Goal: Transaction & Acquisition: Purchase product/service

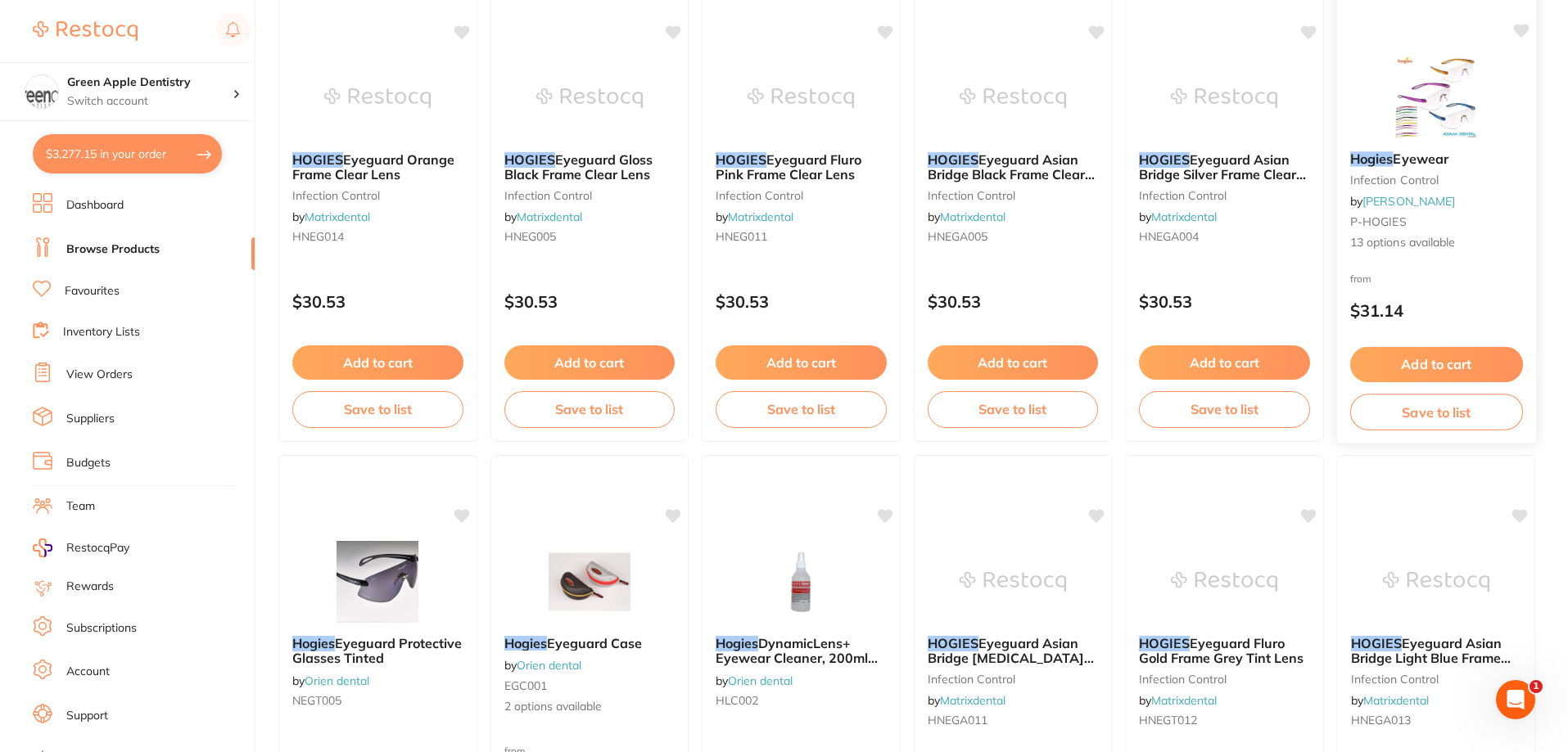
scroll to position [261, 0]
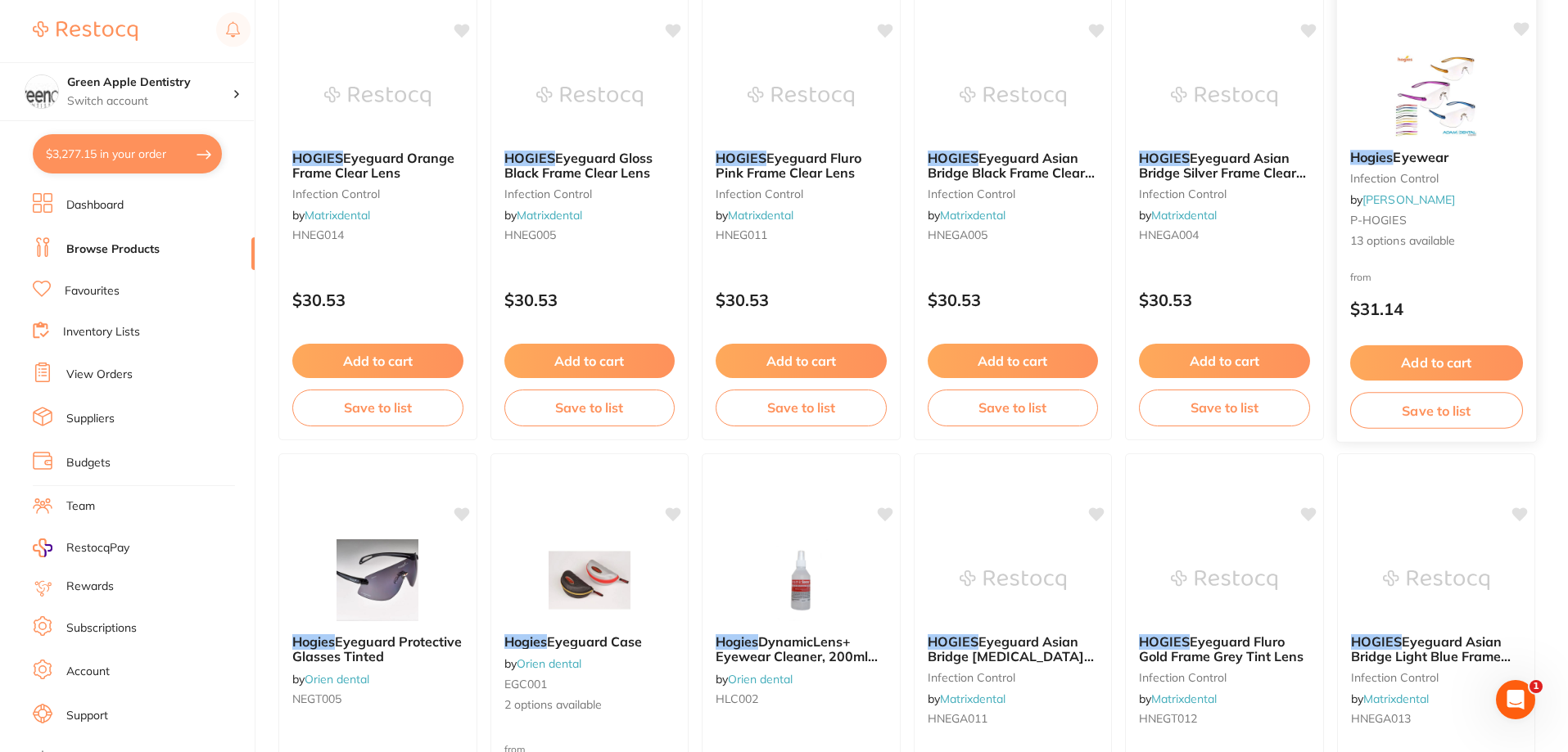
click at [1430, 239] on span "13 options available" at bounding box center [1435, 242] width 173 height 17
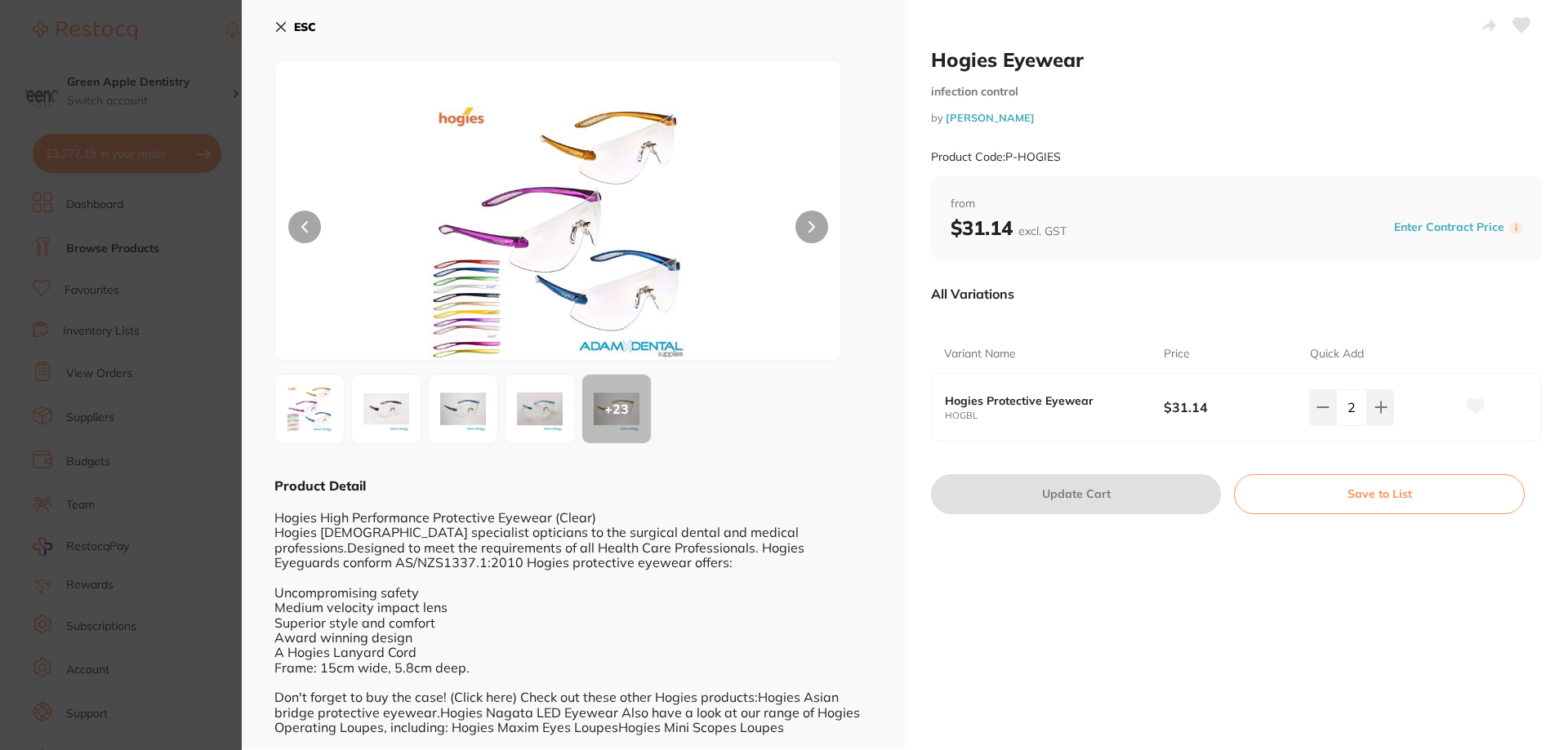
scroll to position [11, 0]
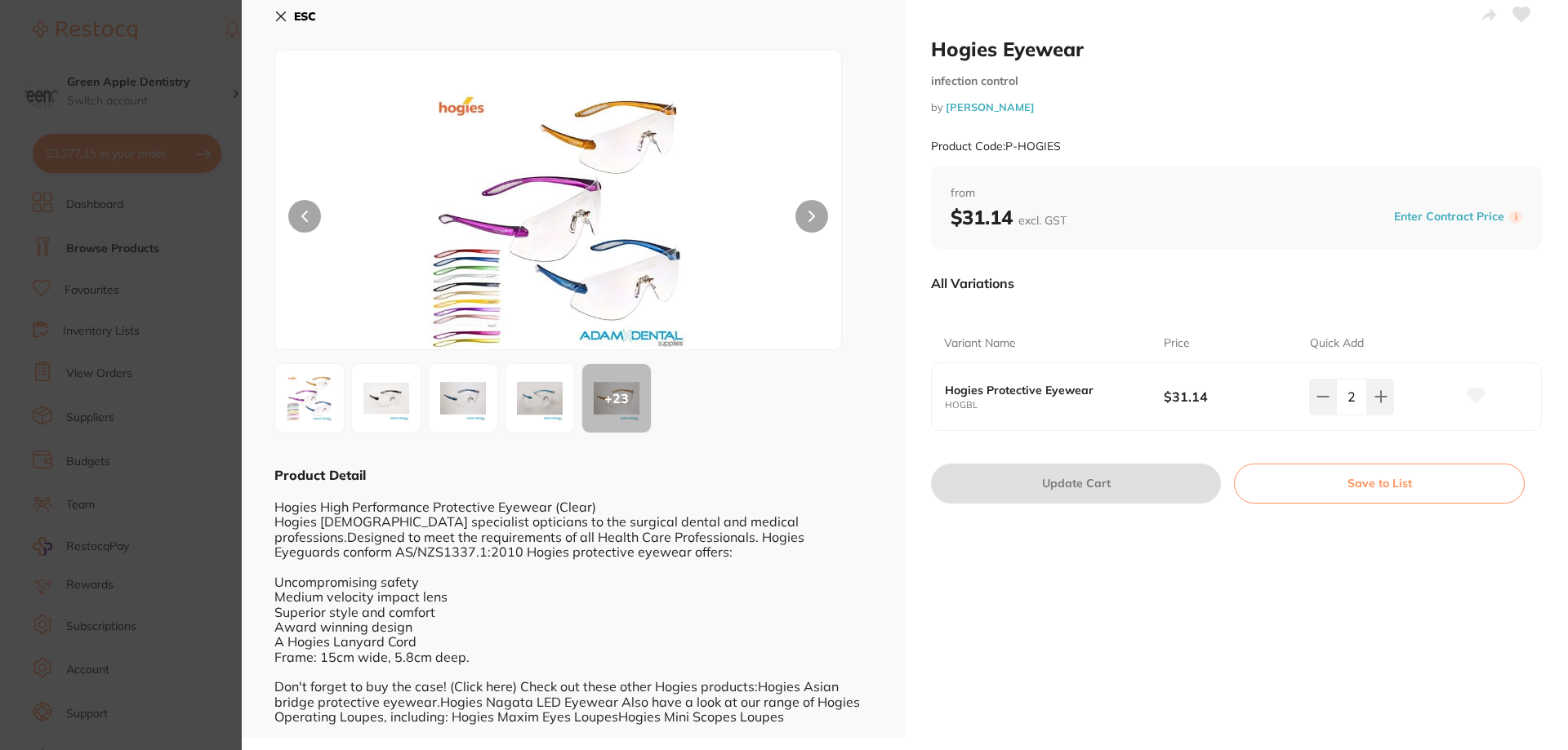
click at [727, 492] on div "Hogies High Performance Protective Eyewear (Clear) Hogies Australia specialist …" at bounding box center [573, 604] width 598 height 240
click at [527, 396] on img at bounding box center [540, 398] width 59 height 59
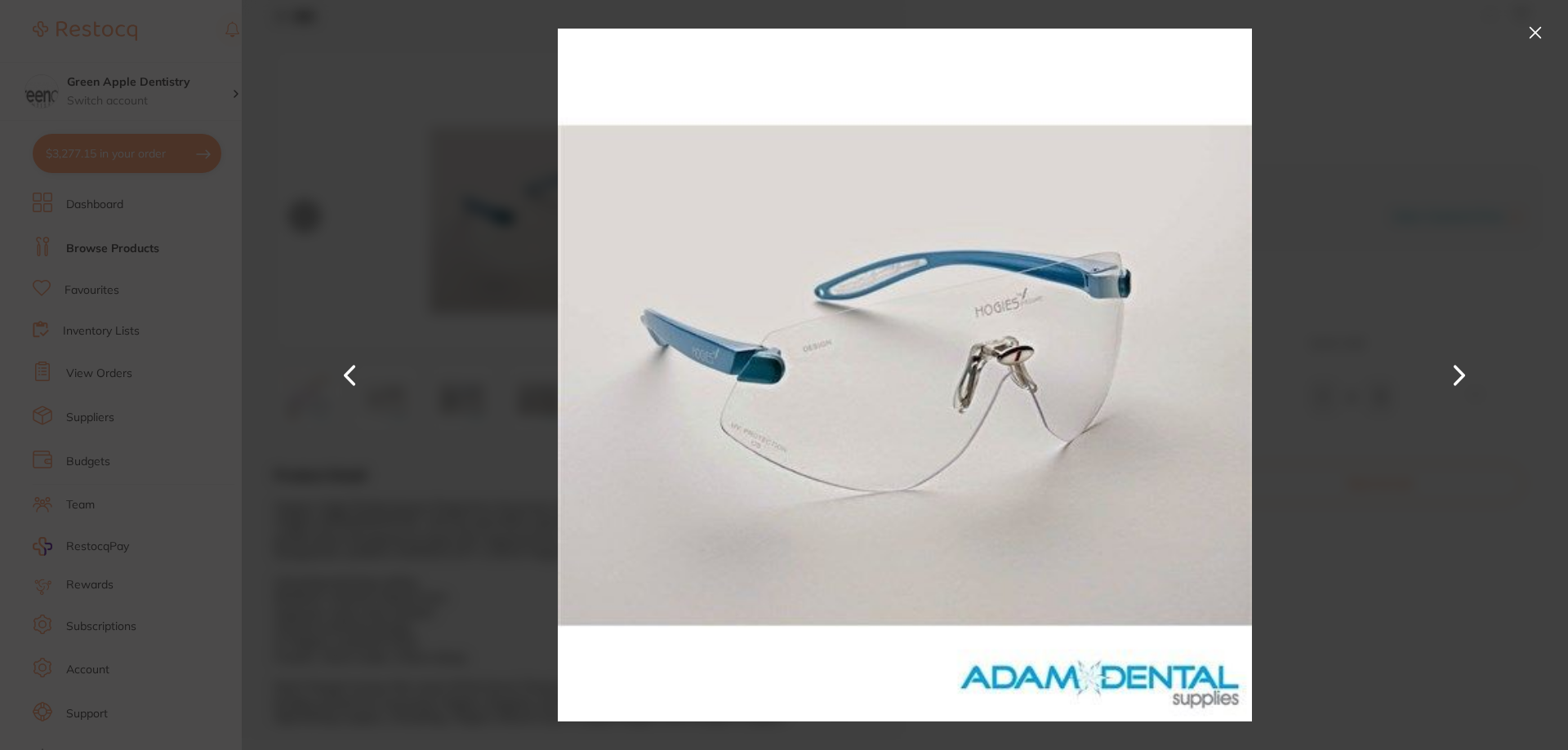
click at [1534, 32] on button at bounding box center [1535, 32] width 26 height 26
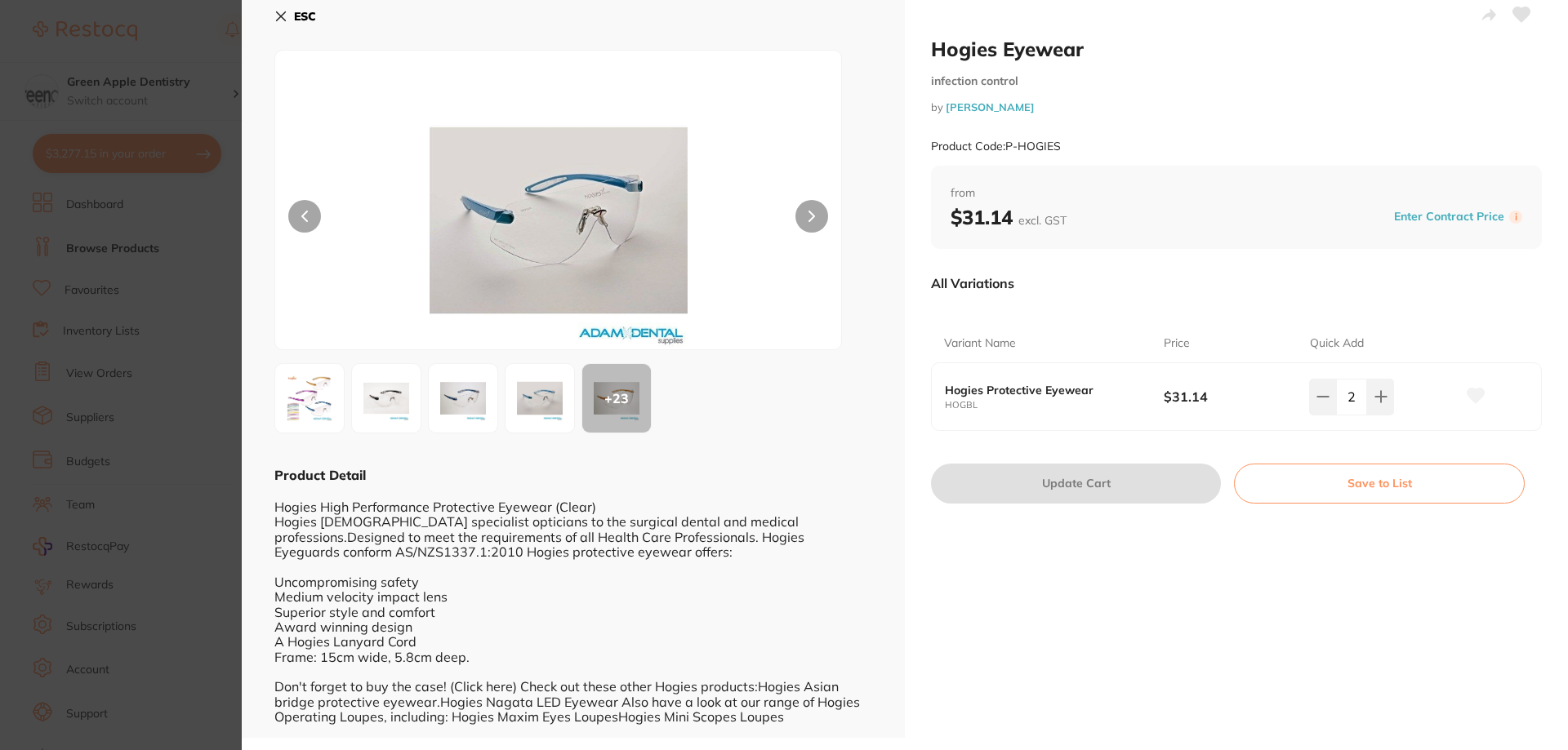
click at [557, 396] on img at bounding box center [540, 398] width 59 height 59
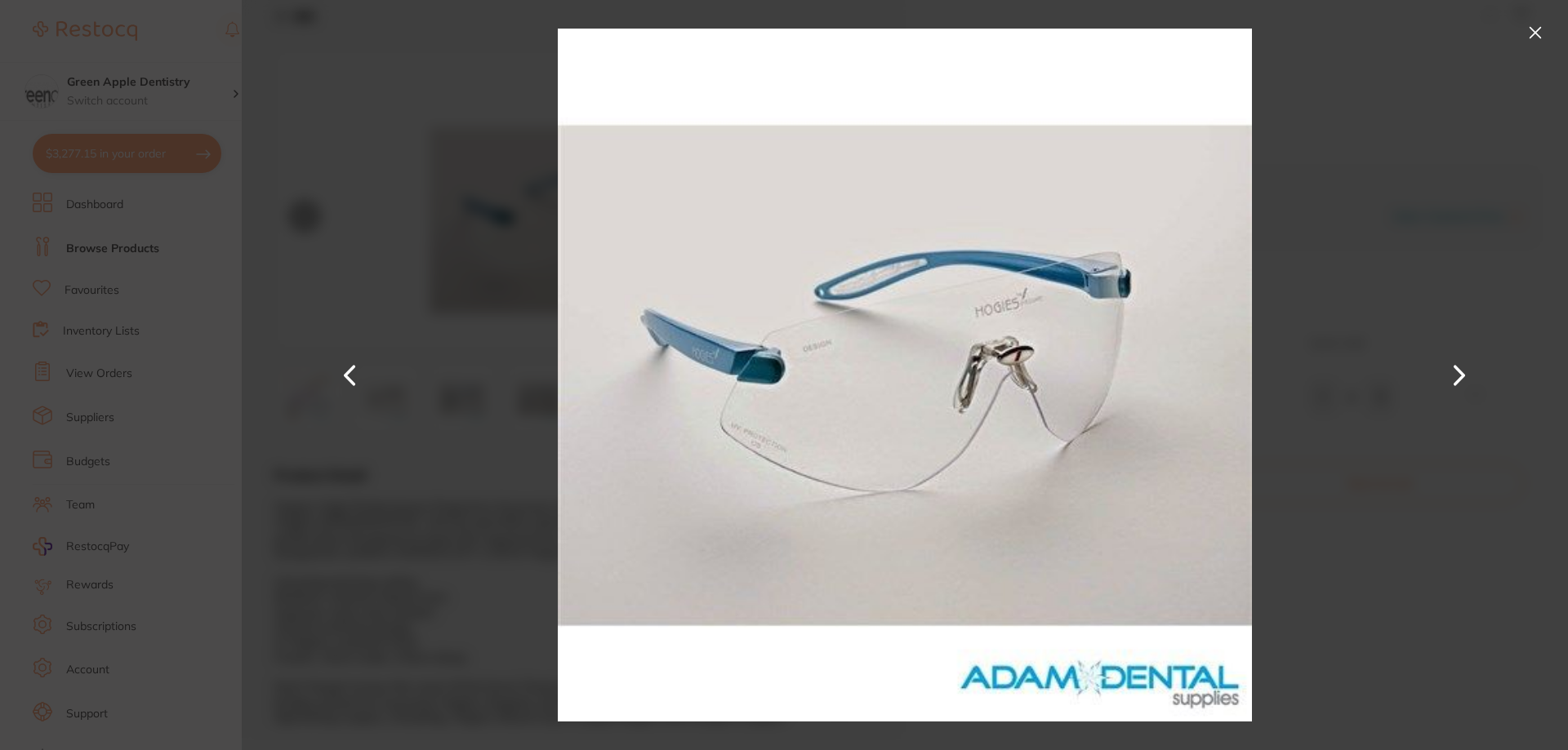
click at [345, 362] on button at bounding box center [350, 375] width 39 height 376
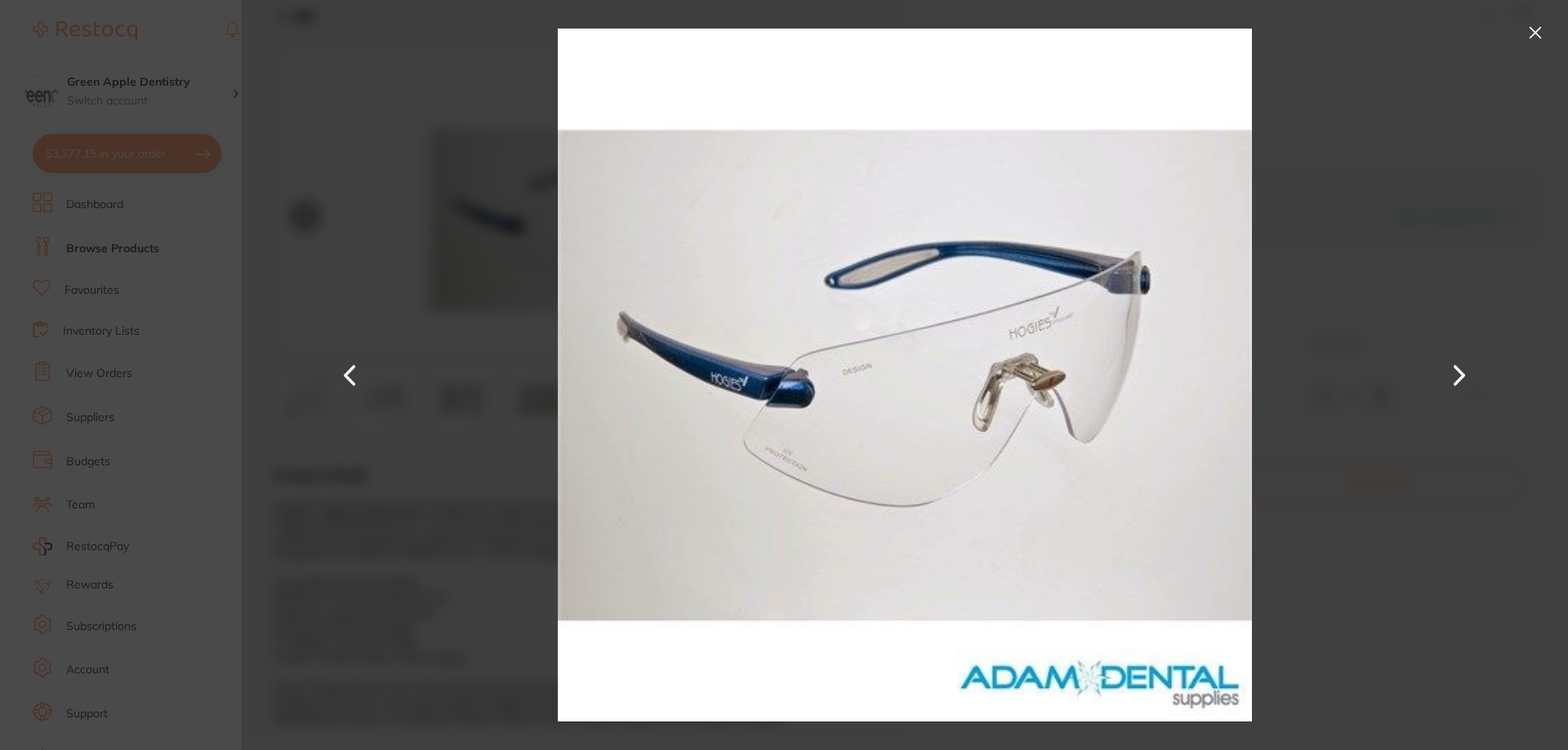
click at [345, 362] on button at bounding box center [350, 375] width 39 height 376
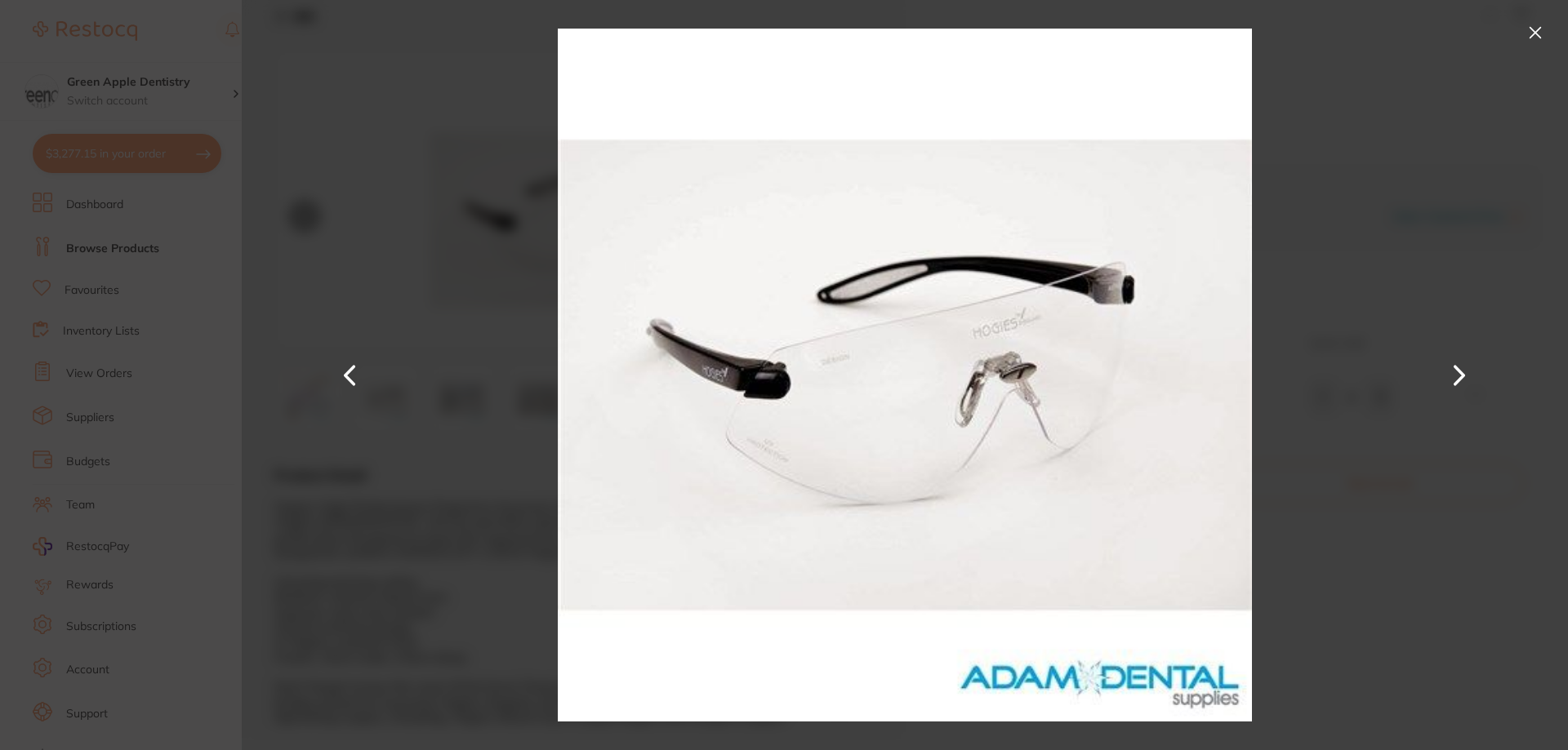
click at [345, 362] on button at bounding box center [350, 375] width 39 height 376
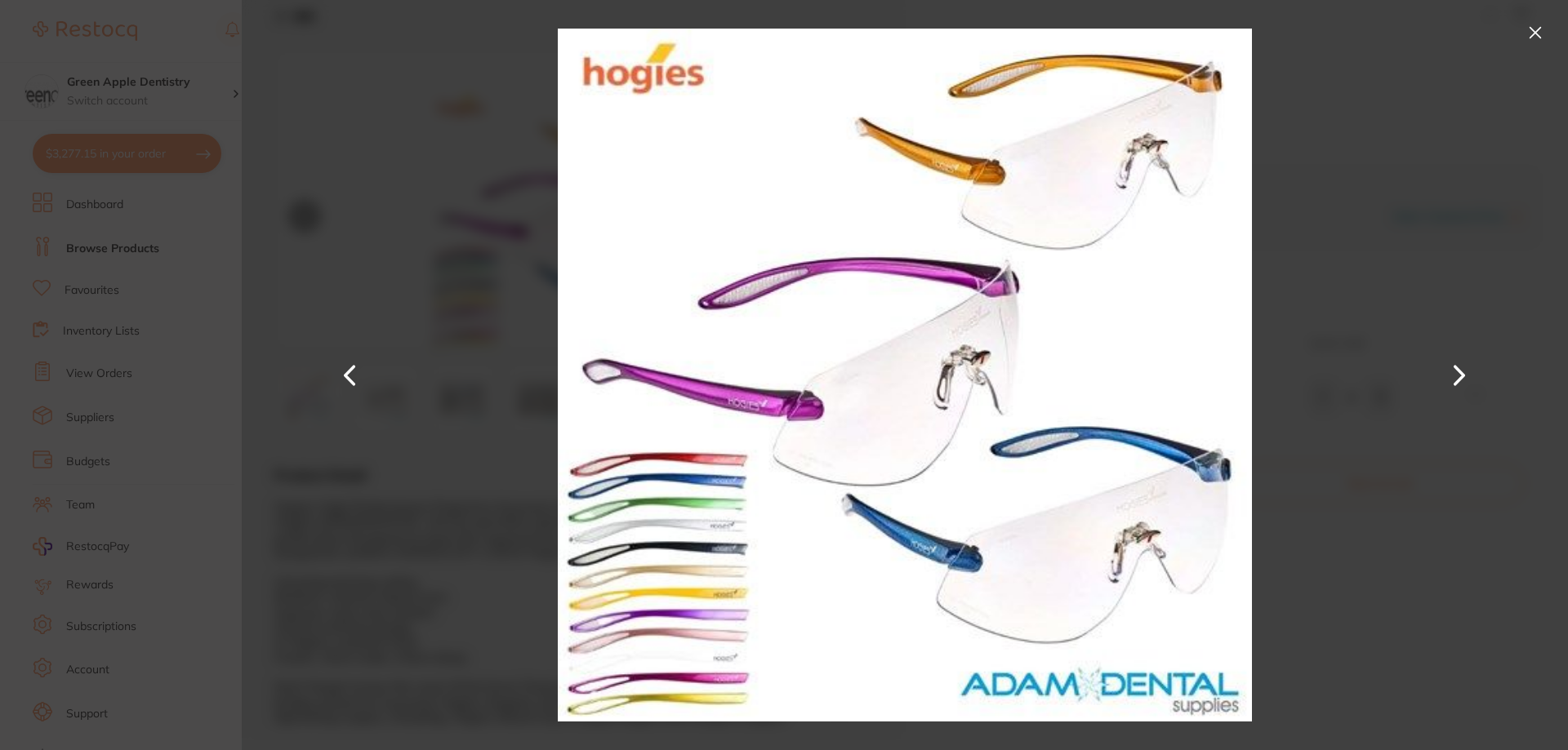
click at [345, 362] on button at bounding box center [350, 375] width 39 height 376
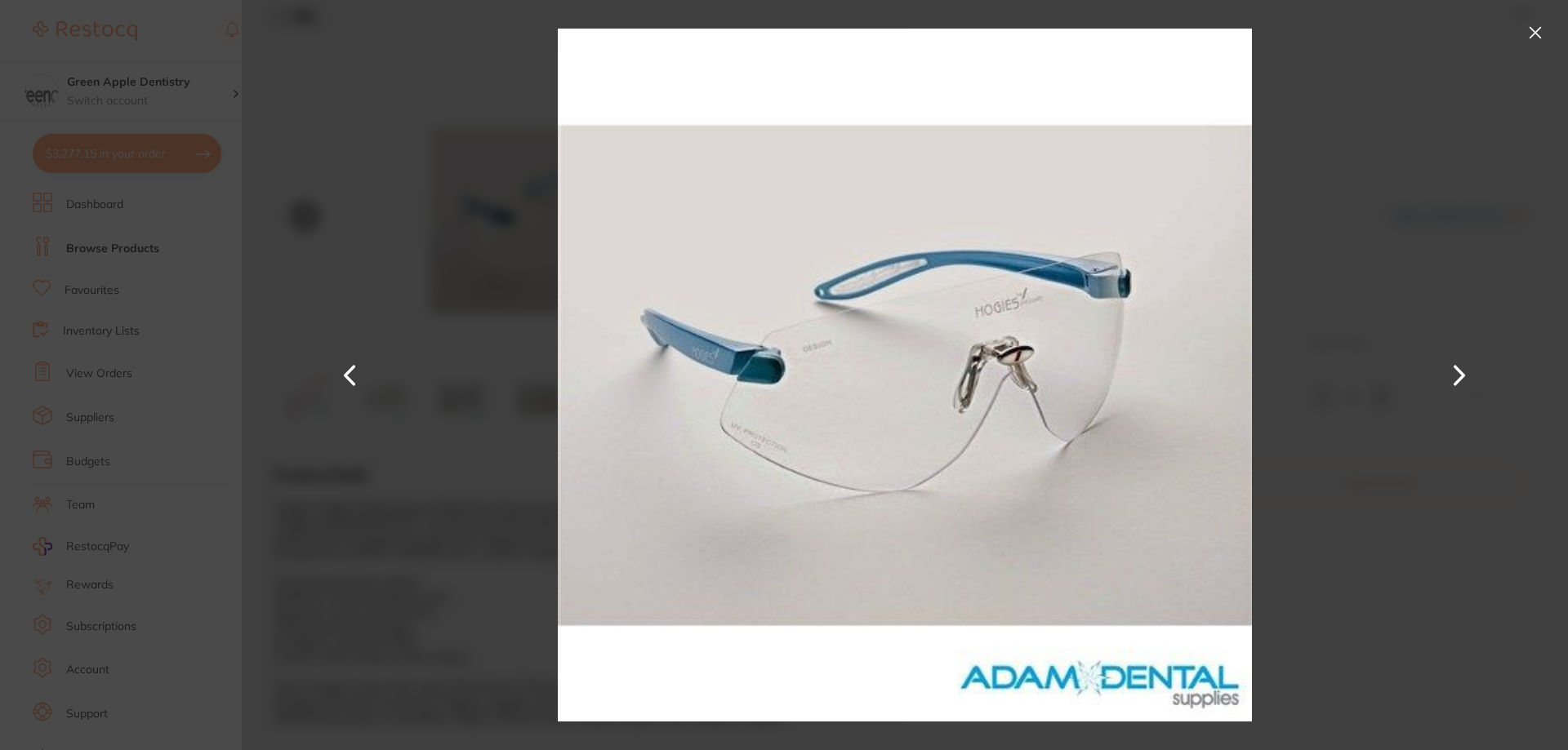
click at [1534, 26] on button at bounding box center [1535, 32] width 26 height 26
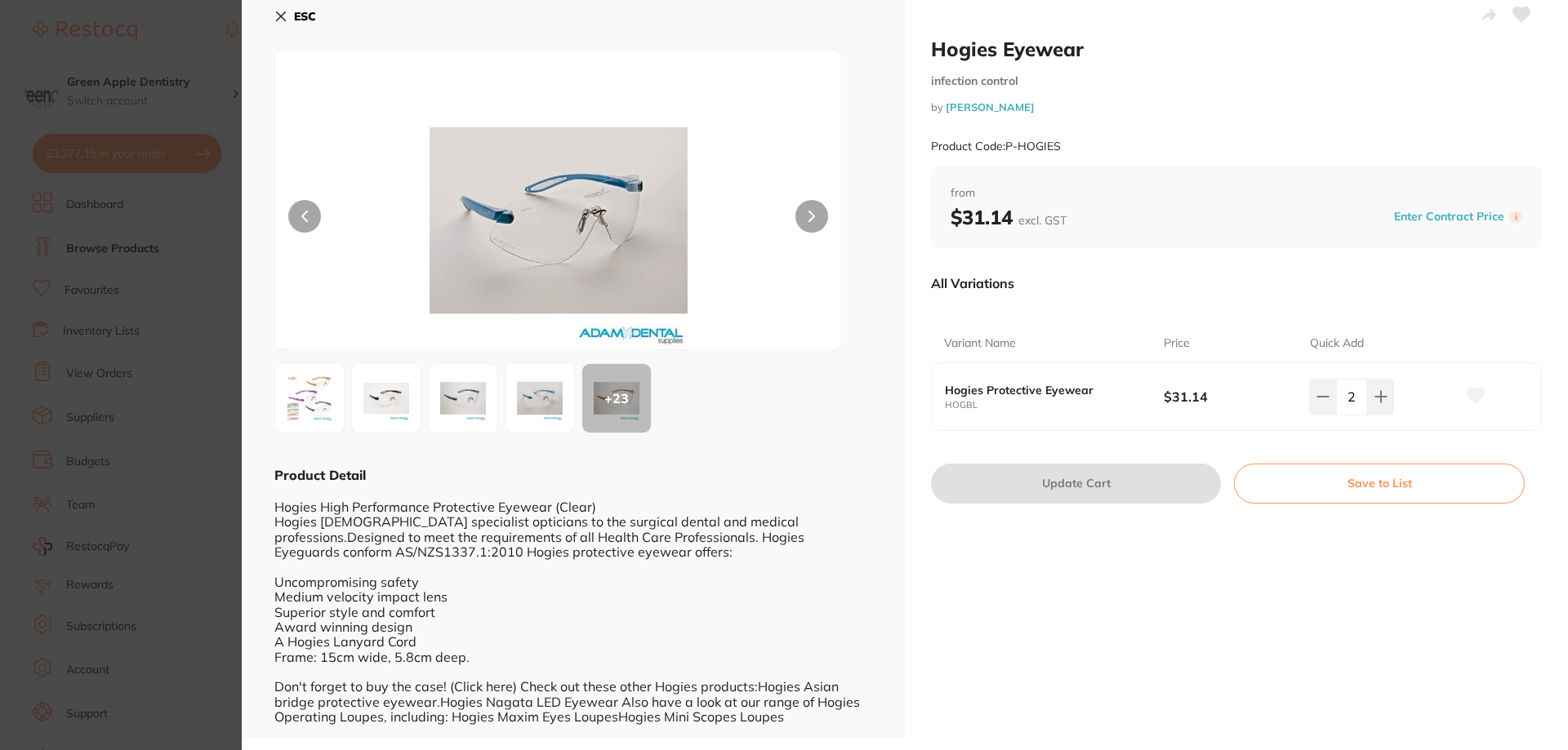
click at [301, 17] on b "ESC" at bounding box center [305, 17] width 22 height 15
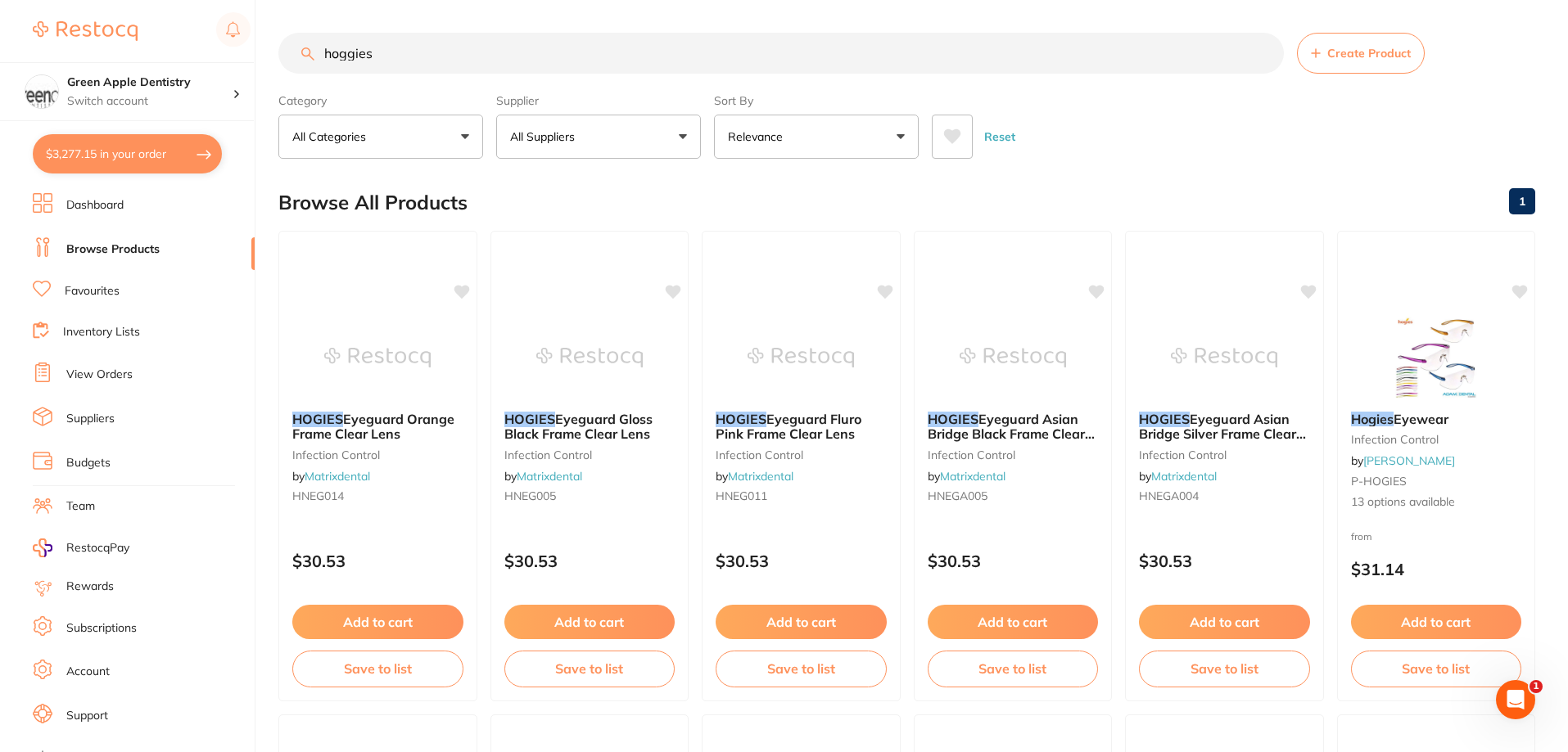
click at [670, 65] on input "hoggies" at bounding box center [781, 53] width 1006 height 41
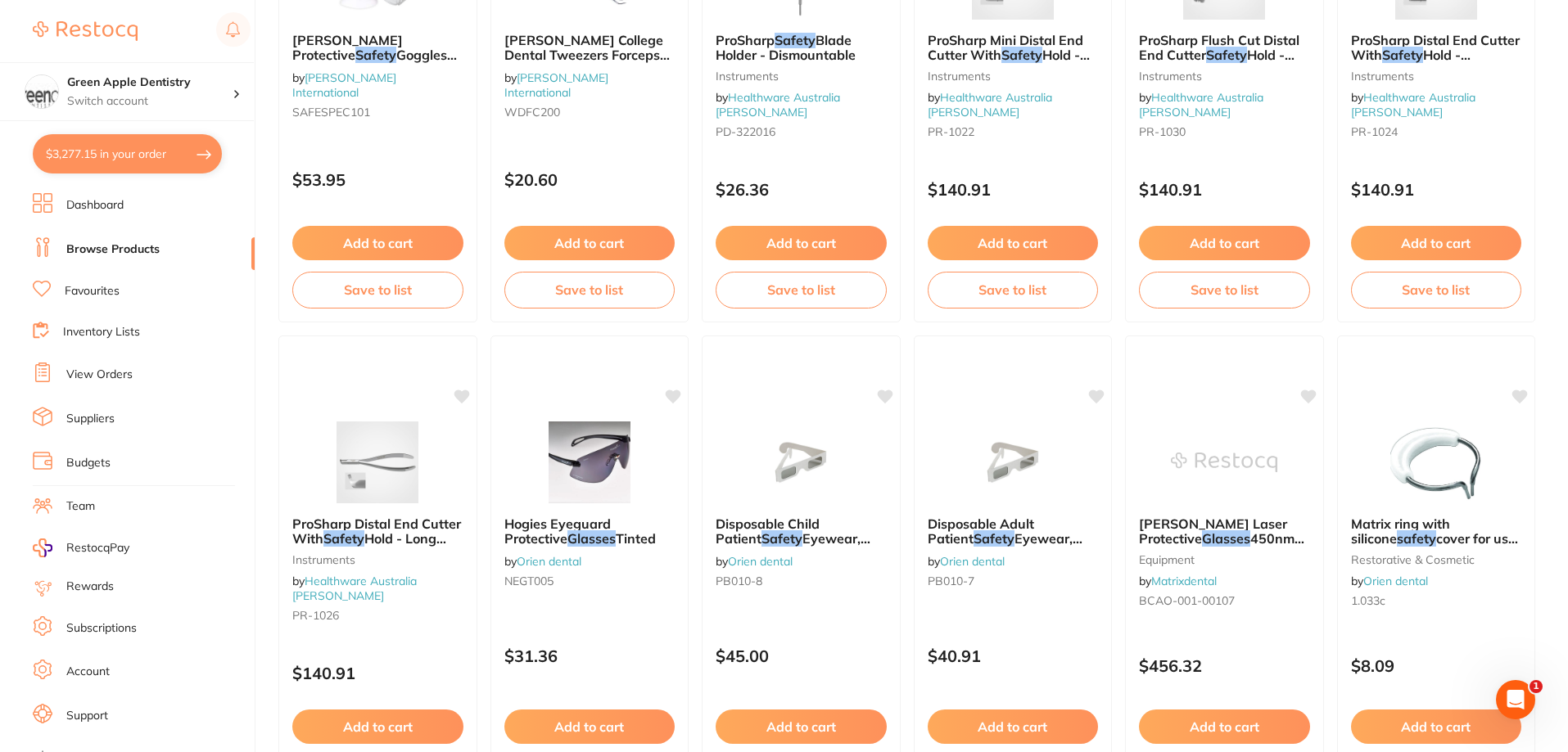
scroll to position [3904, 0]
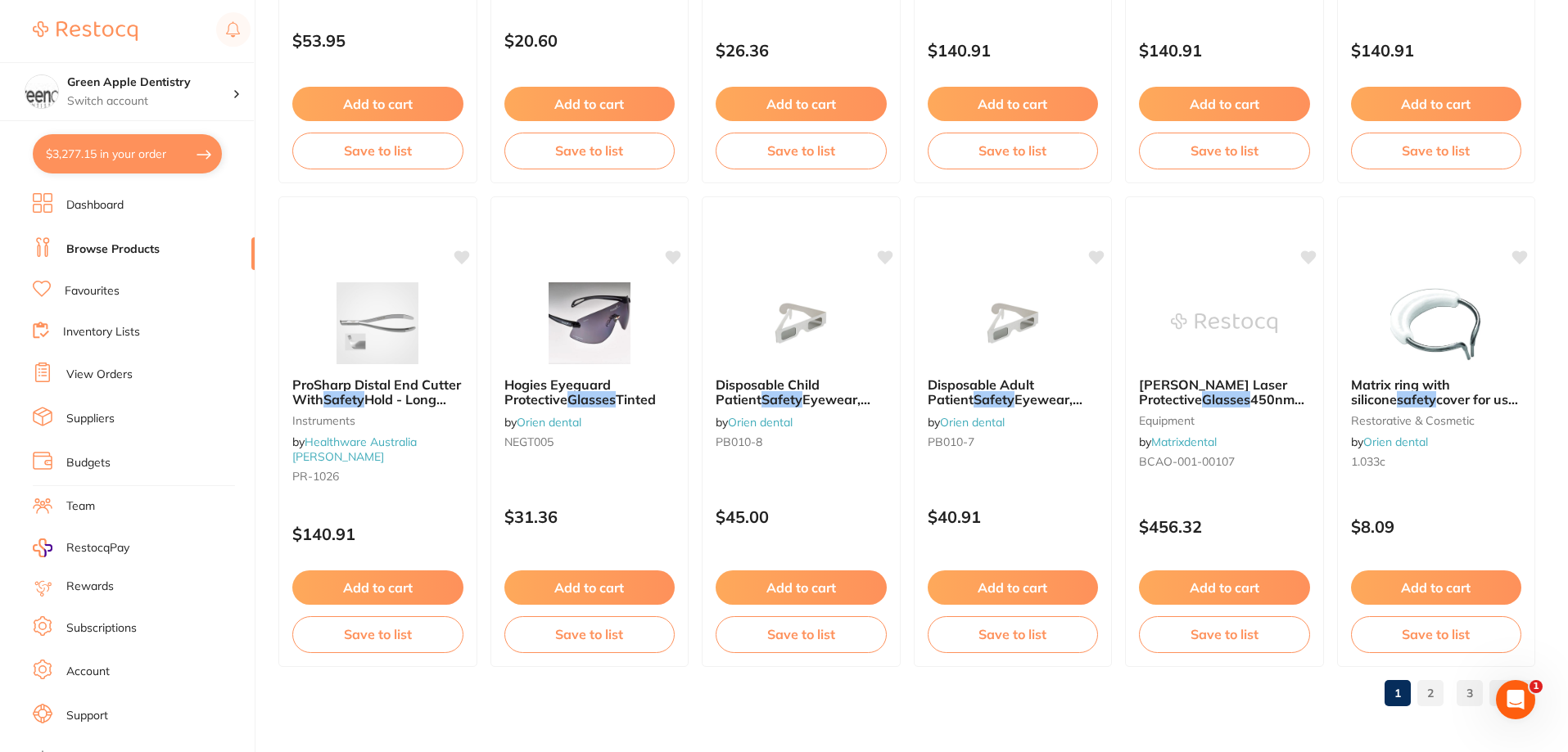
type input "safety glasses"
click at [1428, 692] on link "2" at bounding box center [1429, 693] width 26 height 33
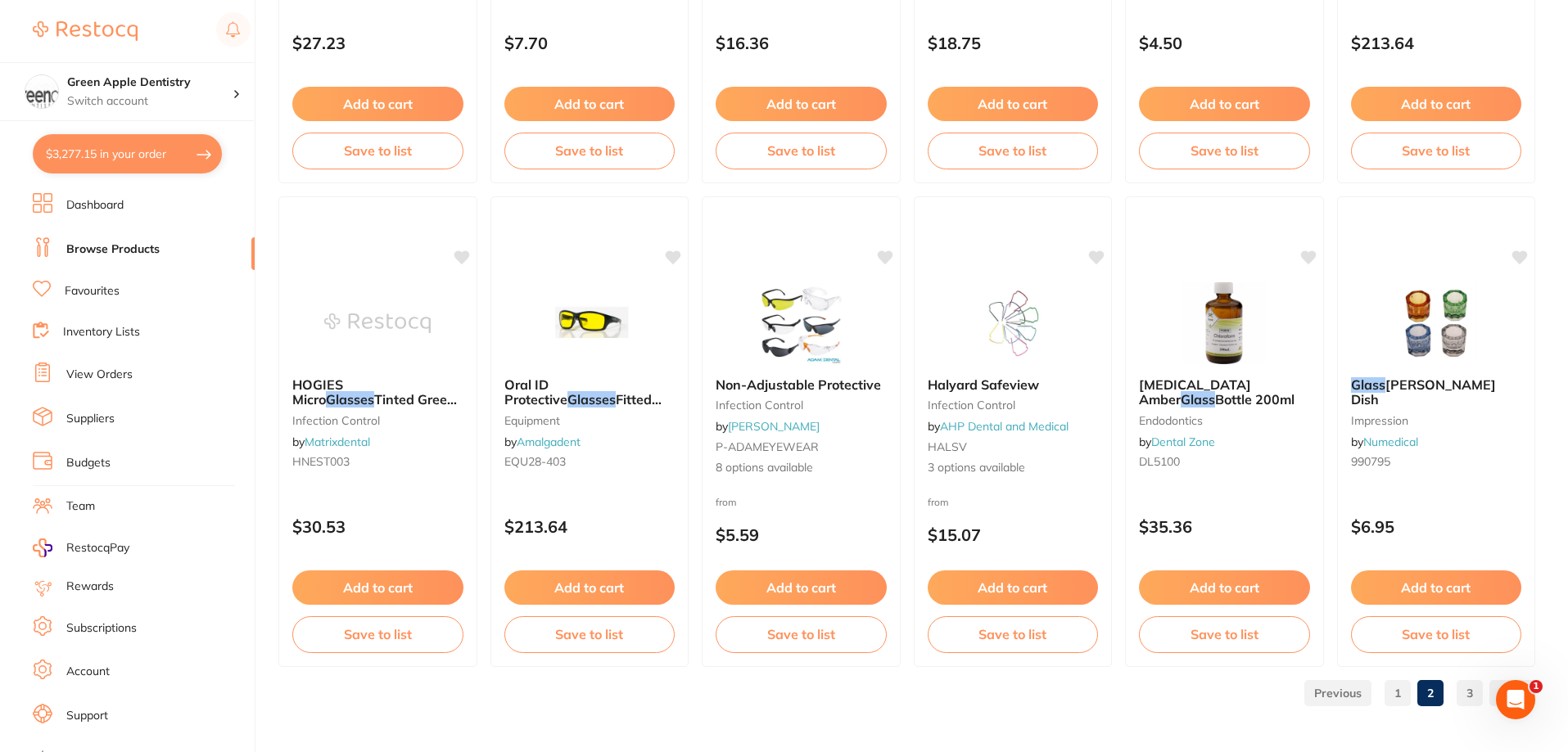
click at [1461, 687] on link "3" at bounding box center [1469, 693] width 26 height 33
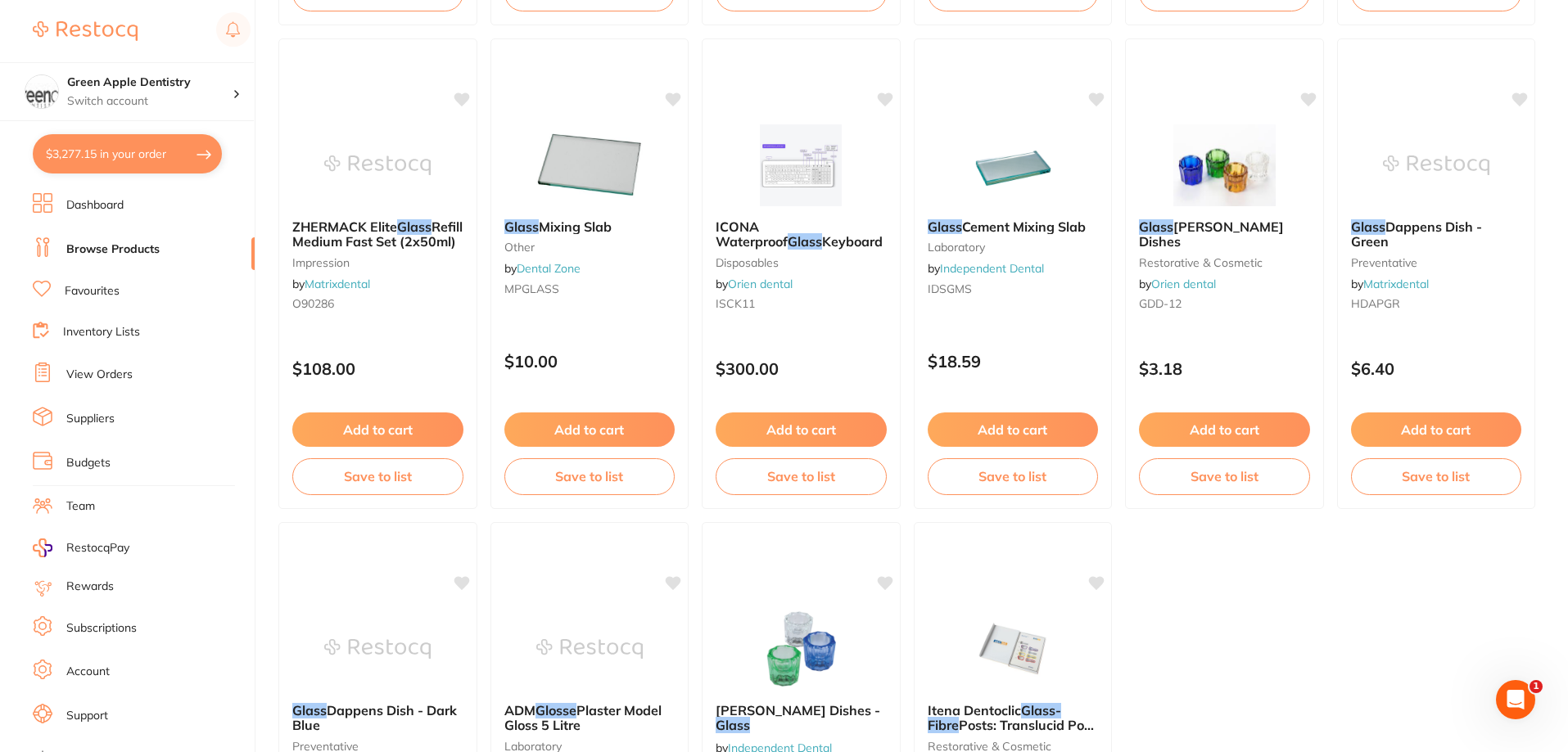
scroll to position [2609, 0]
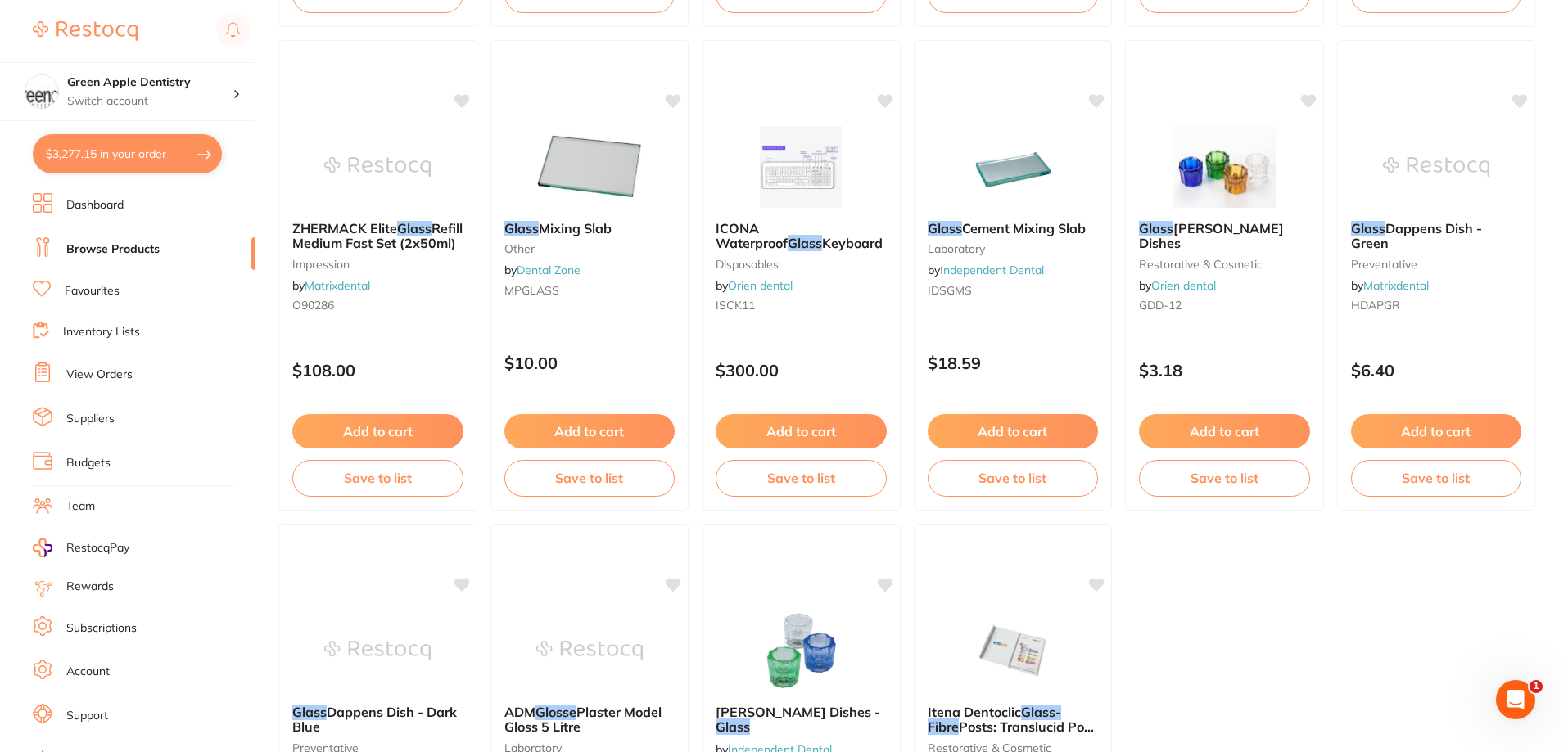
click at [120, 158] on button "$3,277.15 in your order" at bounding box center [127, 154] width 189 height 39
checkbox input "true"
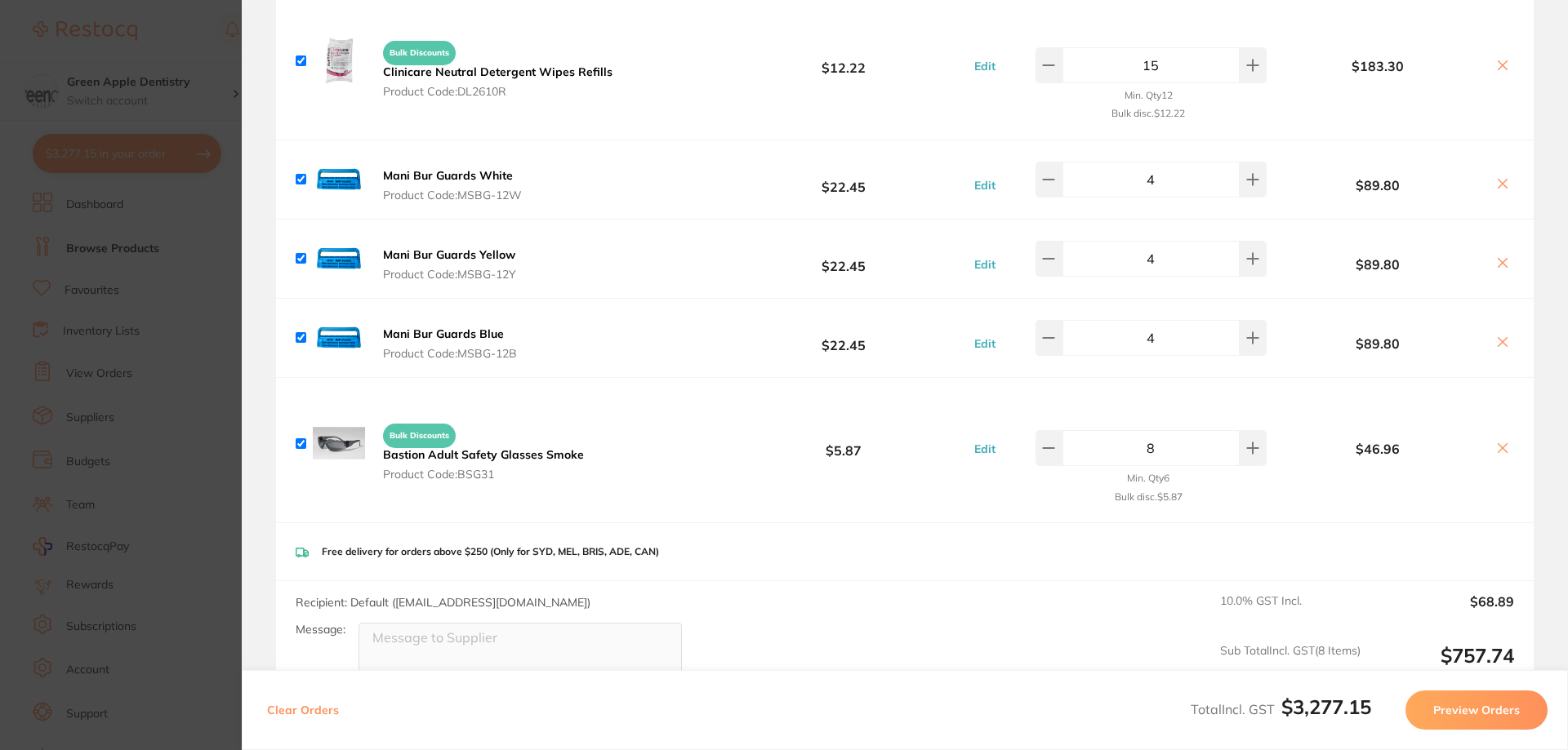
scroll to position [3347, 0]
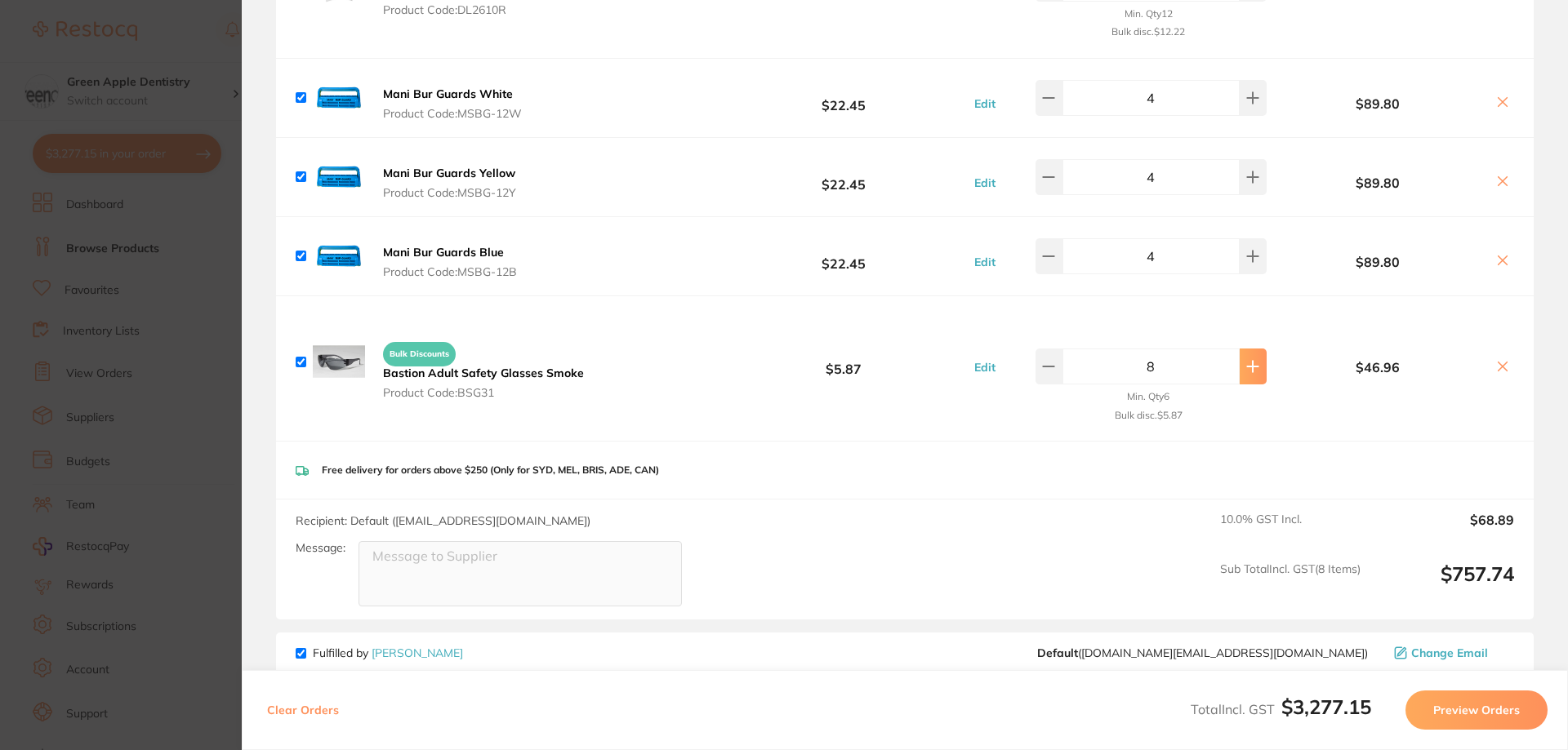
click at [1252, 357] on button at bounding box center [1252, 366] width 27 height 36
type input "10"
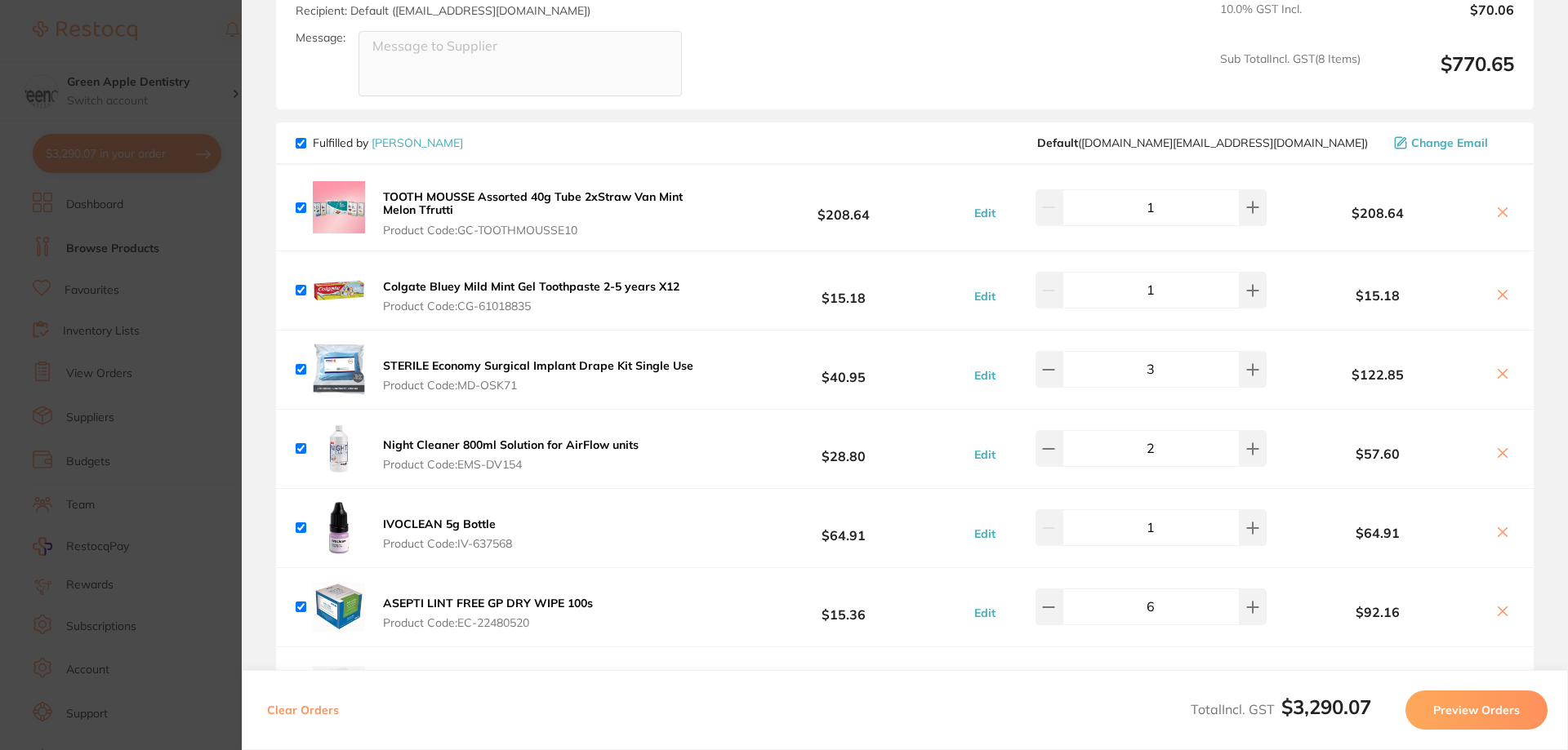
scroll to position [3837, 0]
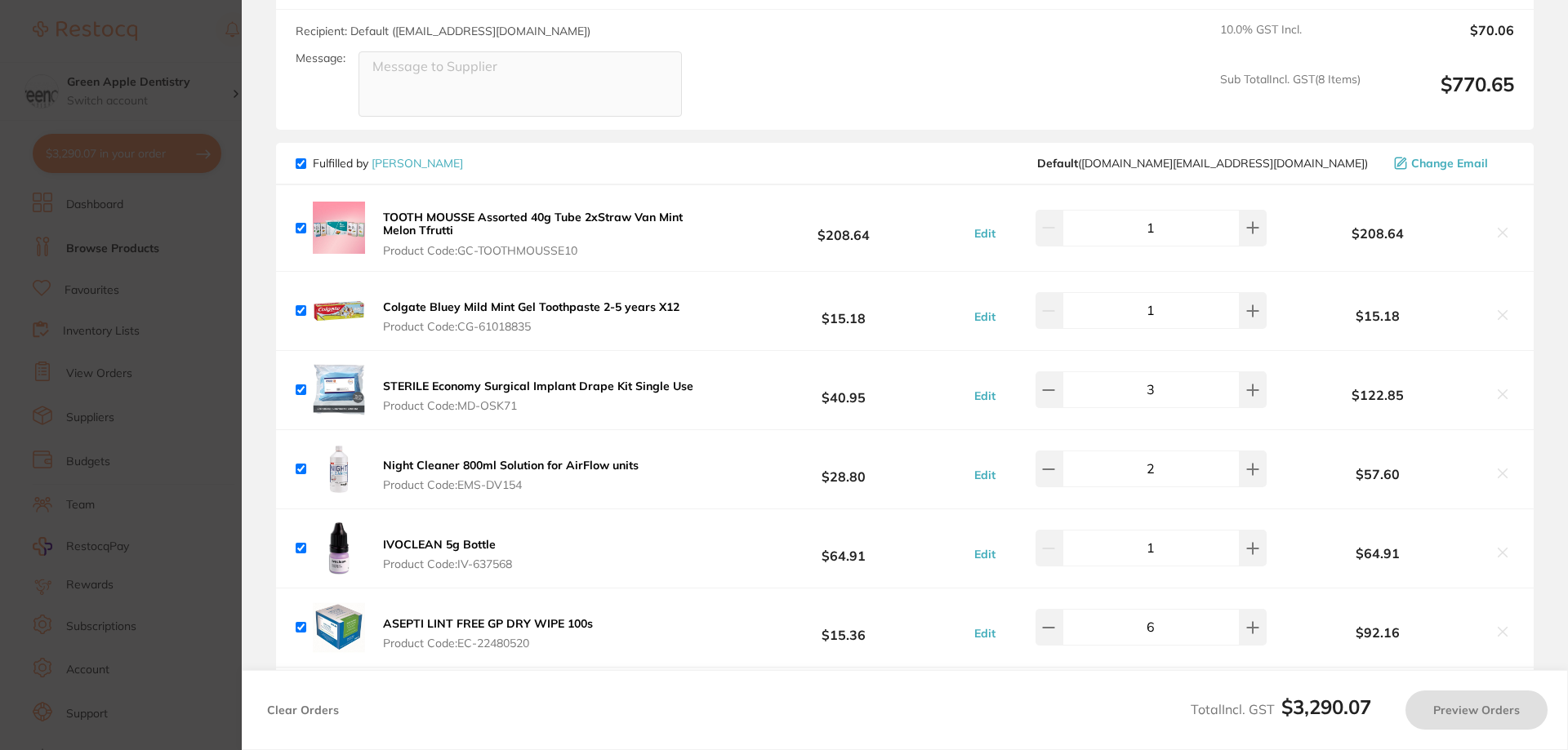
drag, startPoint x: 222, startPoint y: 202, endPoint x: 239, endPoint y: 175, distance: 31.9
click at [221, 202] on section "Update RRP Set your pre negotiated price for this item. Item Agreed RRP (excl. …" at bounding box center [784, 375] width 1568 height 750
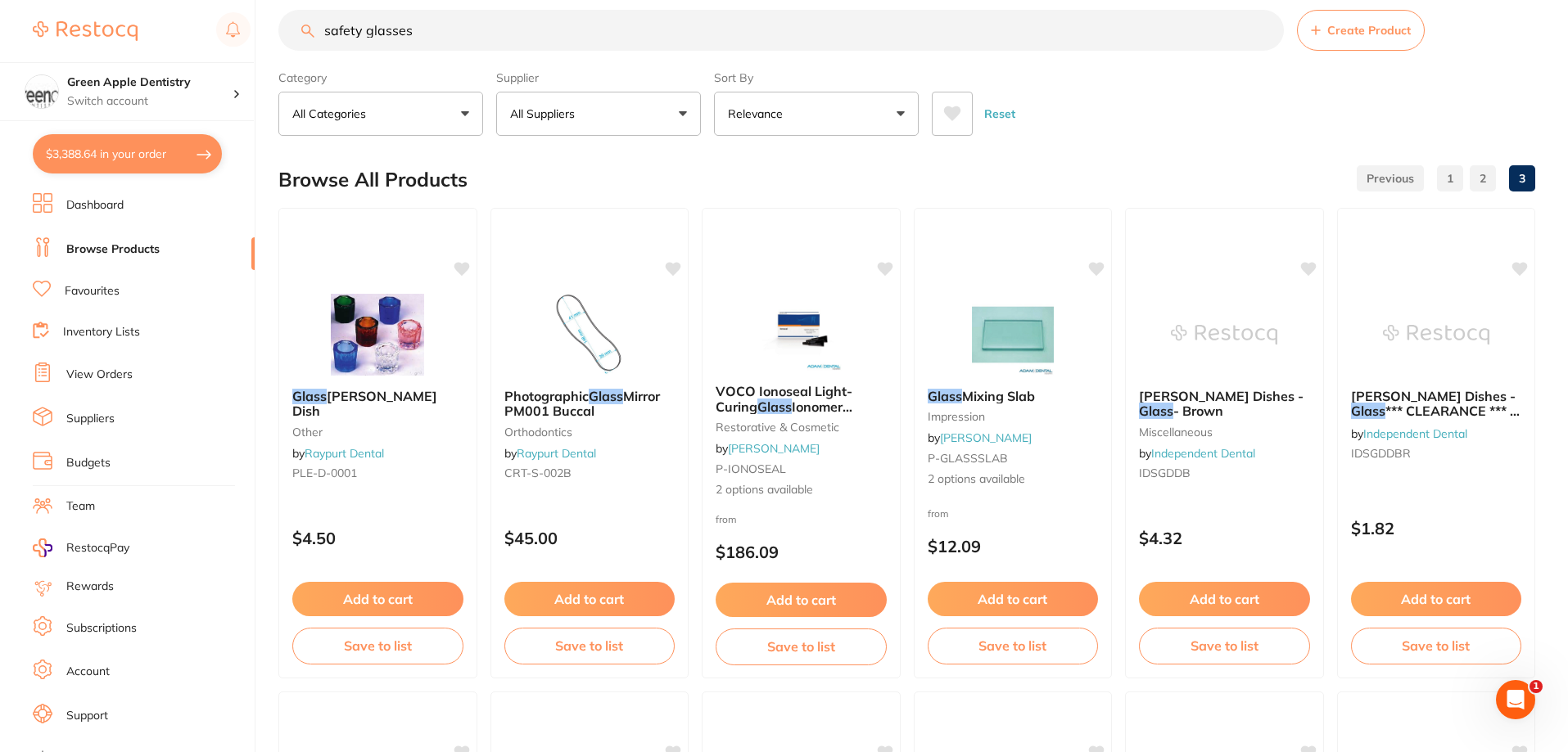
scroll to position [0, 0]
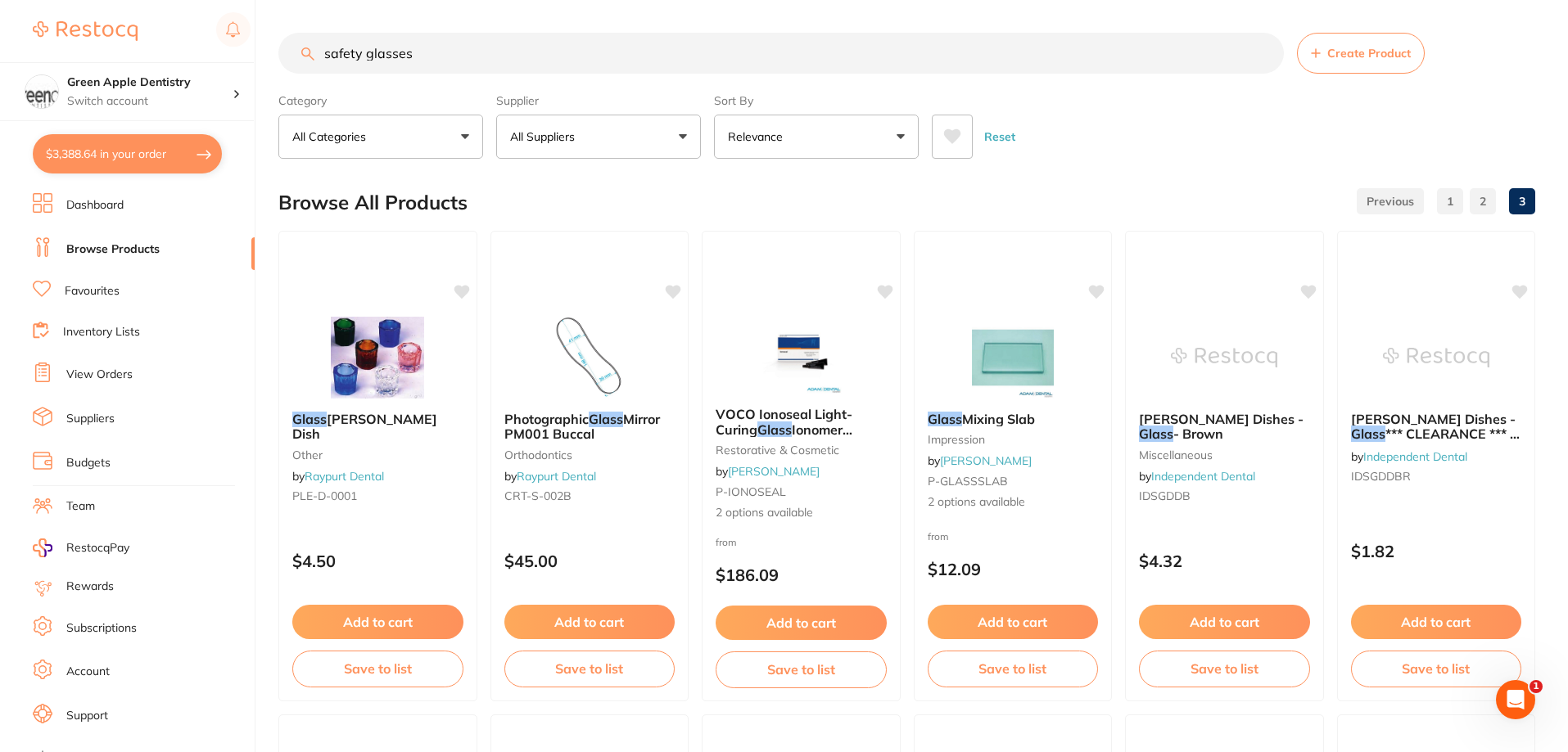
click at [491, 73] on input "safety glasses" at bounding box center [781, 53] width 1006 height 41
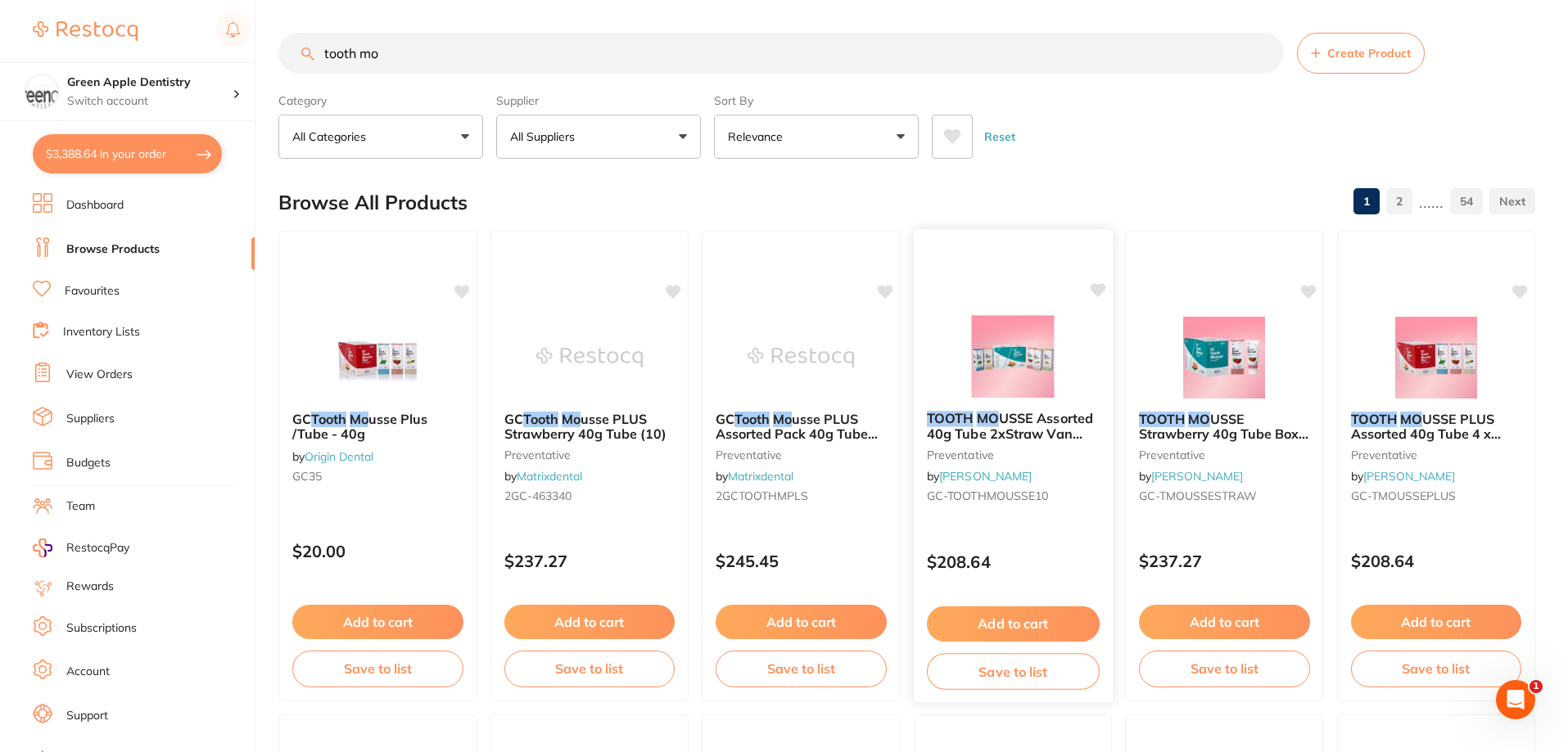
type input "tooth mo"
click at [1055, 356] on img at bounding box center [1012, 356] width 107 height 83
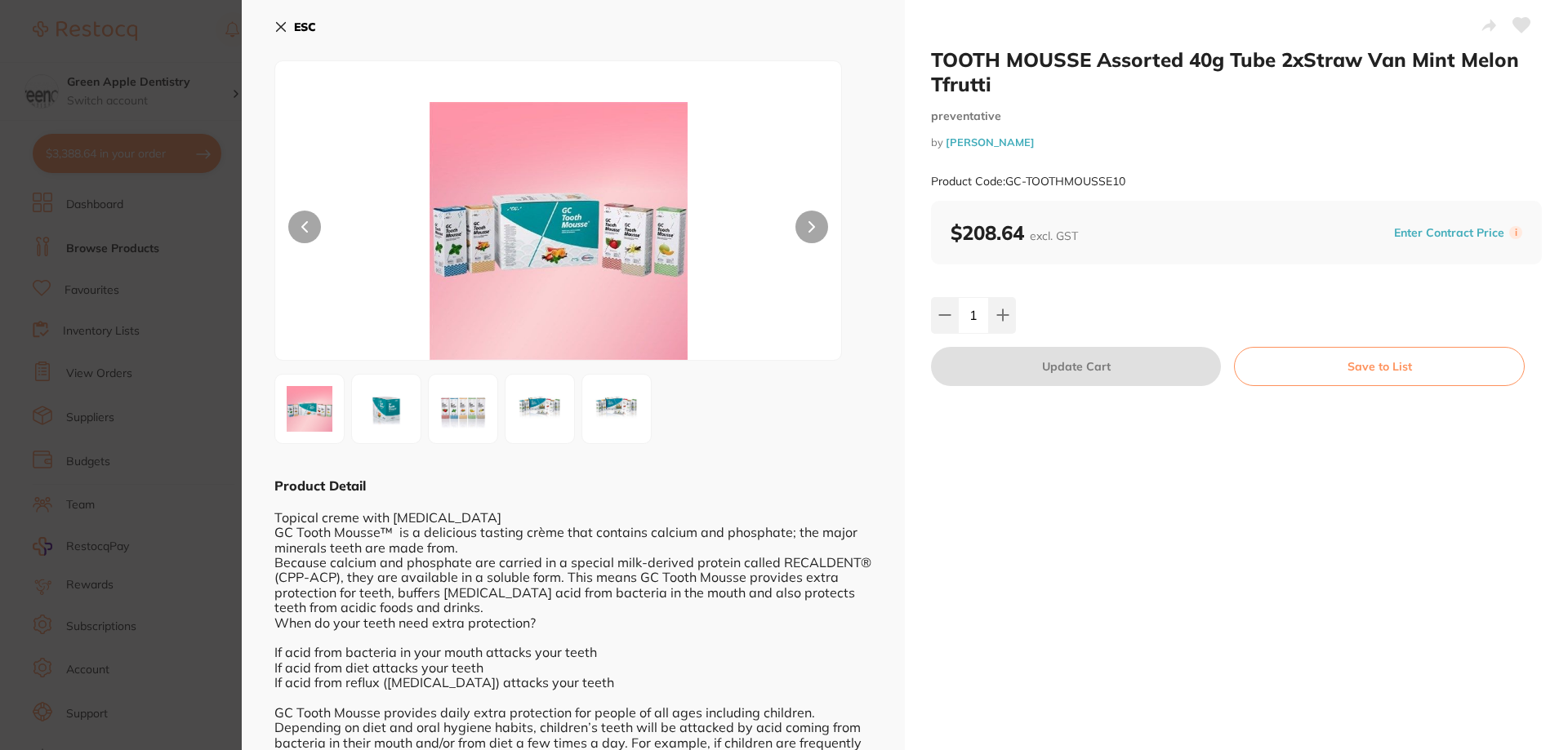
click at [303, 33] on b "ESC" at bounding box center [305, 27] width 22 height 15
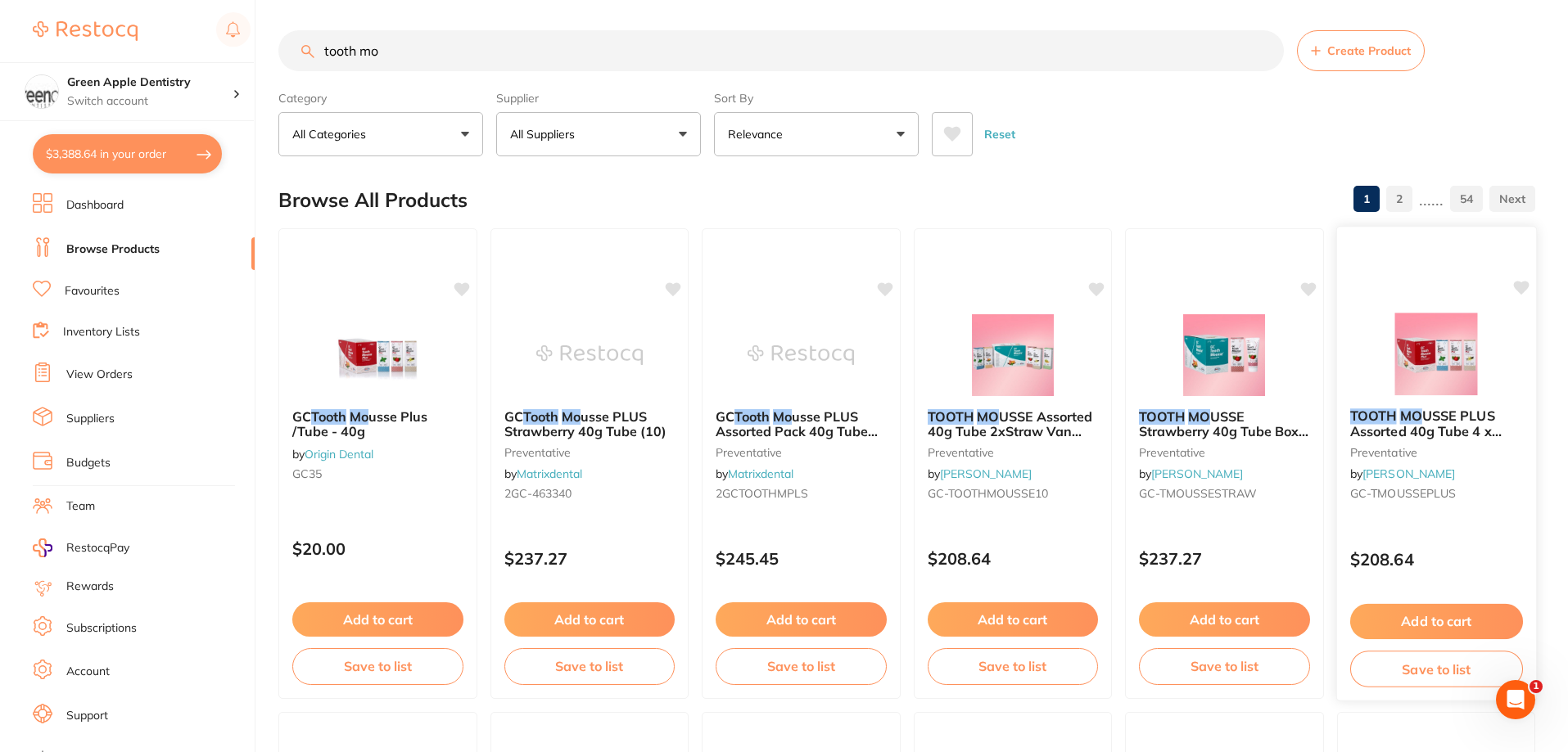
click at [1502, 365] on div at bounding box center [1435, 354] width 199 height 83
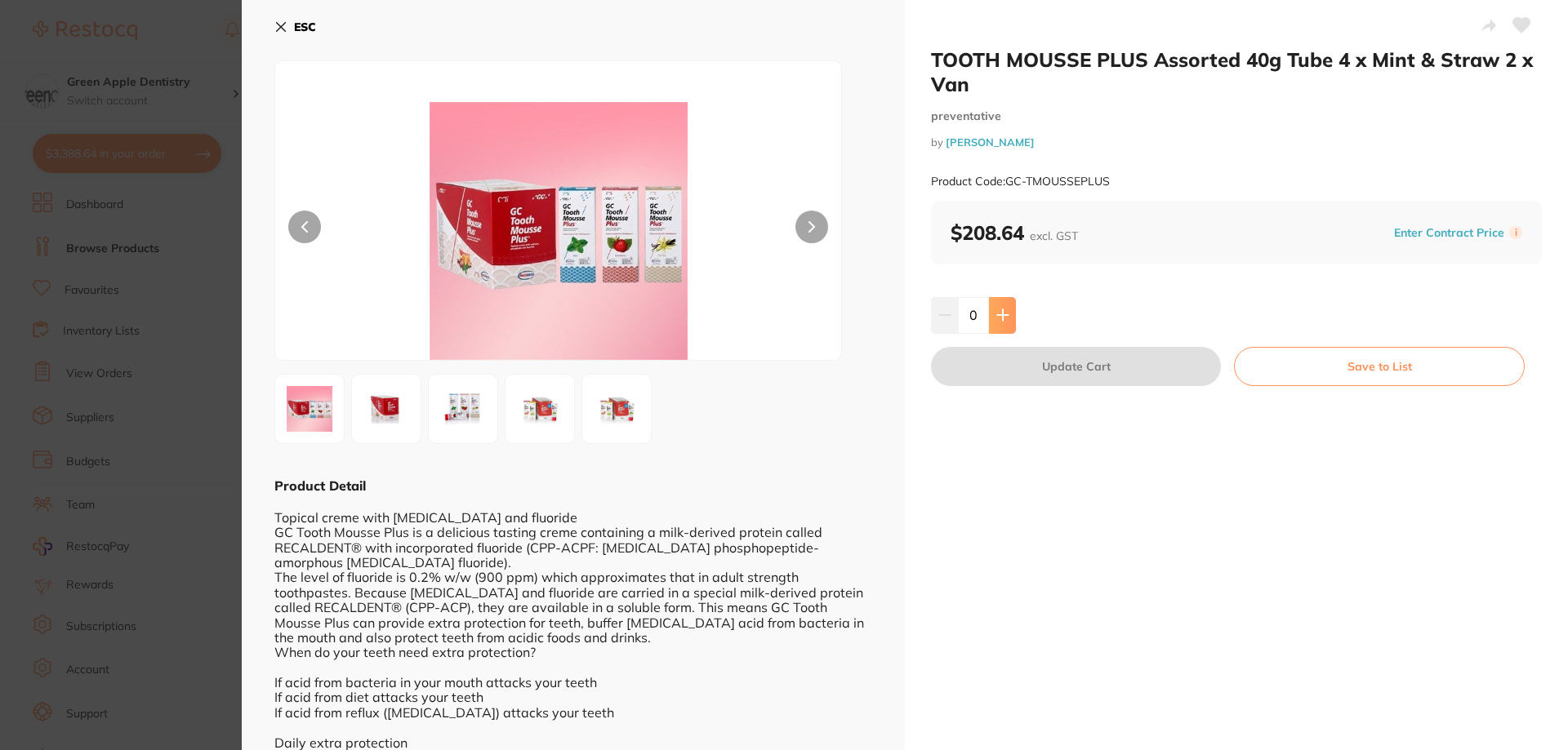
click at [995, 304] on button at bounding box center [1002, 315] width 27 height 36
type input "1"
click at [1062, 359] on button "Update Cart" at bounding box center [1076, 366] width 290 height 39
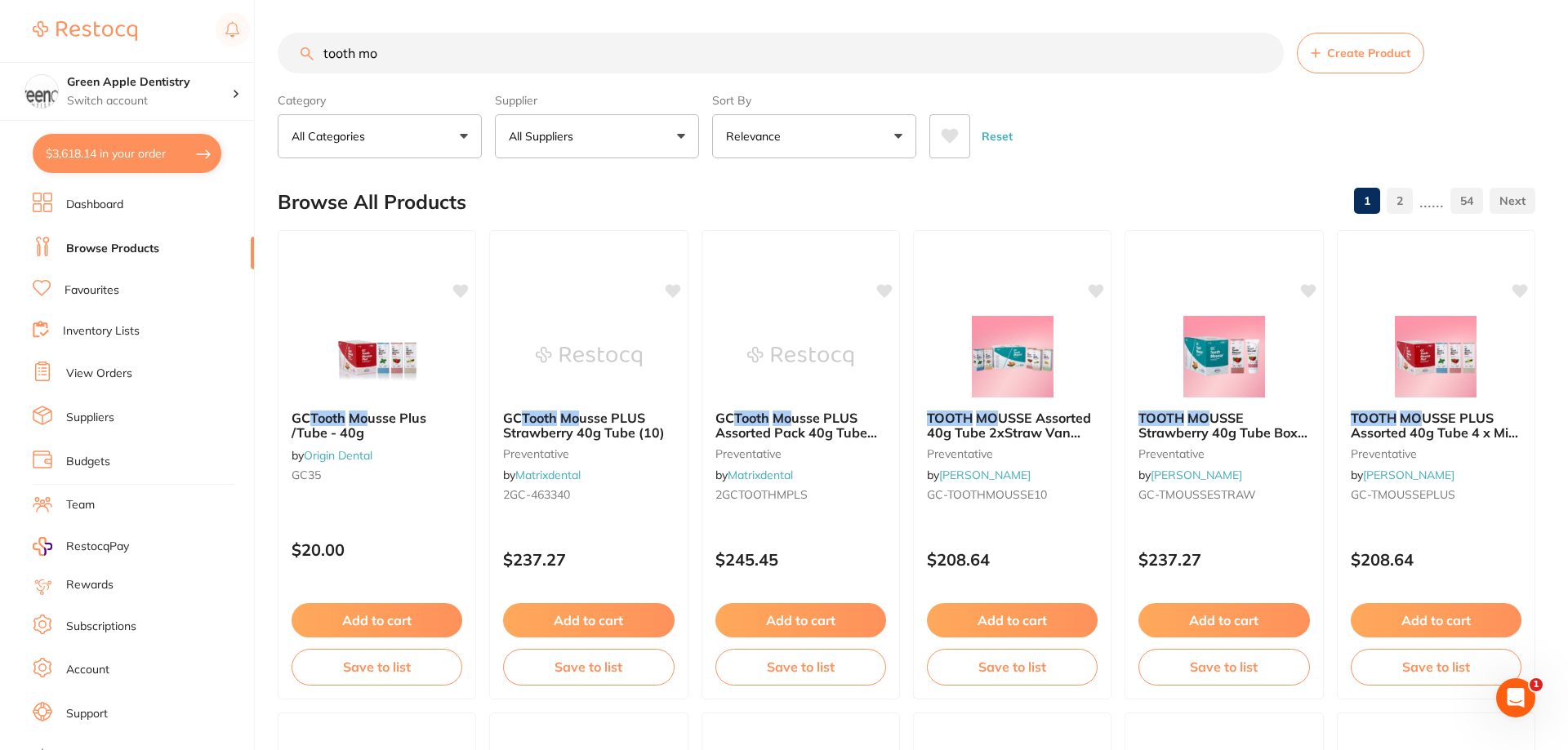
checkbox input "false"
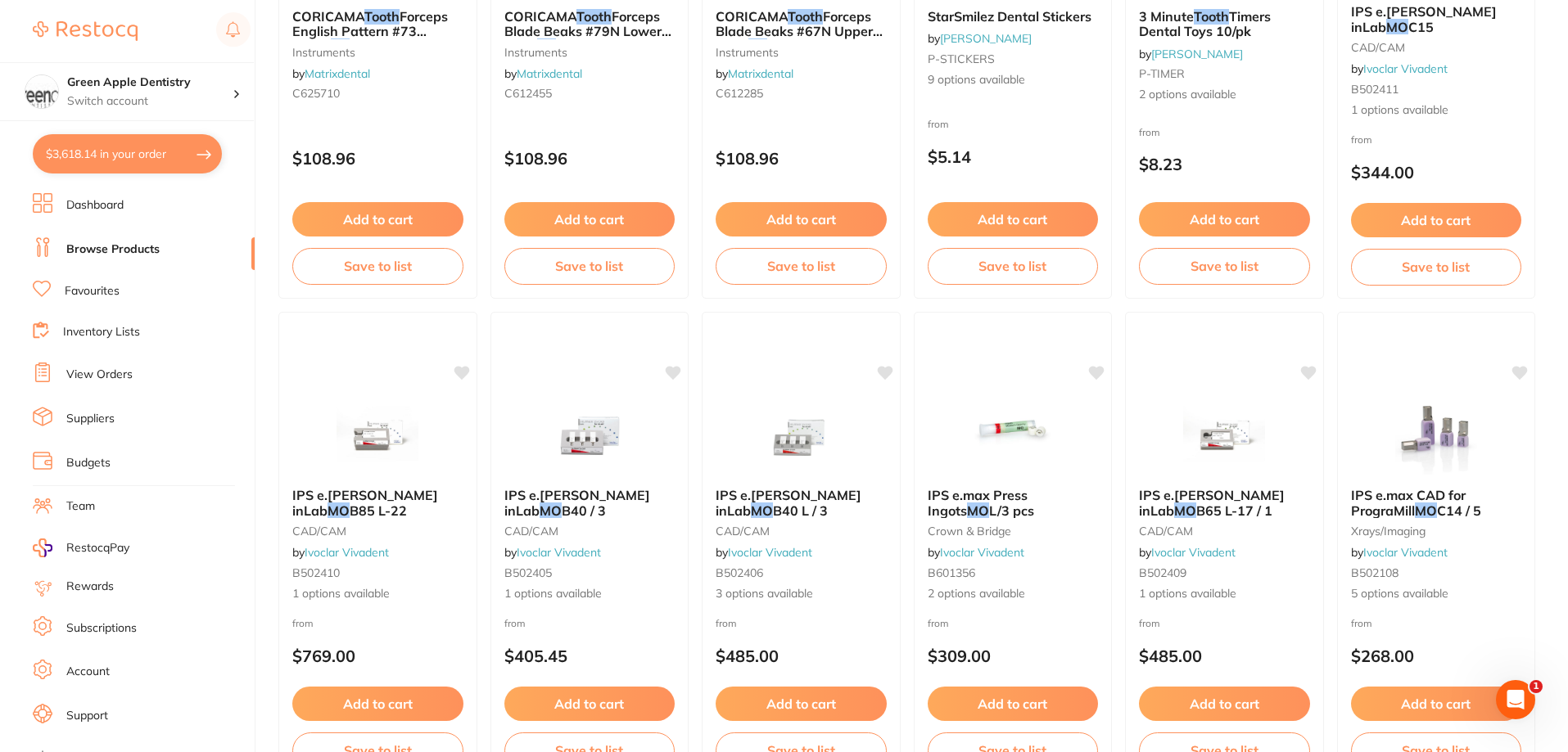
scroll to position [2376, 0]
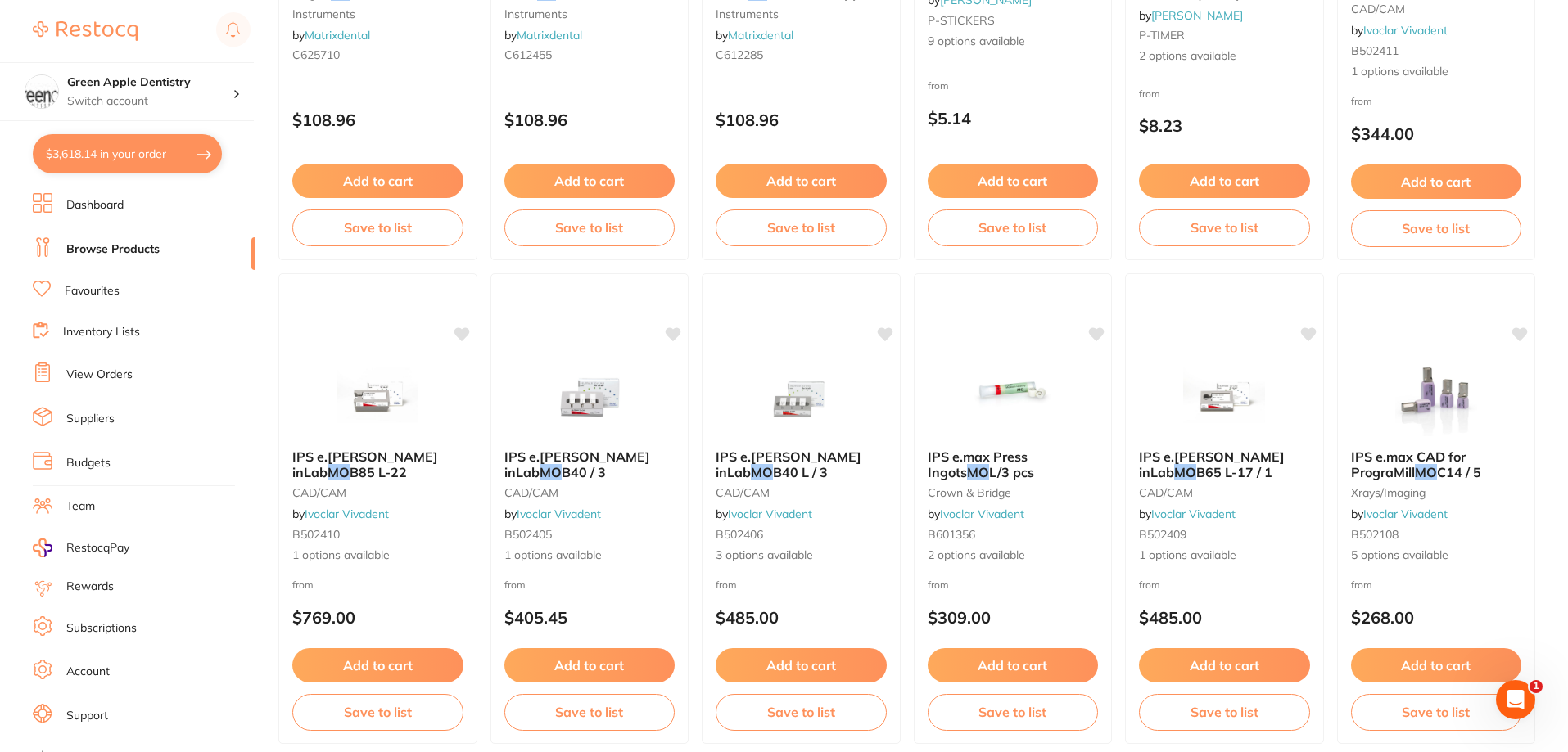
click at [128, 164] on button "$3,618.14 in your order" at bounding box center [127, 154] width 189 height 39
checkbox input "true"
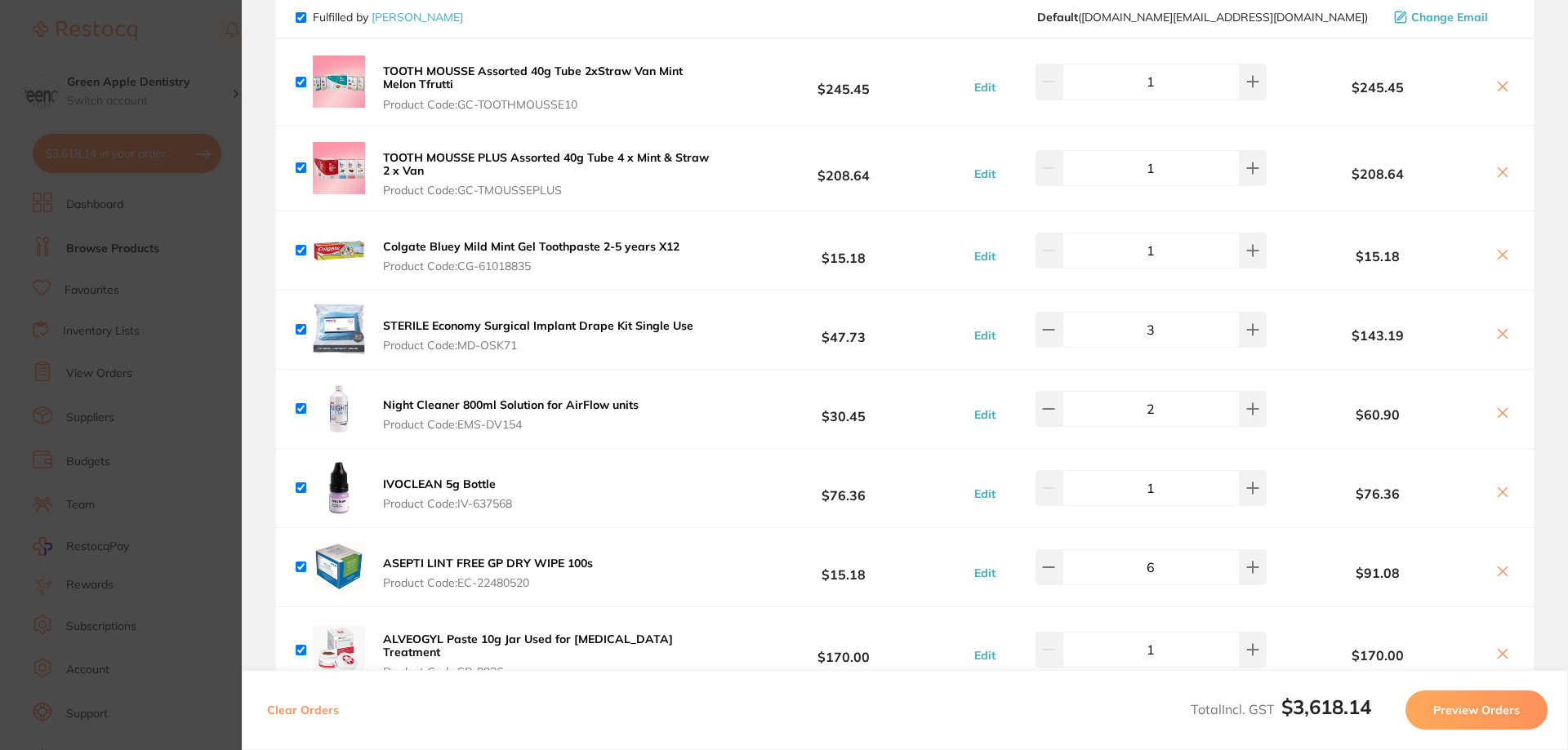
scroll to position [4081, 0]
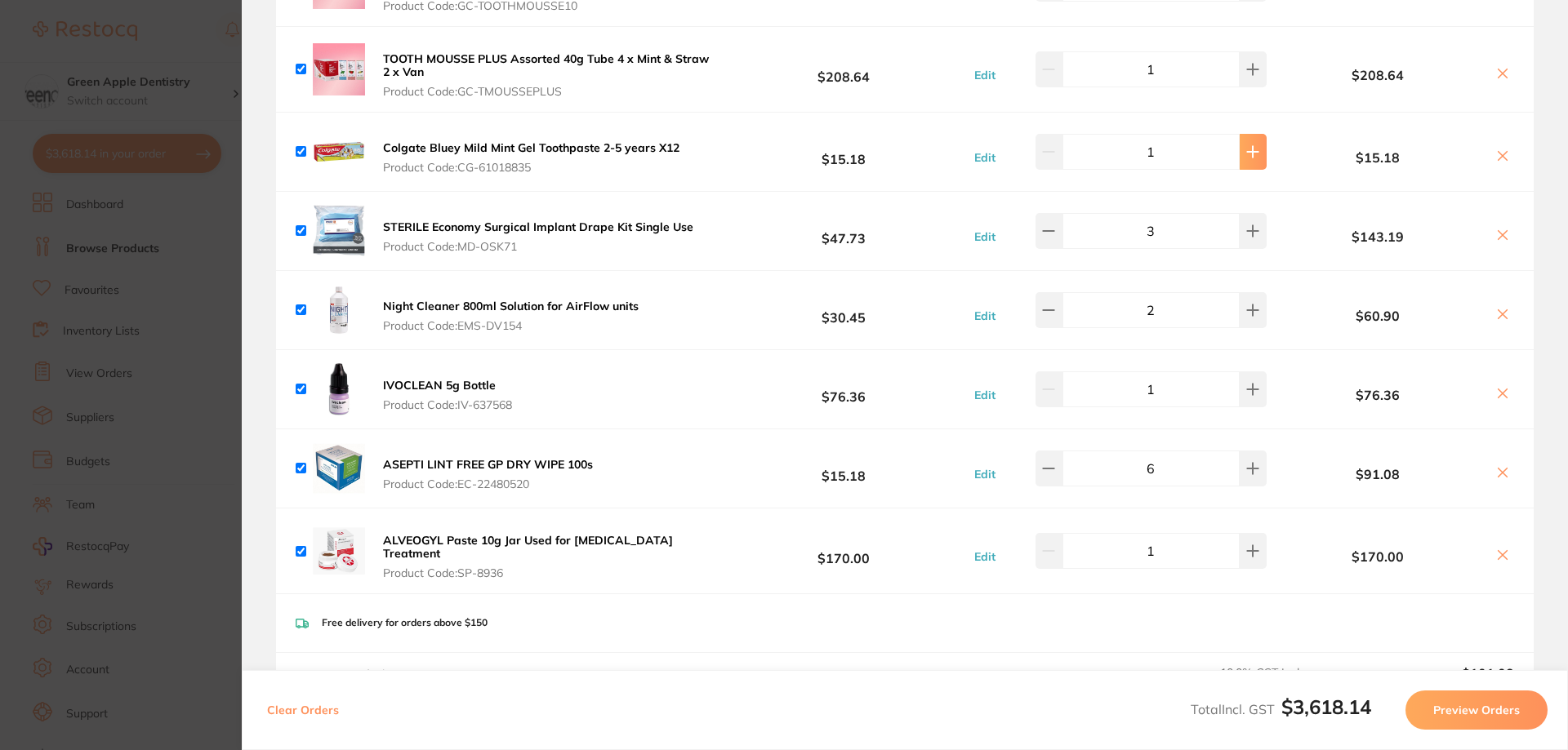
click at [1244, 145] on button at bounding box center [1252, 152] width 27 height 36
click at [1054, 134] on button at bounding box center [1049, 152] width 27 height 36
type input "1"
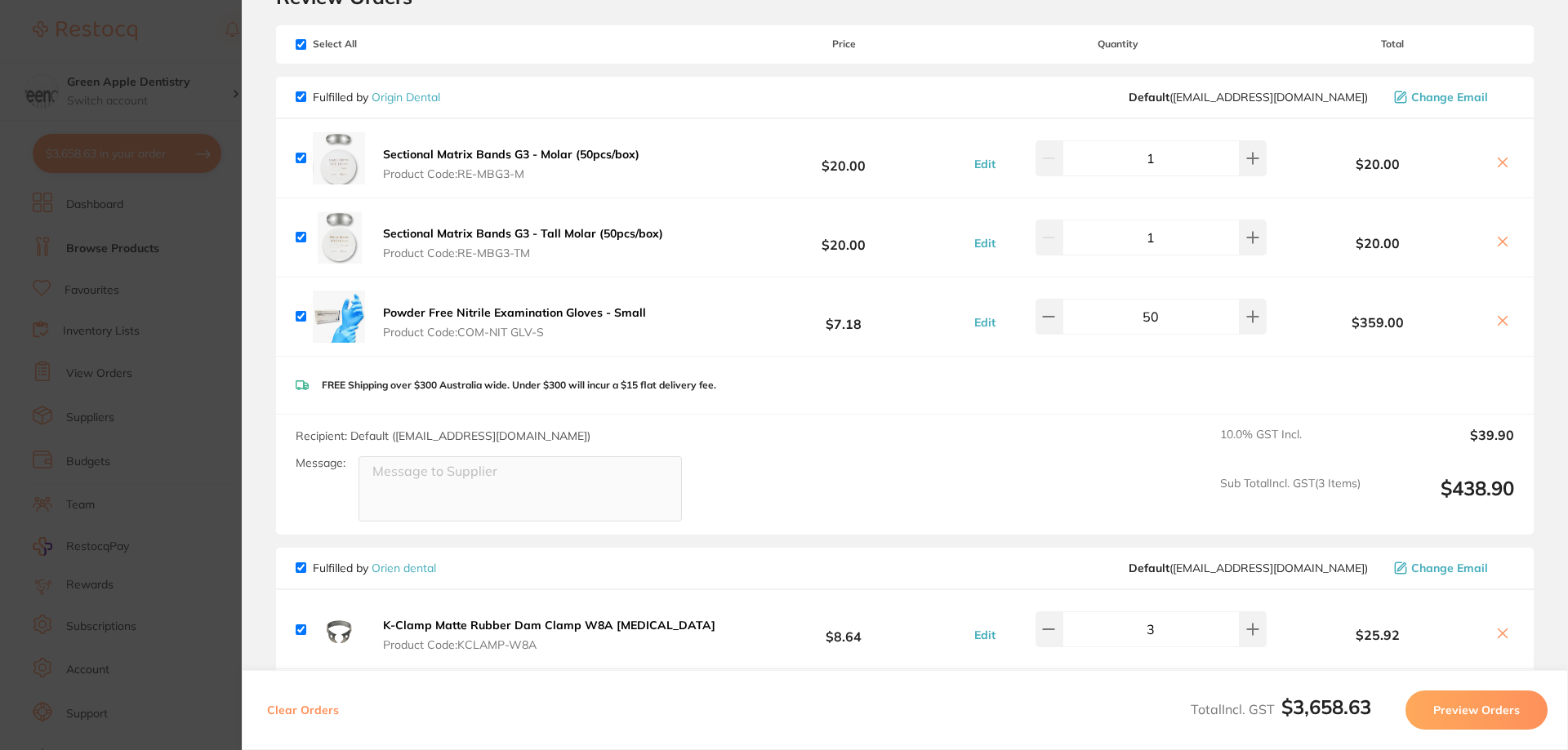
scroll to position [0, 0]
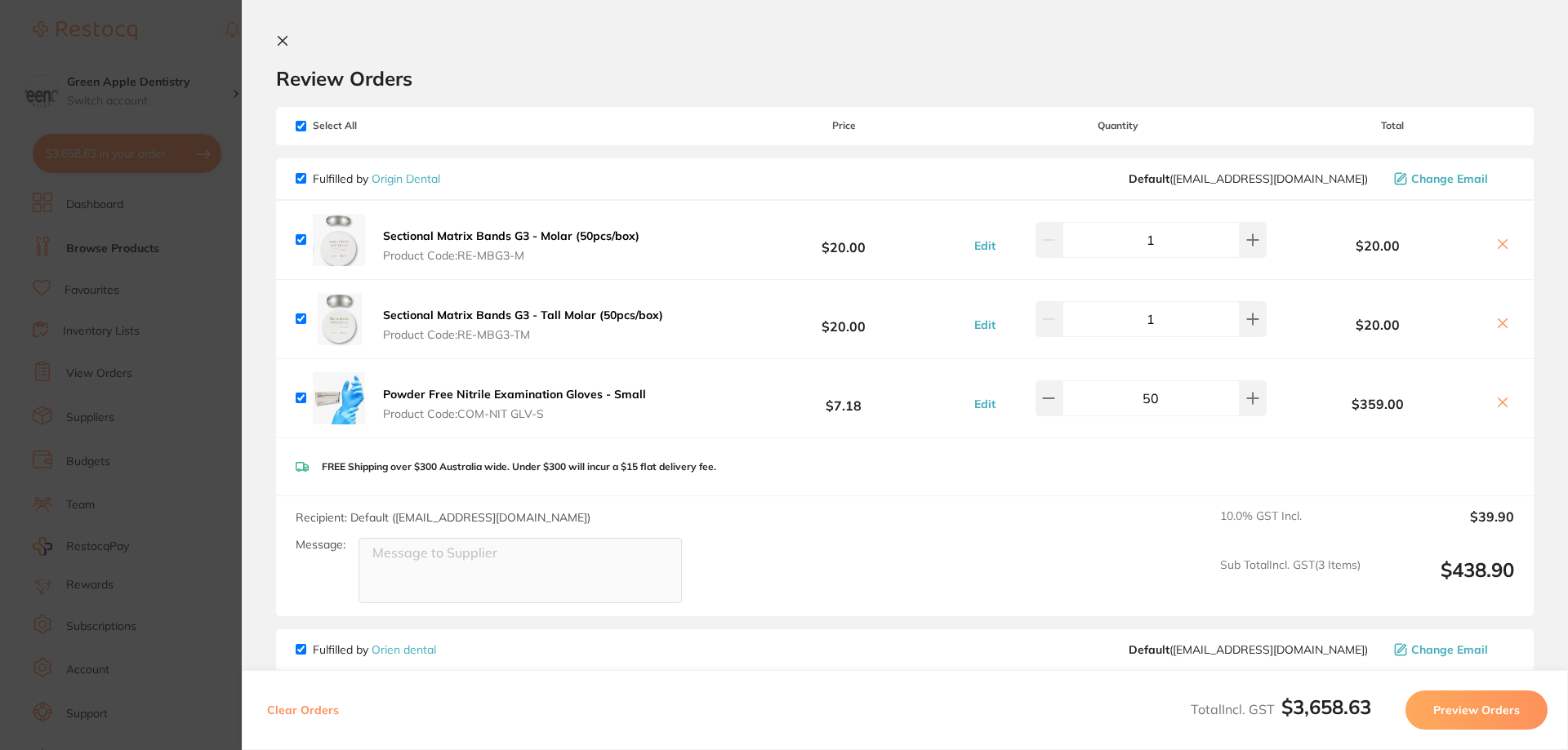
click at [282, 44] on icon at bounding box center [283, 41] width 13 height 13
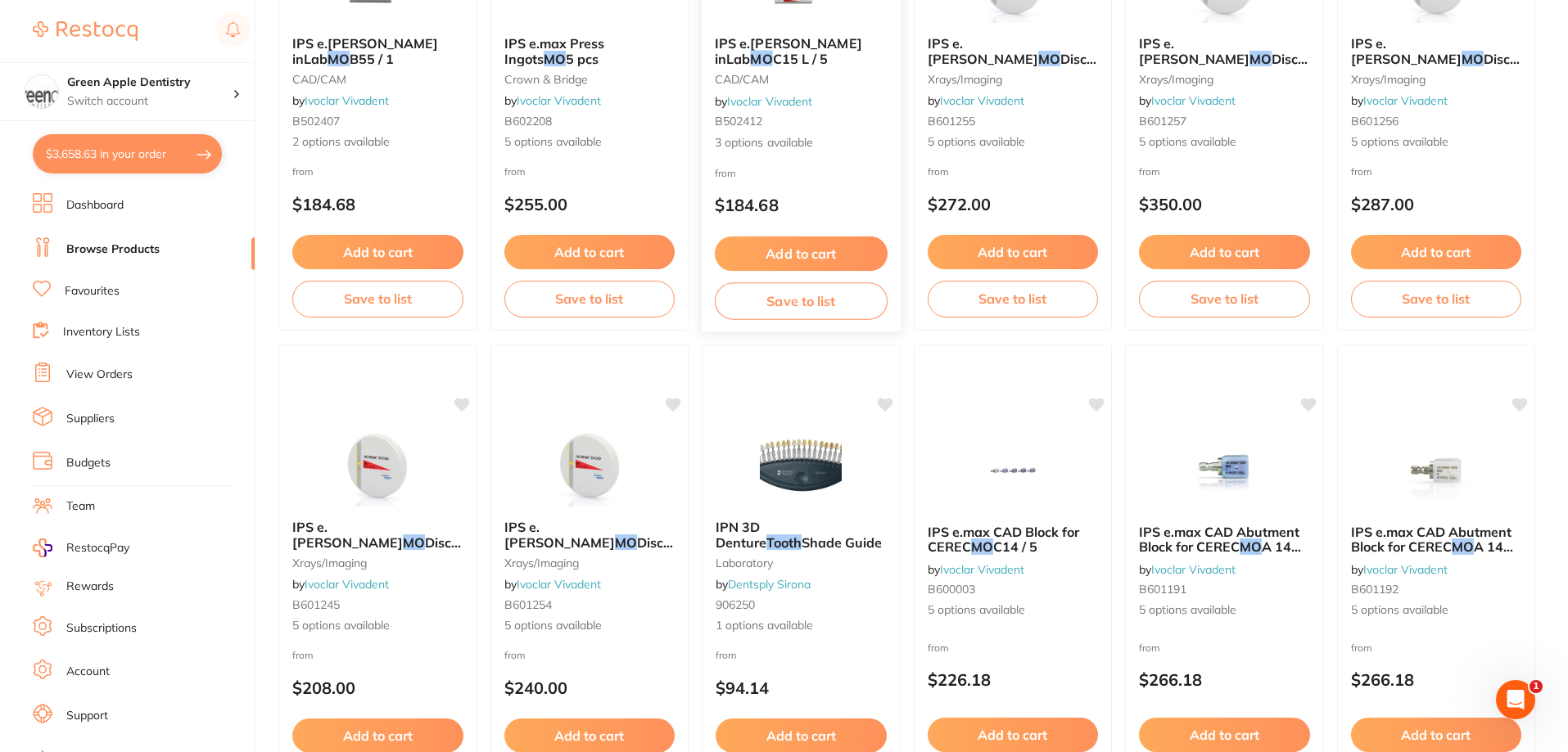
scroll to position [3359, 0]
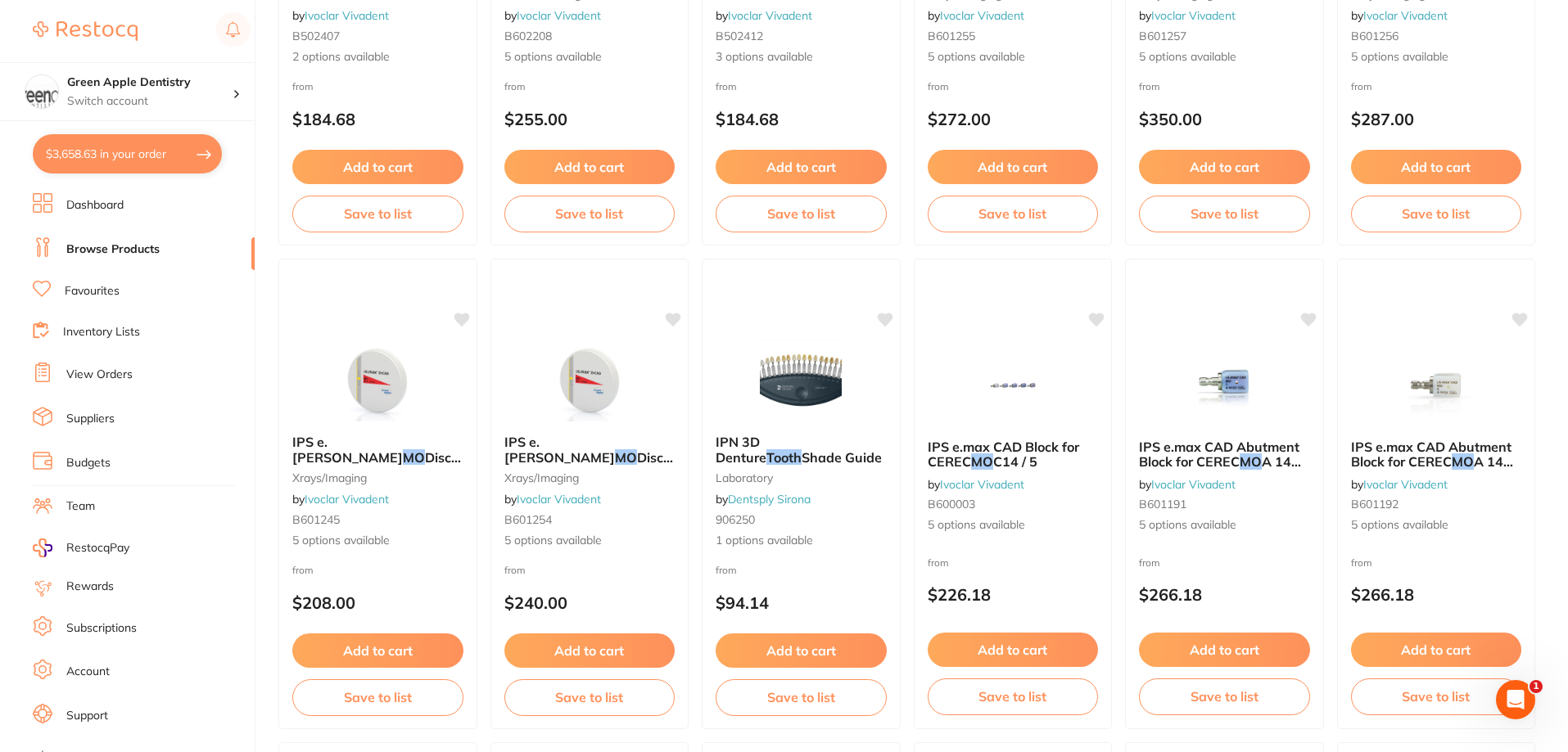
click at [139, 165] on button "$3,658.63 in your order" at bounding box center [127, 154] width 189 height 39
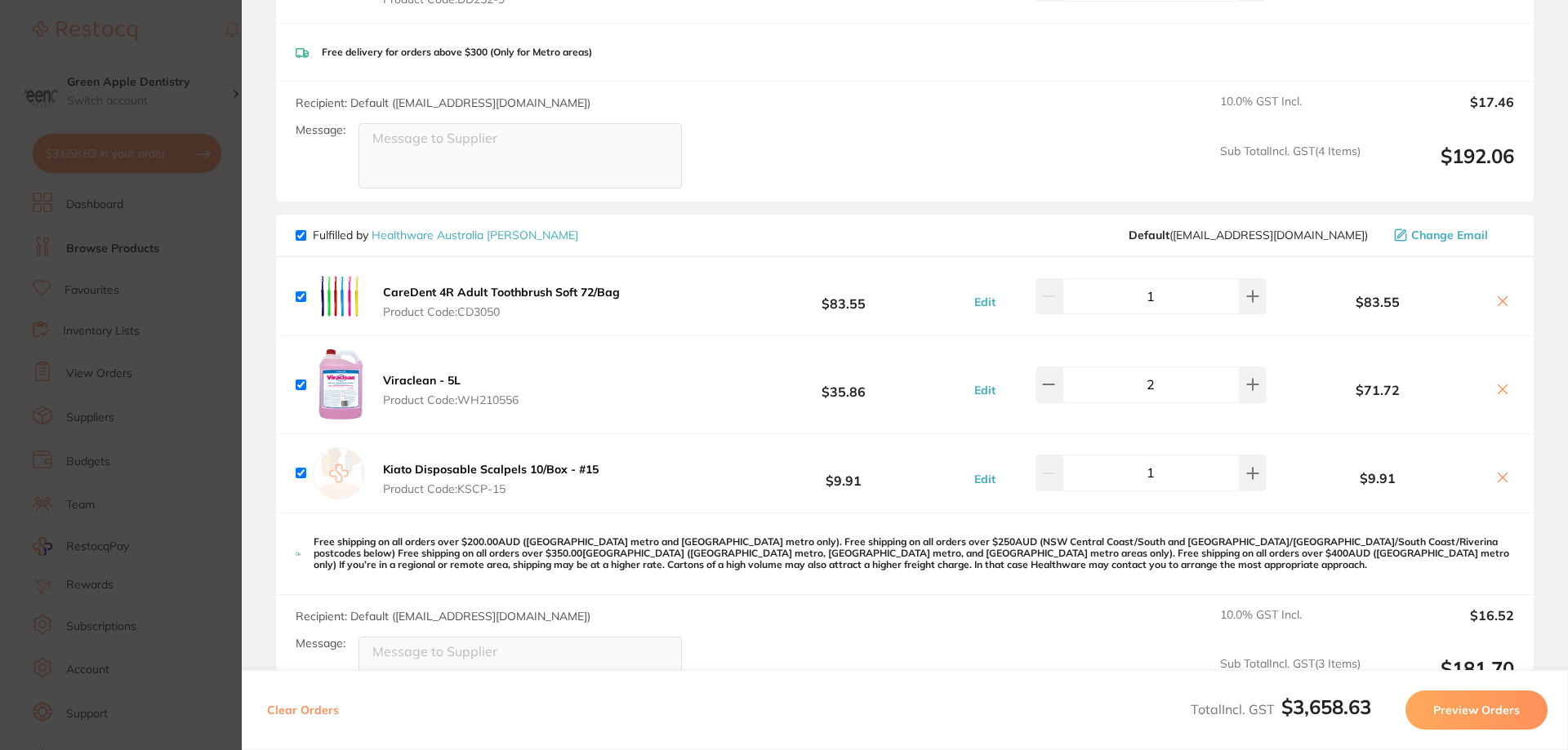
scroll to position [979, 0]
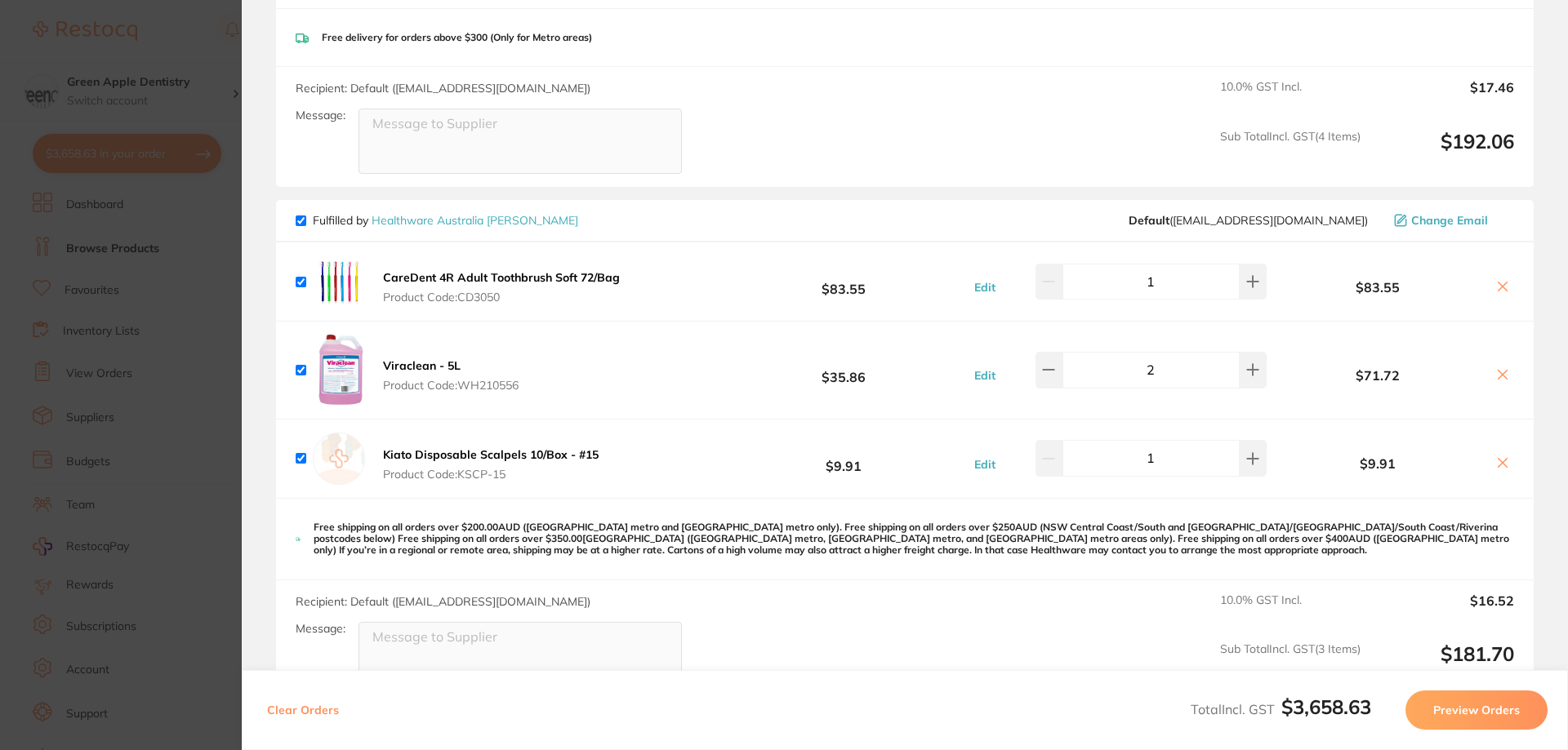
click at [33, 134] on button "$3,658.63 in your order" at bounding box center [126, 153] width 188 height 39
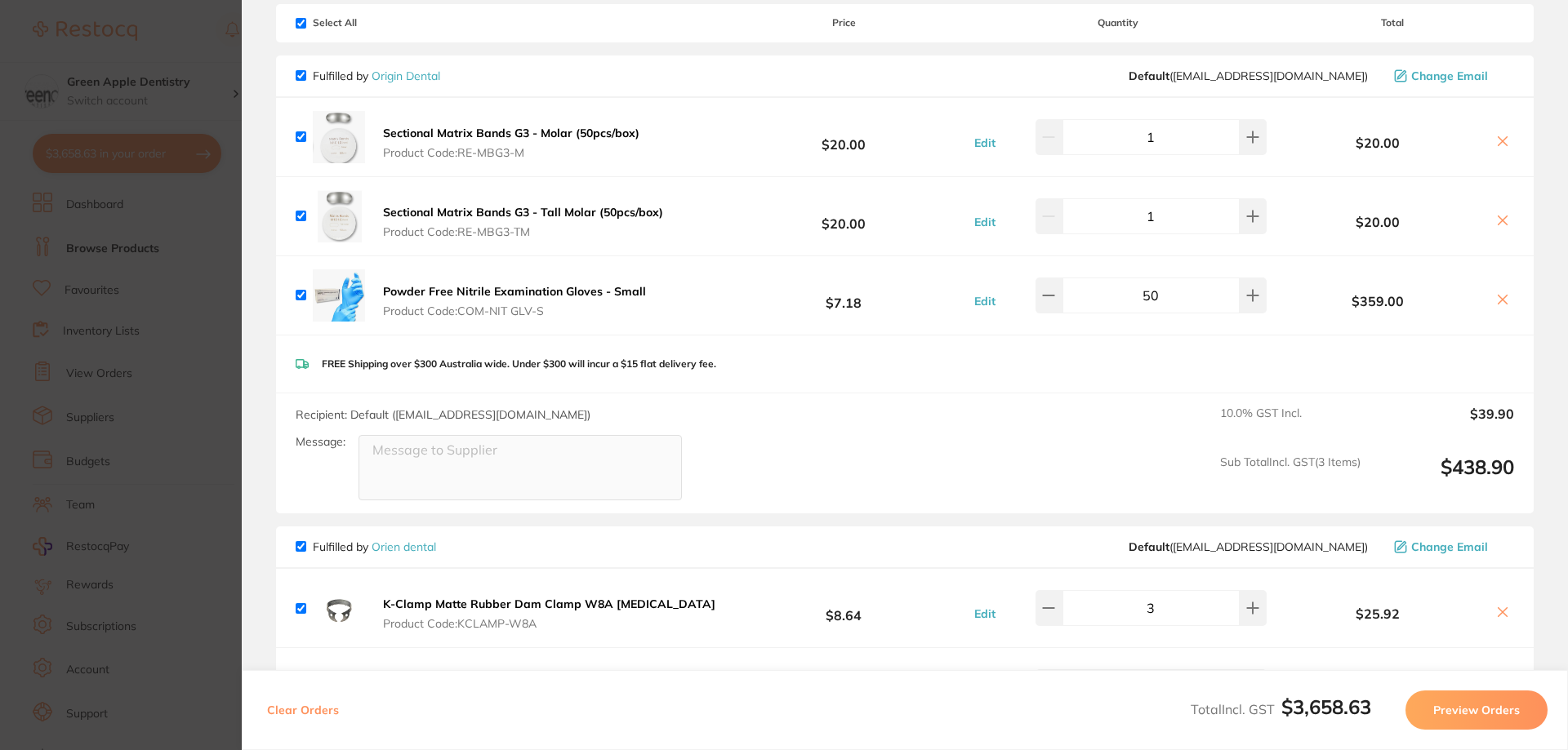
scroll to position [0, 0]
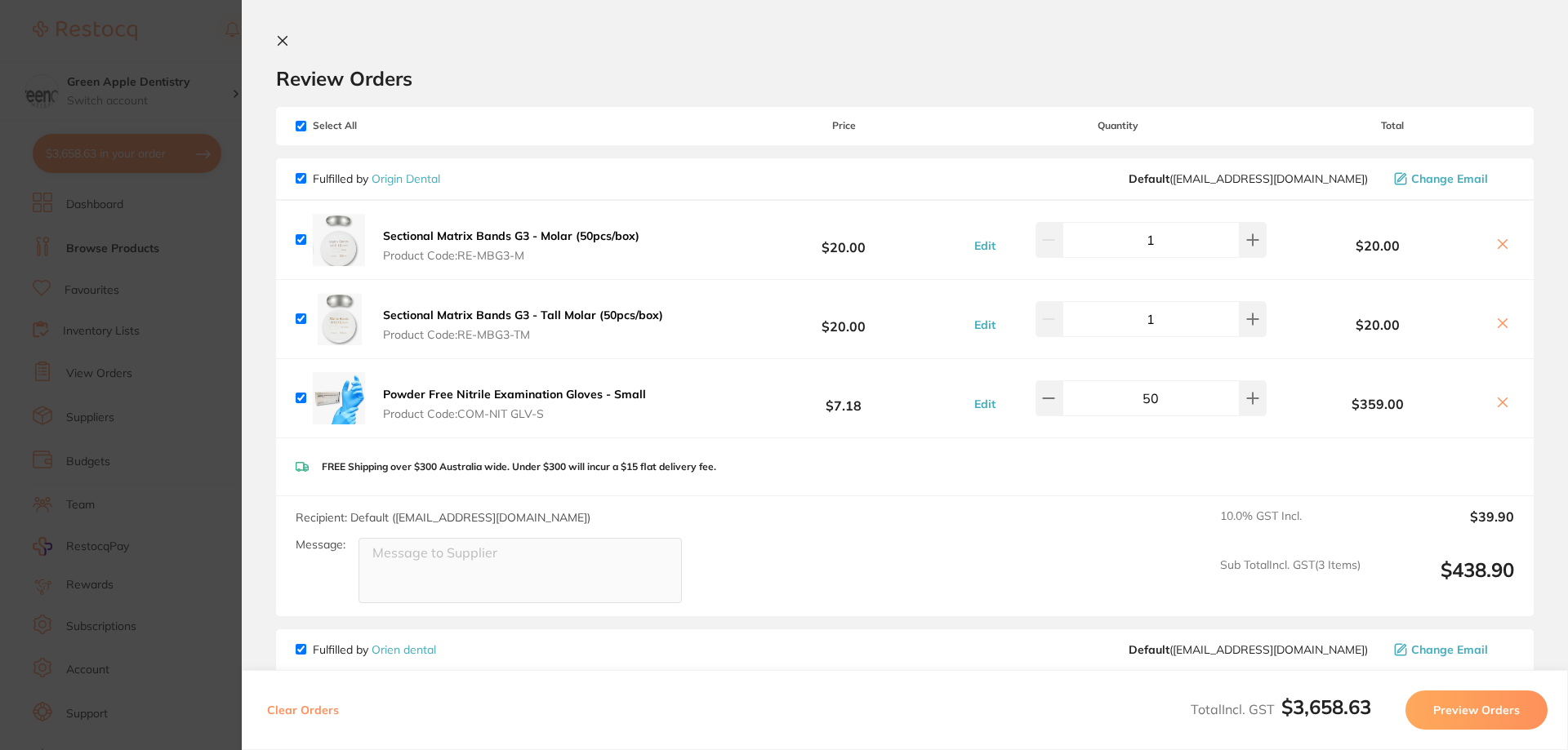
click at [288, 44] on icon at bounding box center [283, 41] width 13 height 13
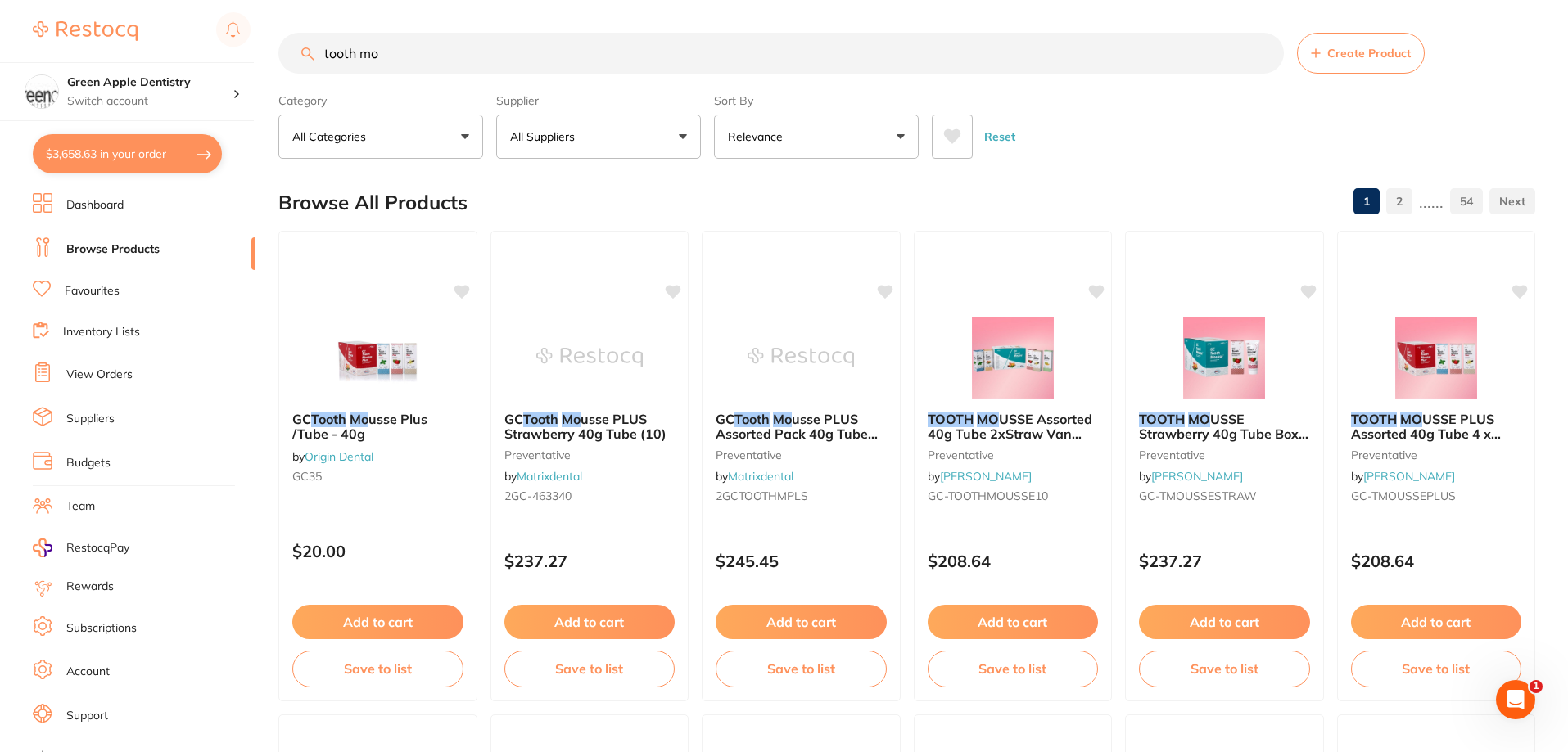
click at [447, 64] on input "tooth mo" at bounding box center [781, 53] width 1006 height 41
click at [550, 134] on p "All Suppliers" at bounding box center [546, 137] width 71 height 17
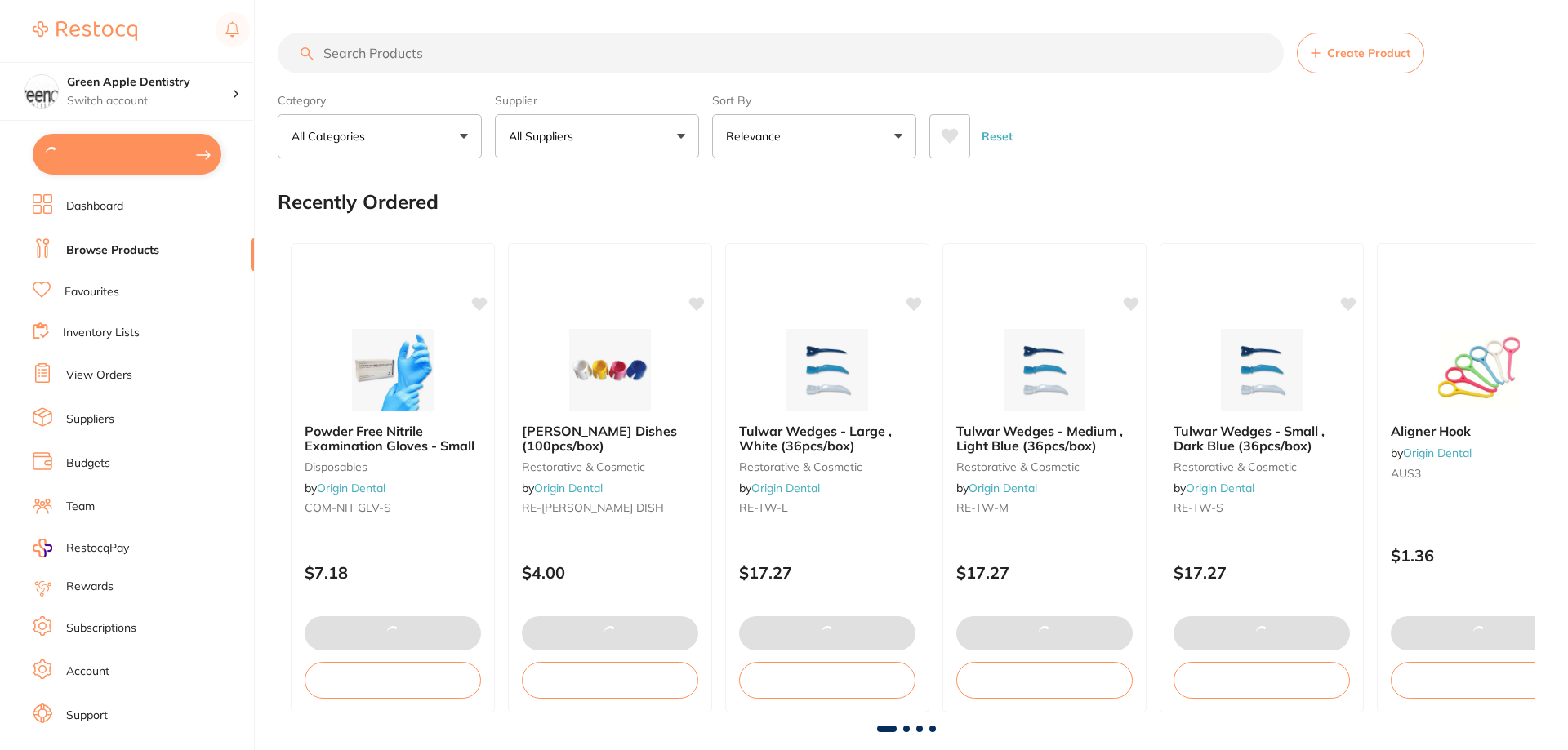
click at [151, 250] on link "Browse Products" at bounding box center [112, 251] width 93 height 17
click at [539, 58] on input "search" at bounding box center [779, 53] width 1003 height 41
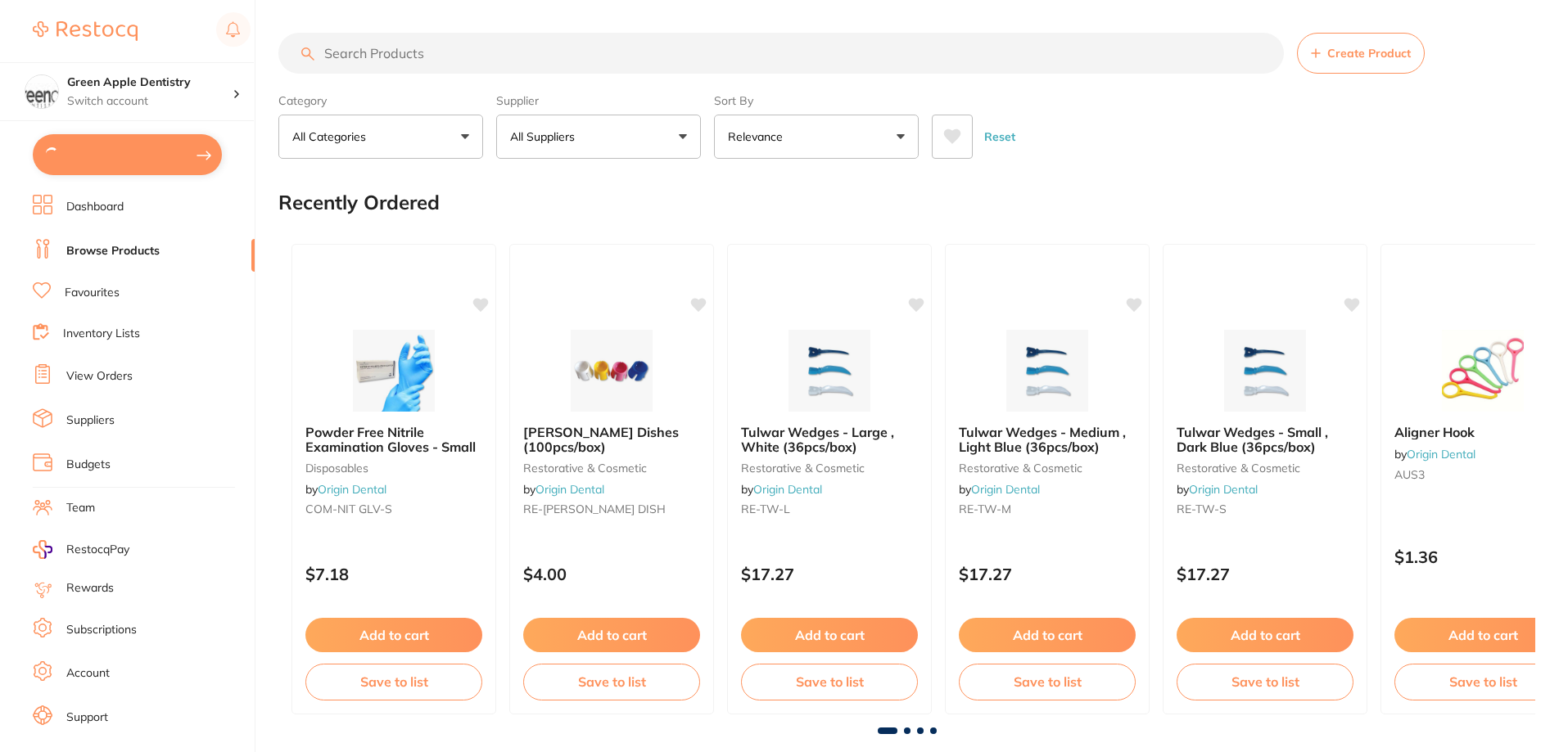
click at [627, 147] on button "All Suppliers" at bounding box center [598, 137] width 205 height 44
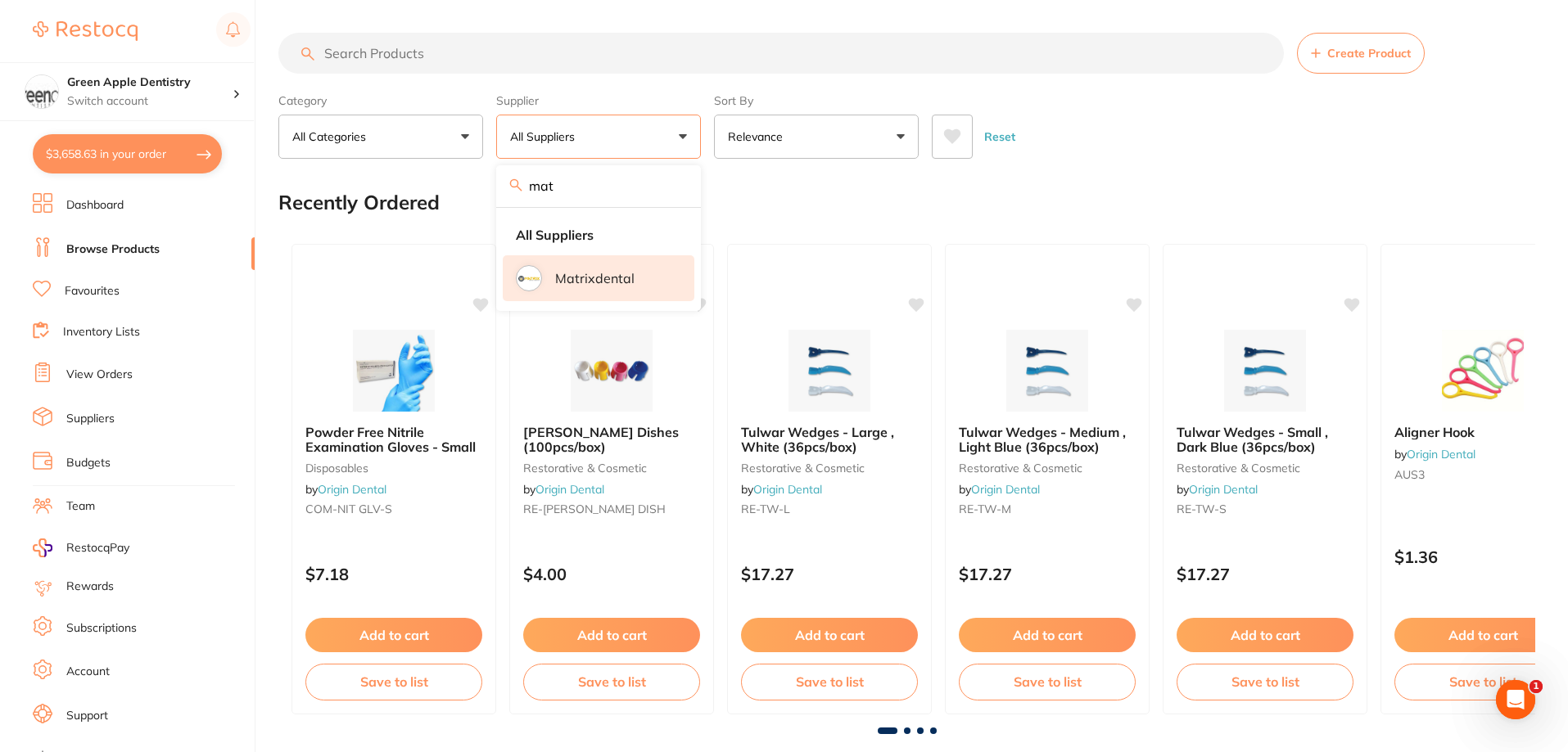
type input "mat"
click at [593, 278] on p "Matrixdental" at bounding box center [594, 279] width 80 height 15
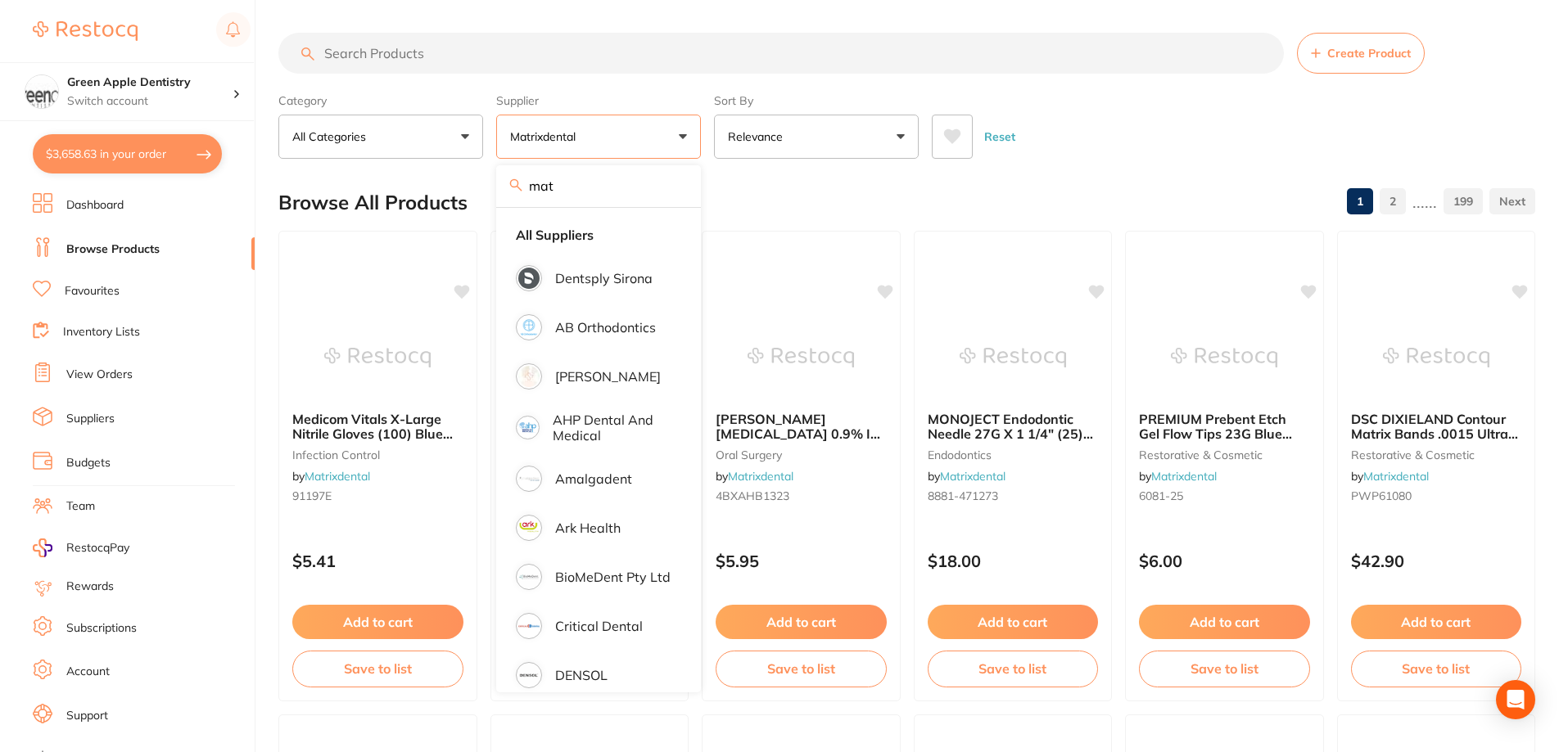
click at [627, 45] on input "search" at bounding box center [781, 53] width 1006 height 41
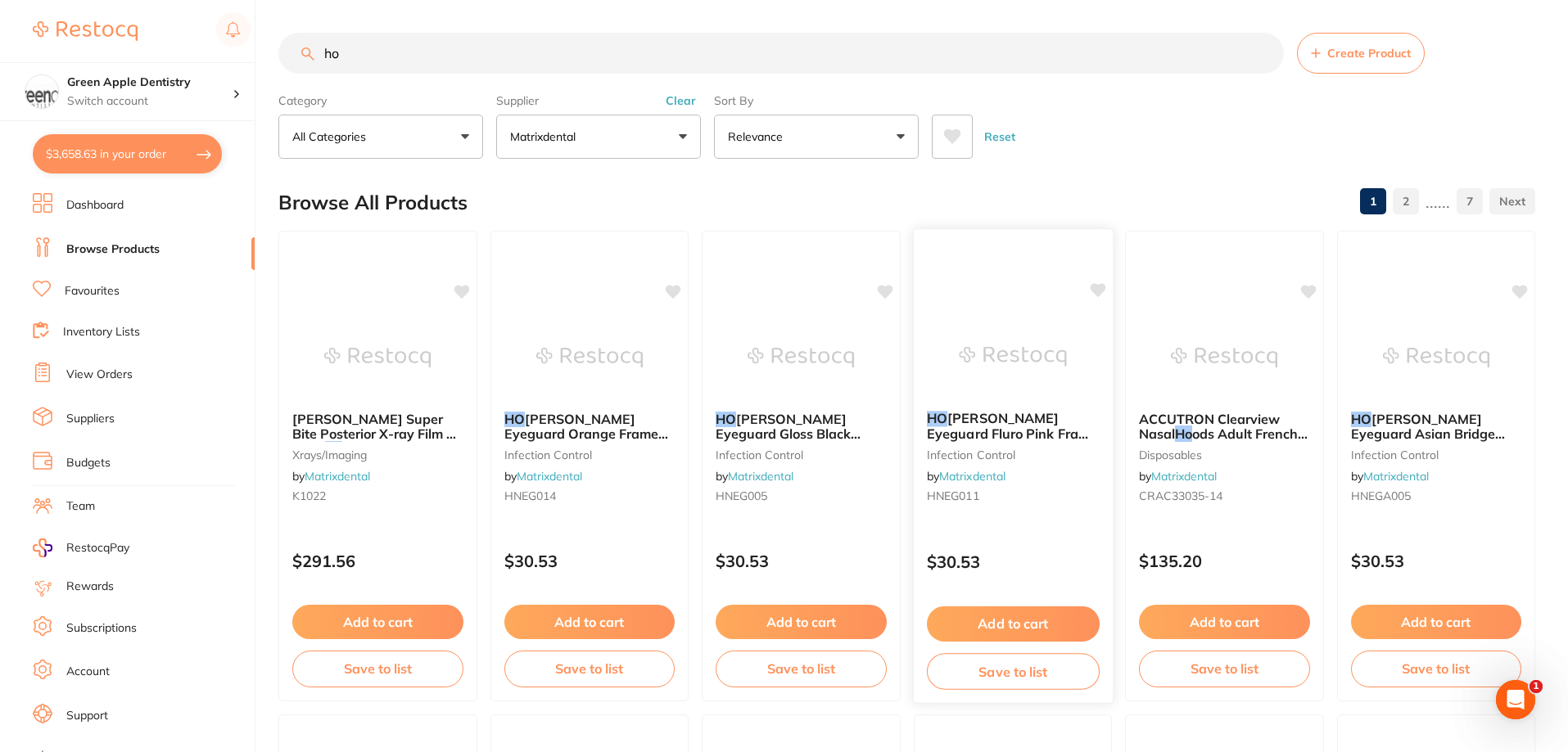
type input "ho"
click at [1013, 382] on img at bounding box center [1012, 356] width 107 height 83
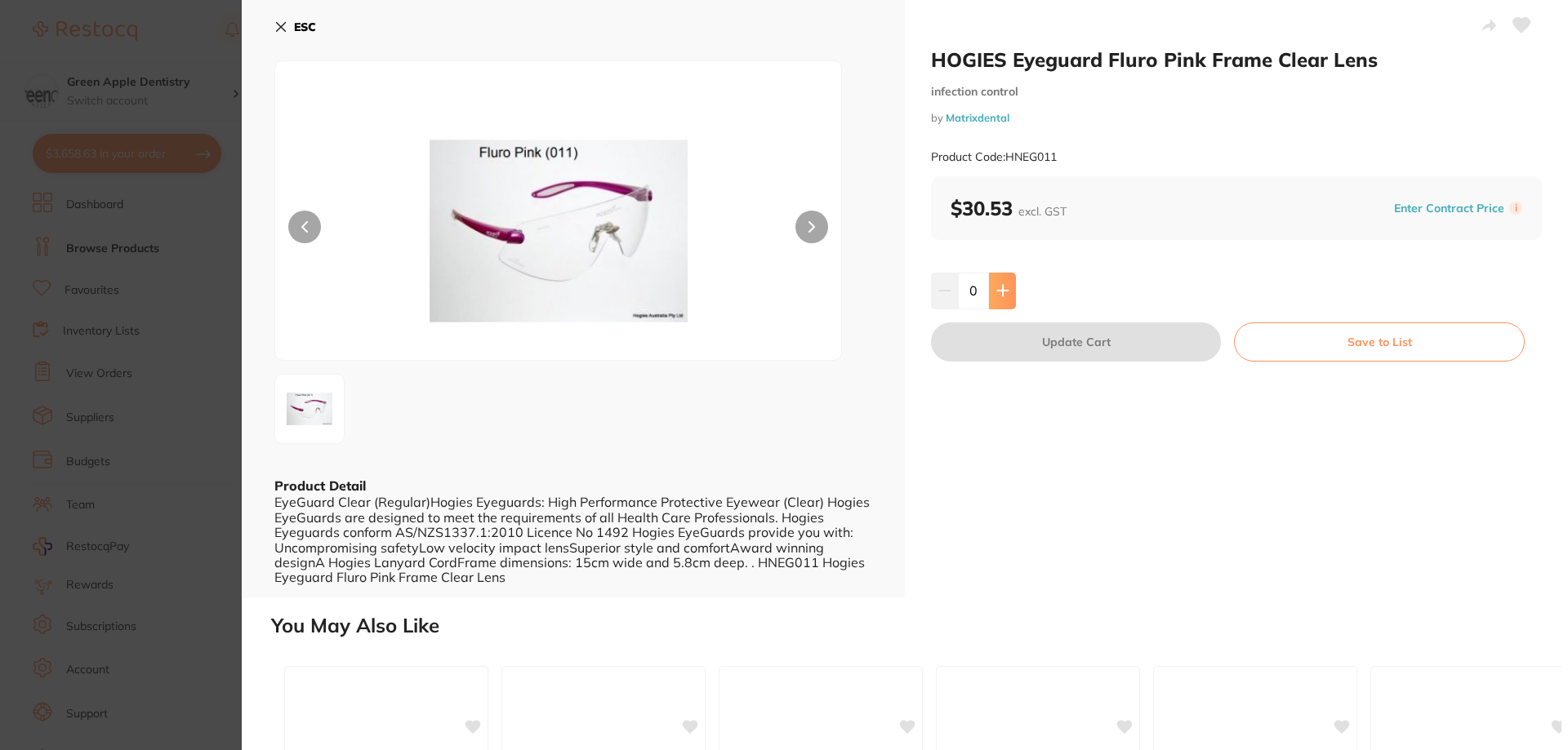
click at [1000, 293] on icon at bounding box center [1002, 290] width 11 height 11
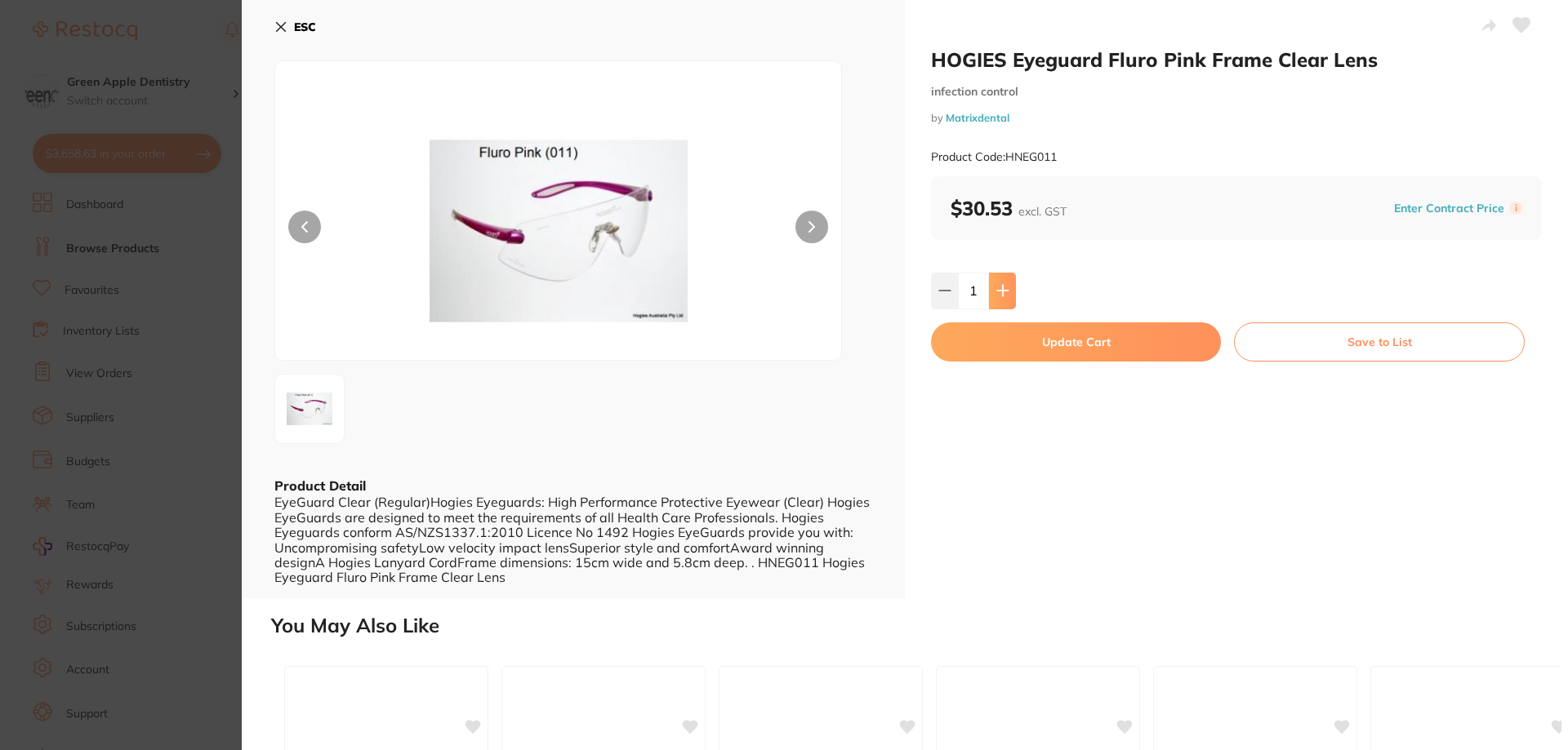
click at [1000, 293] on icon at bounding box center [1002, 290] width 11 height 11
type input "2"
click at [1125, 356] on button "Update Cart" at bounding box center [1076, 342] width 290 height 39
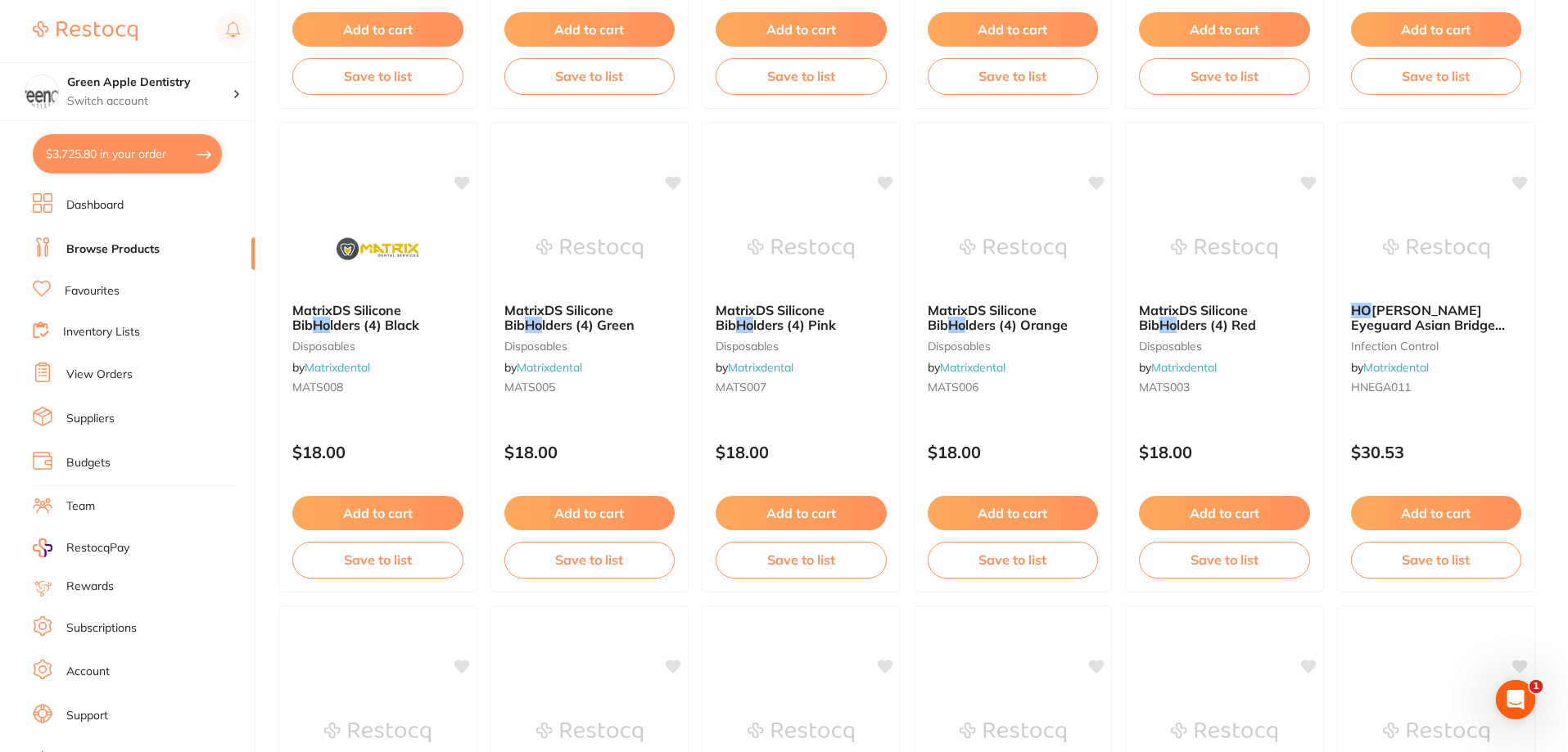
scroll to position [3904, 0]
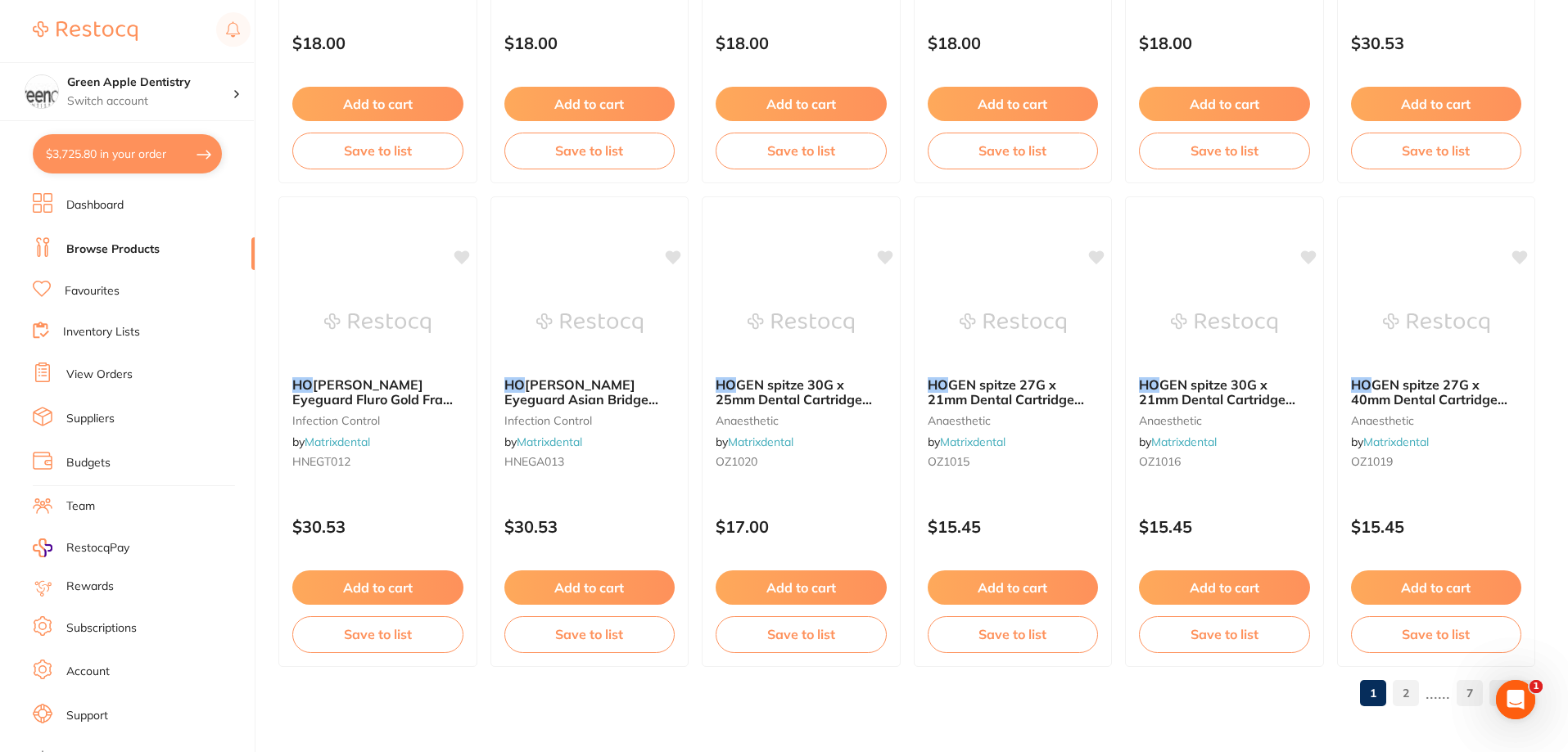
click at [1405, 702] on link "2" at bounding box center [1405, 693] width 26 height 33
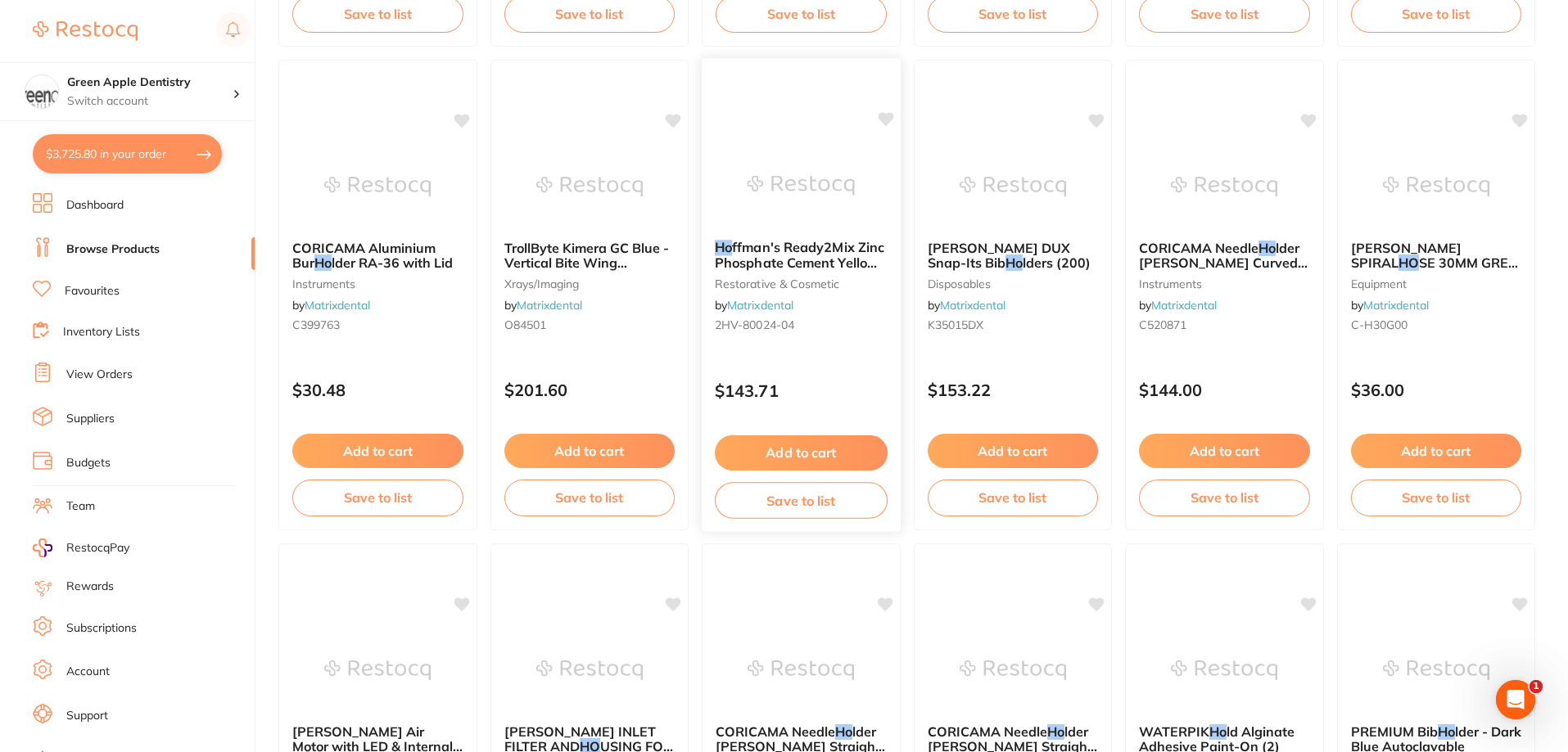
scroll to position [0, 0]
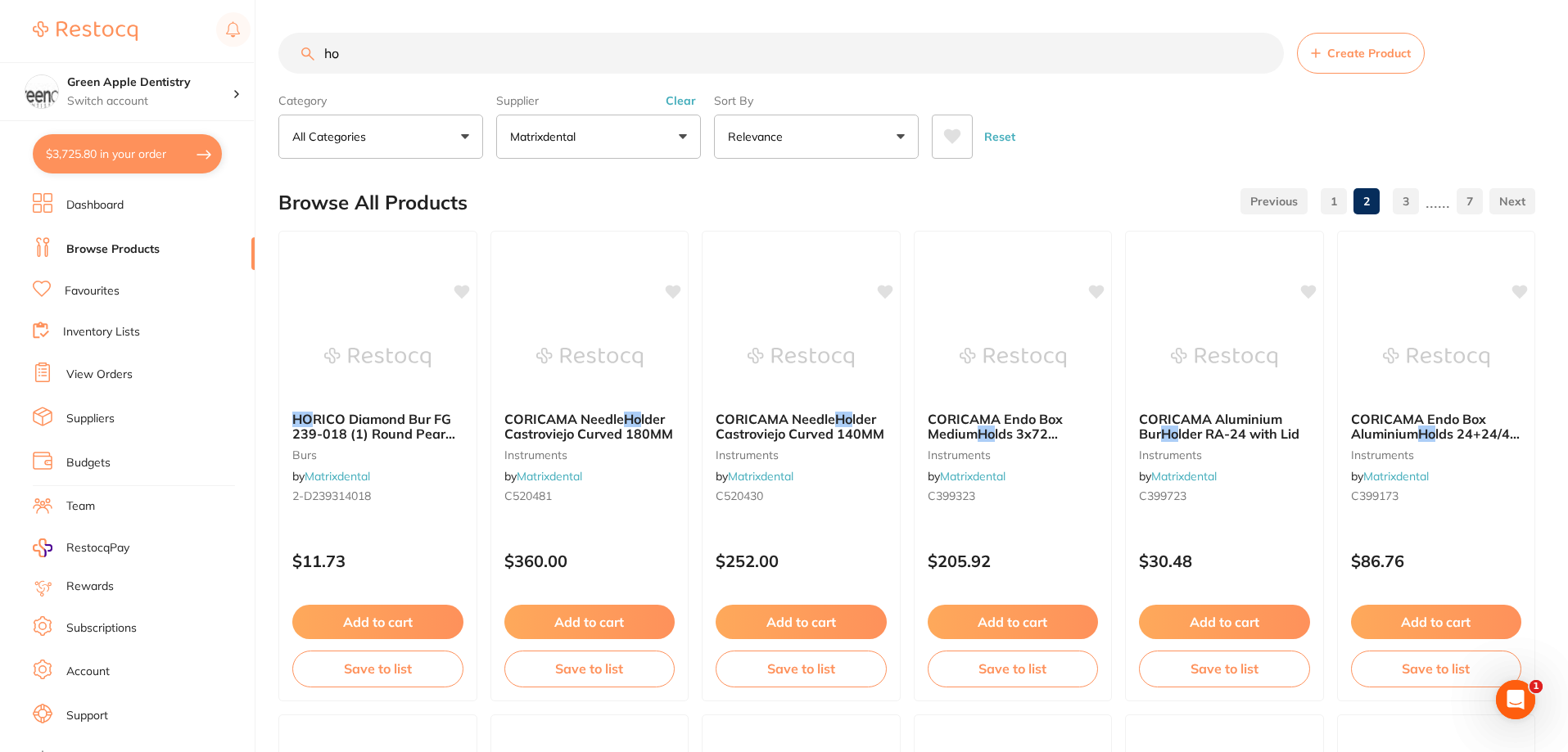
click at [537, 54] on input "ho" at bounding box center [781, 53] width 1006 height 41
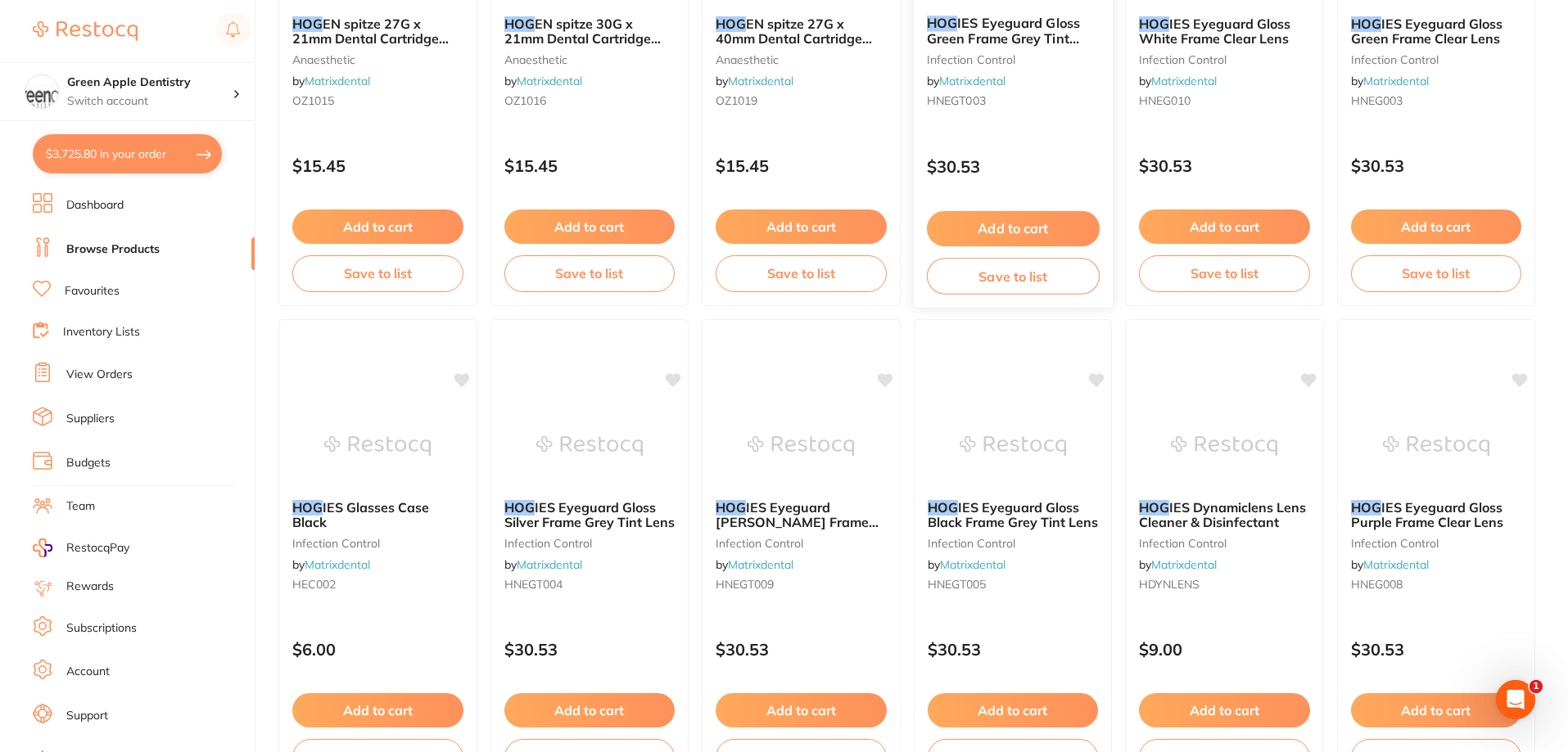
scroll to position [1392, 0]
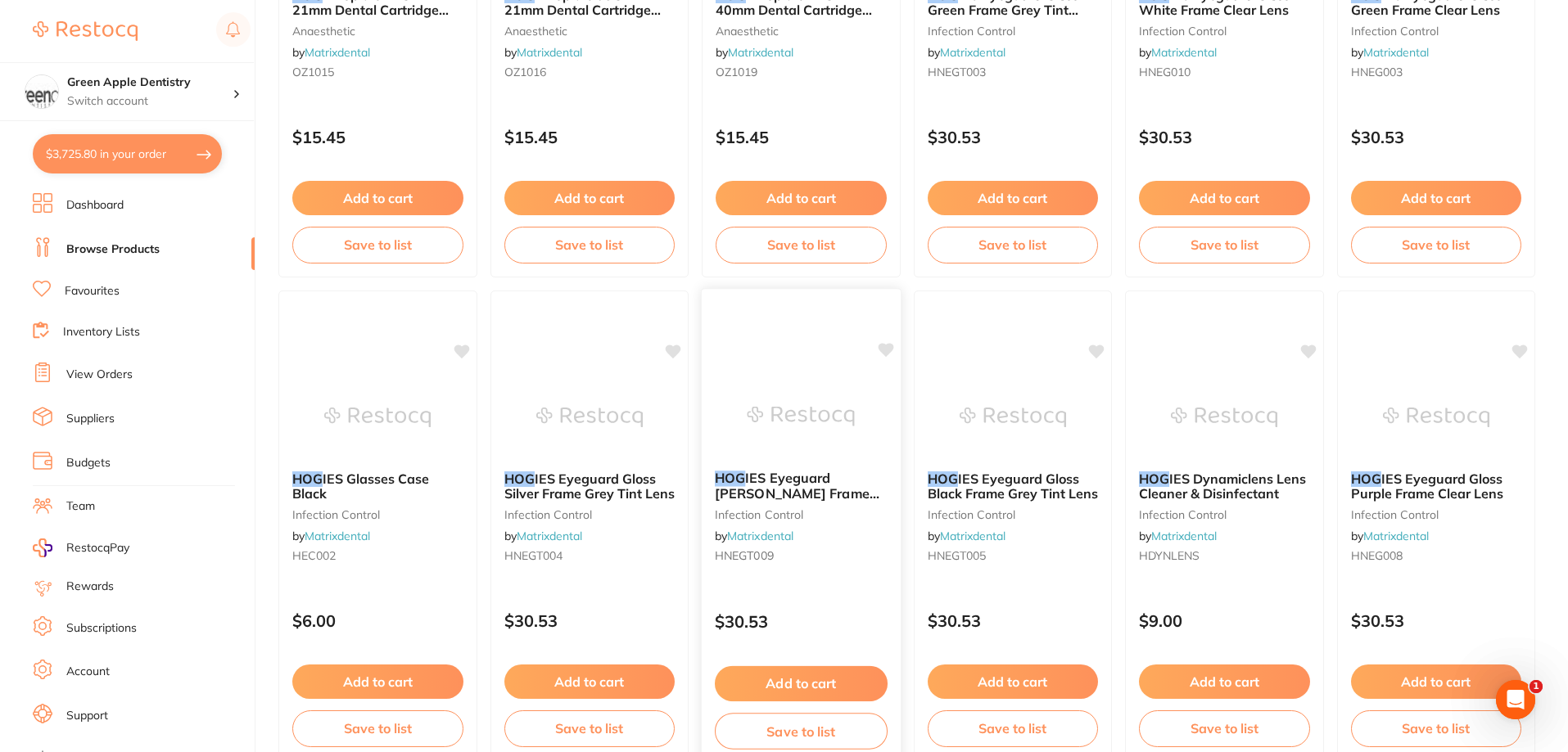
type input "hog"
click at [808, 383] on img at bounding box center [801, 416] width 107 height 83
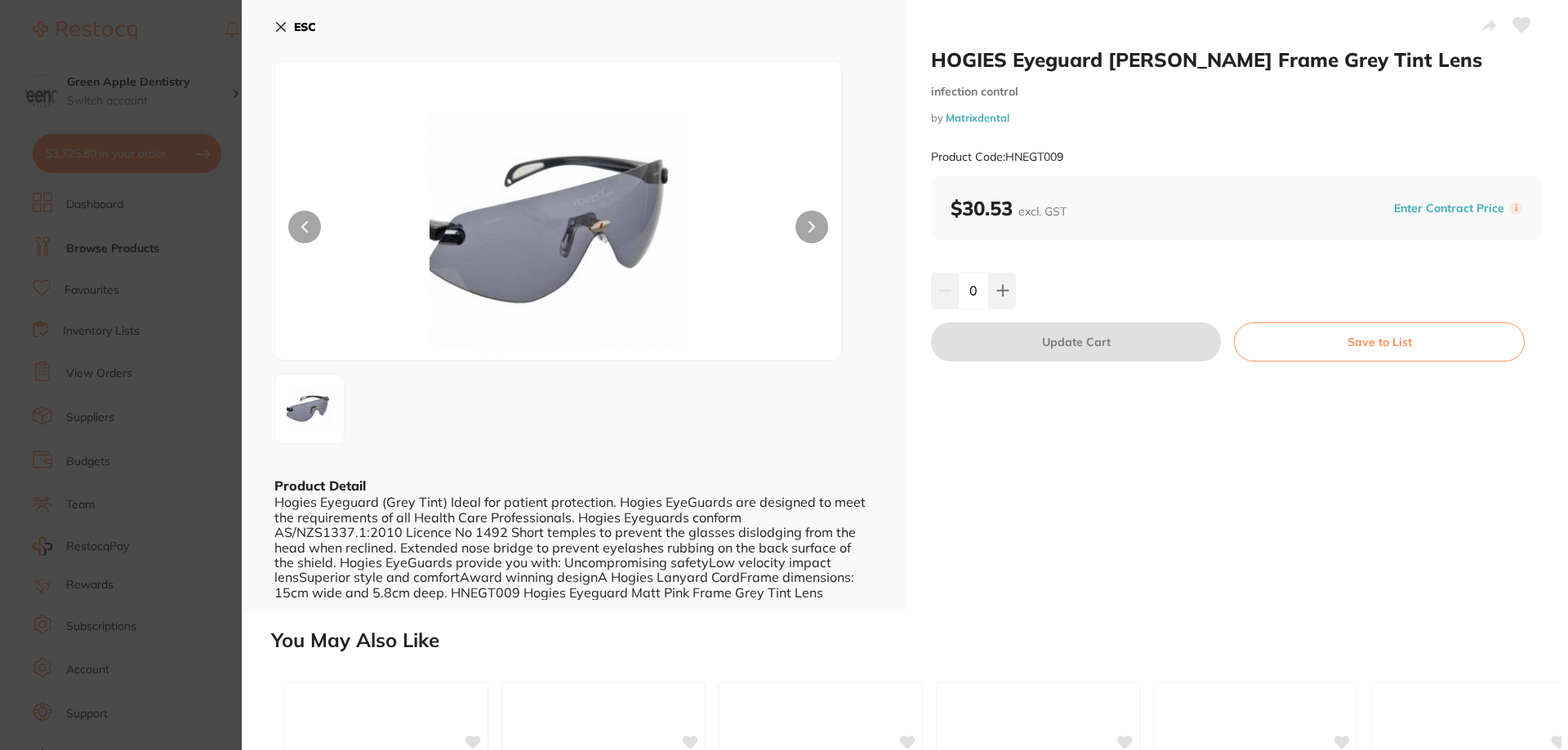
click at [302, 26] on b "ESC" at bounding box center [305, 27] width 22 height 15
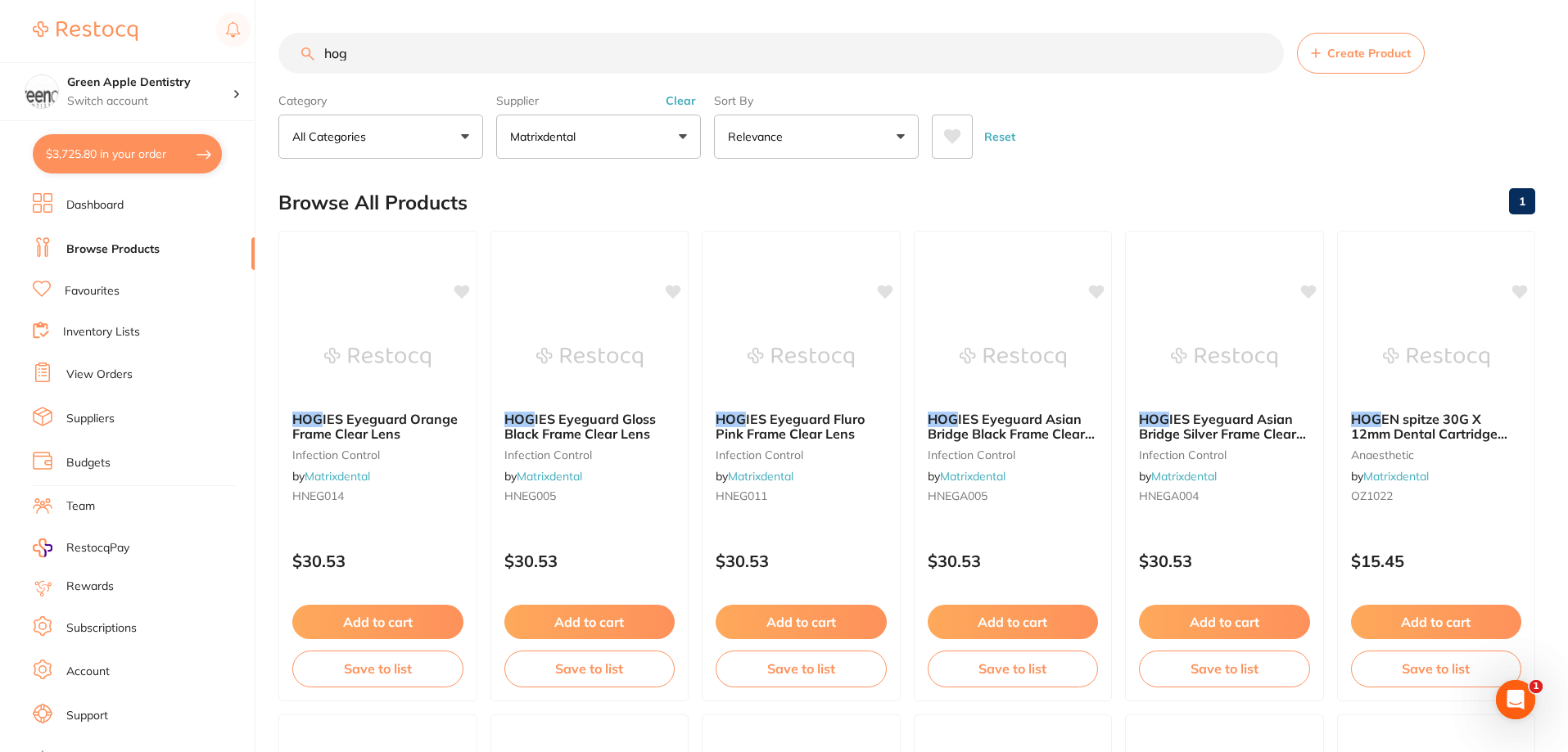
click at [564, 67] on input "hog" at bounding box center [781, 53] width 1006 height 41
paste input "HNEG009"
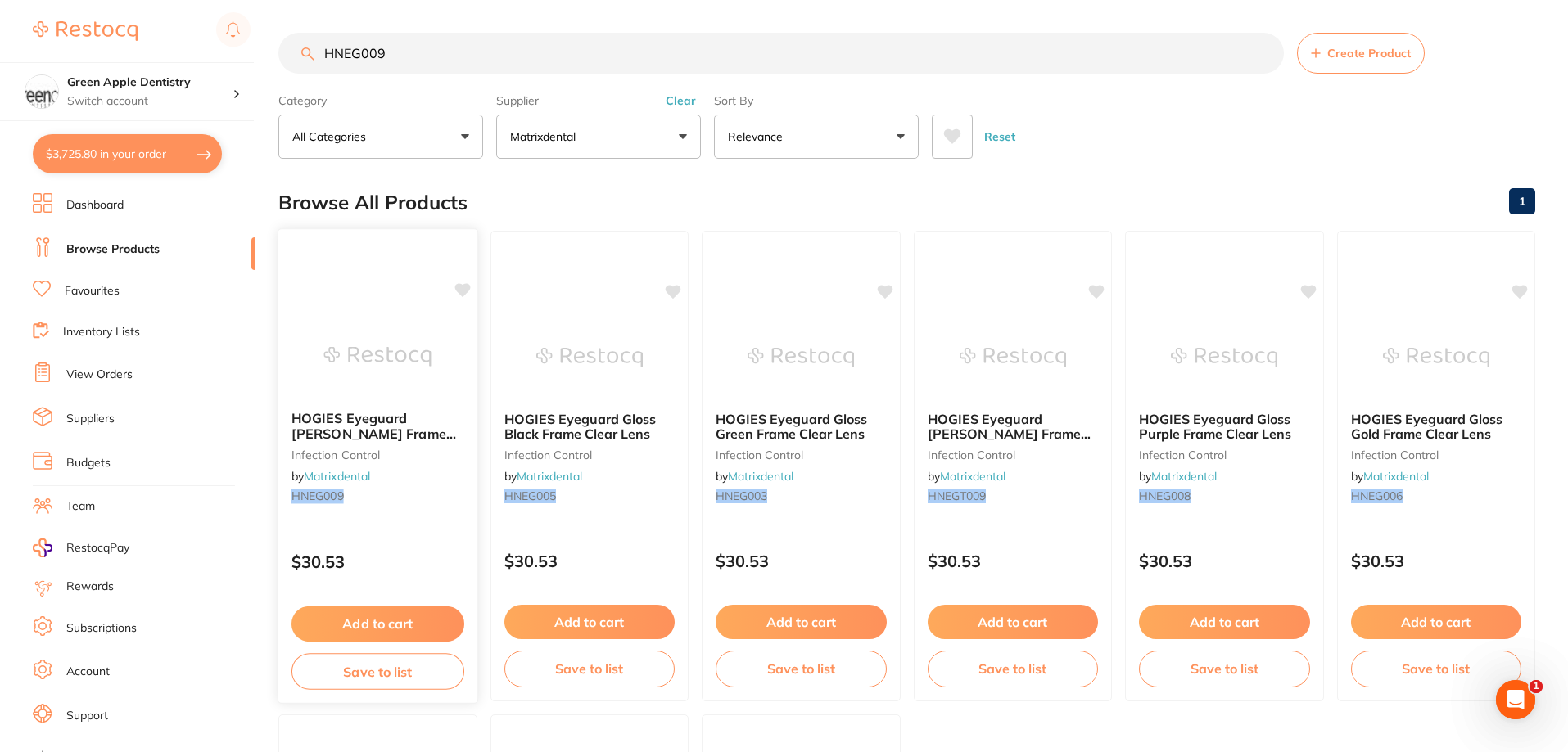
type input "HNEG009"
click at [374, 338] on img at bounding box center [378, 356] width 107 height 83
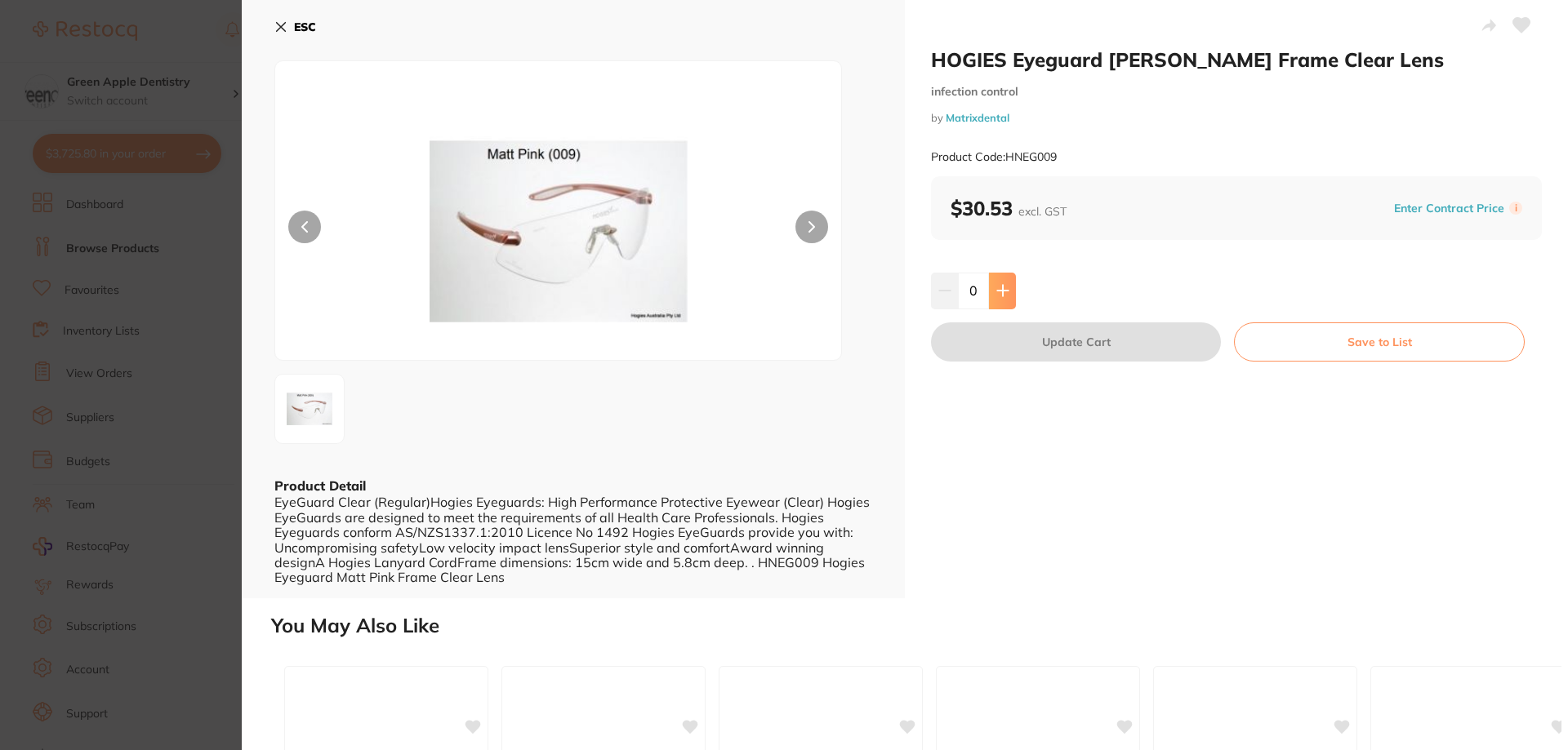
click at [1004, 280] on button at bounding box center [1002, 290] width 27 height 36
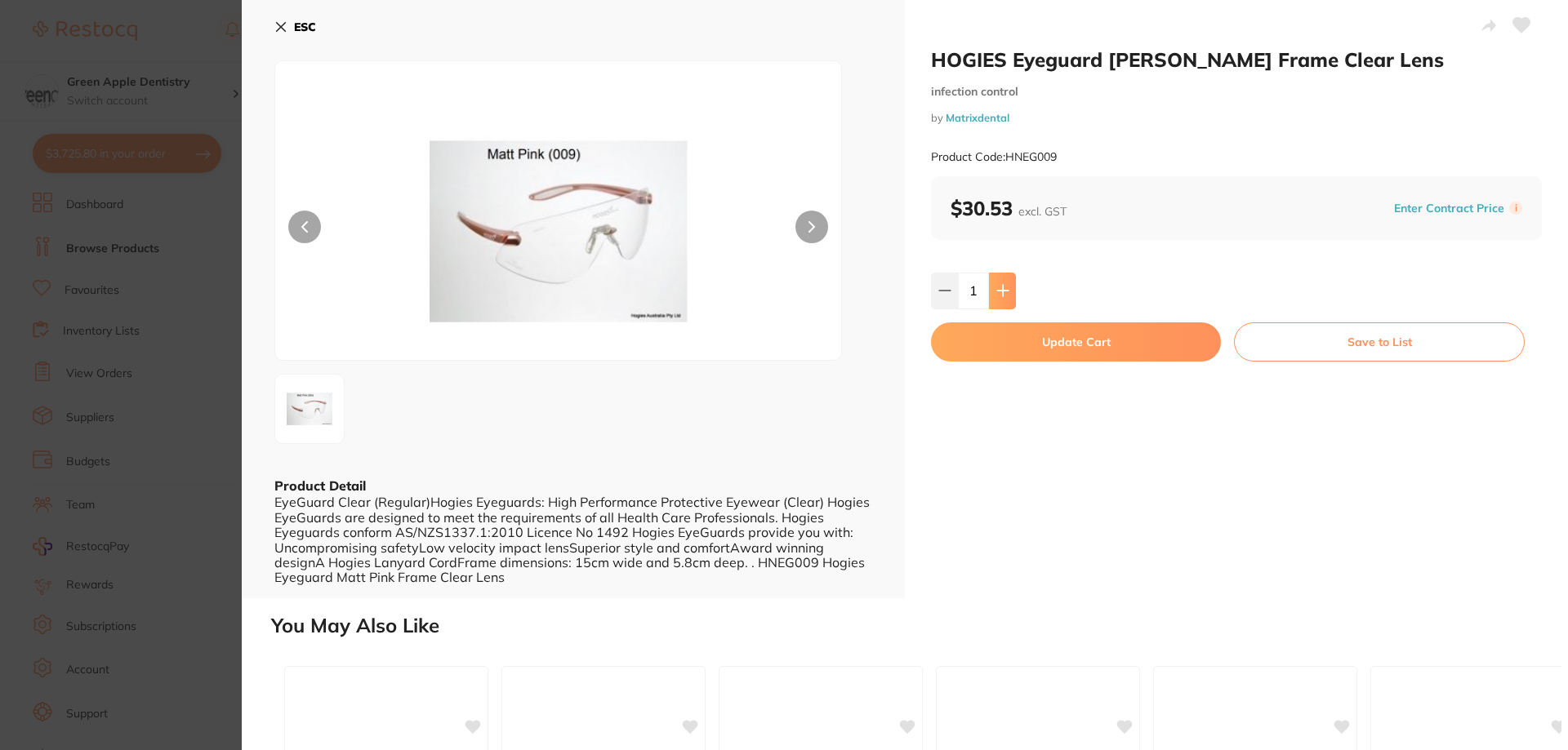
click at [1004, 280] on button at bounding box center [1002, 290] width 27 height 36
type input "2"
click at [1092, 335] on button "Update Cart" at bounding box center [1076, 342] width 290 height 39
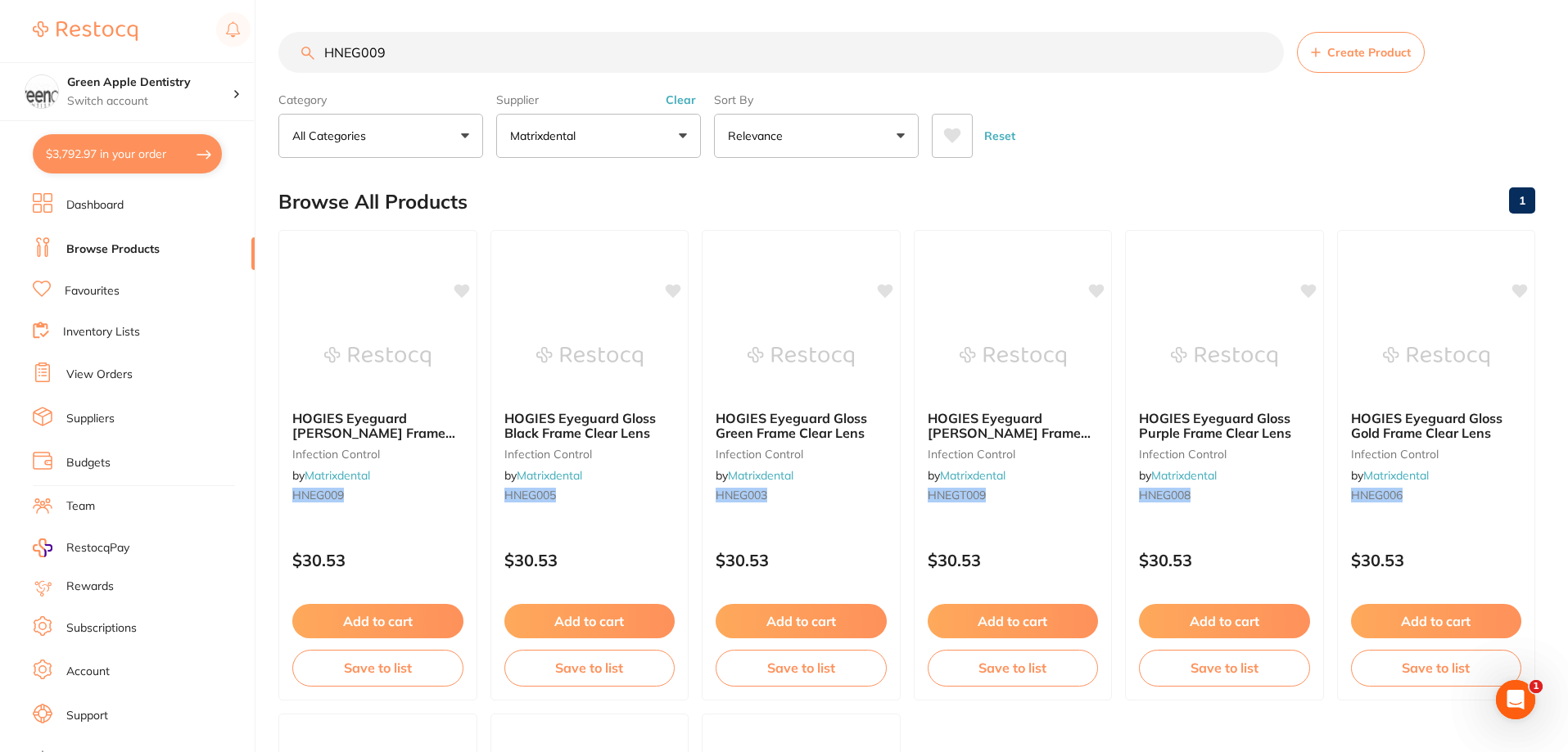
click at [145, 141] on button "$3,792.97 in your order" at bounding box center [127, 154] width 189 height 39
checkbox input "true"
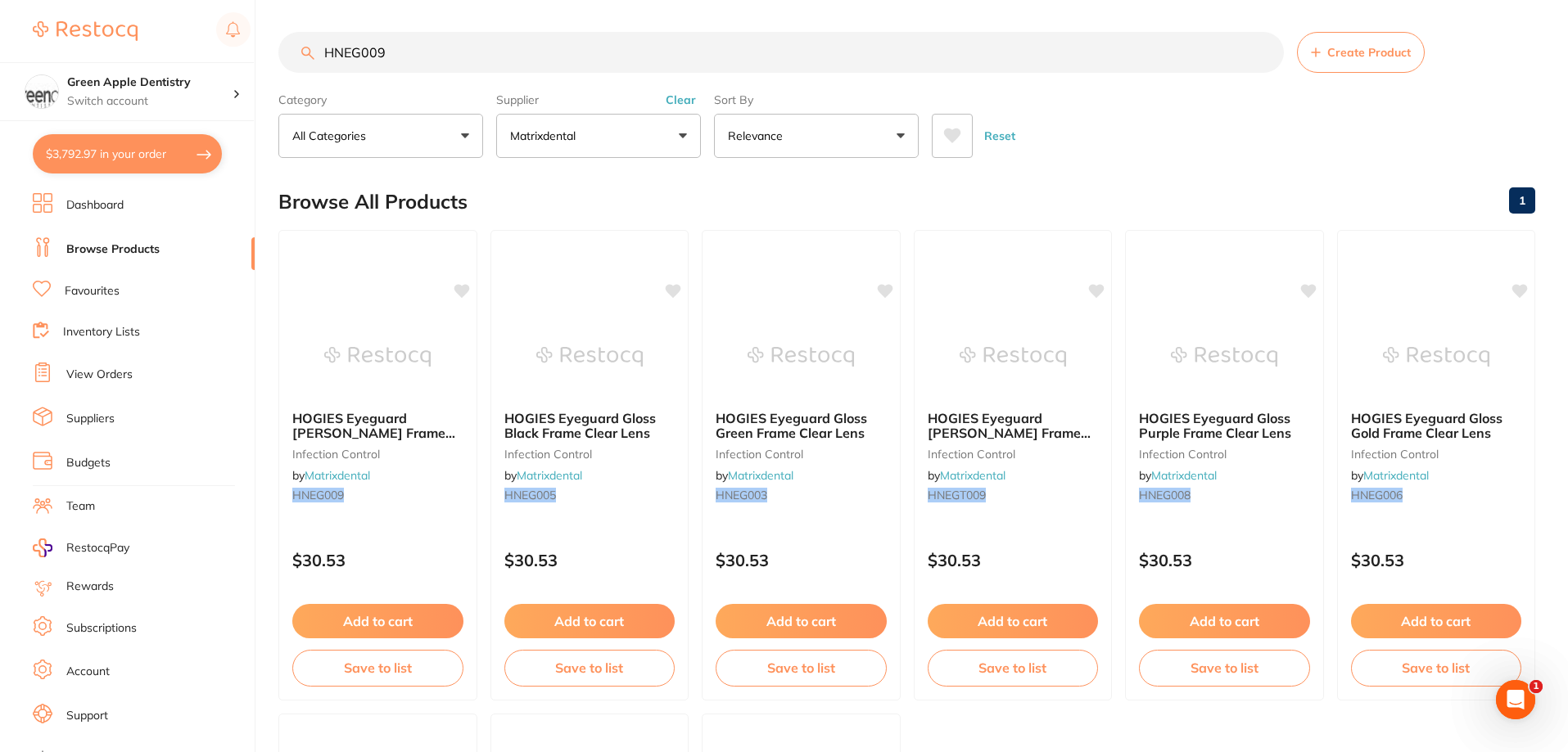
checkbox input "true"
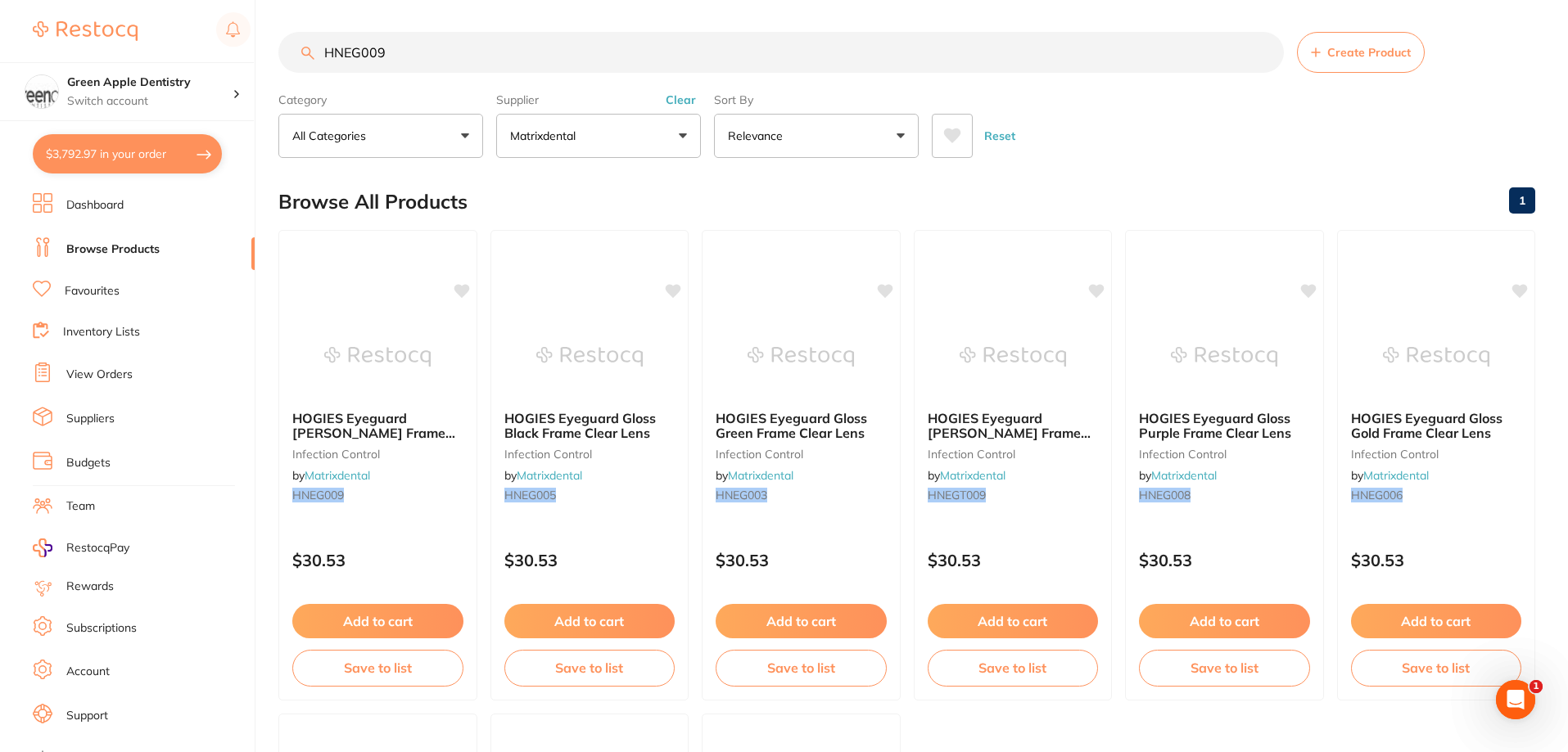
checkbox input "true"
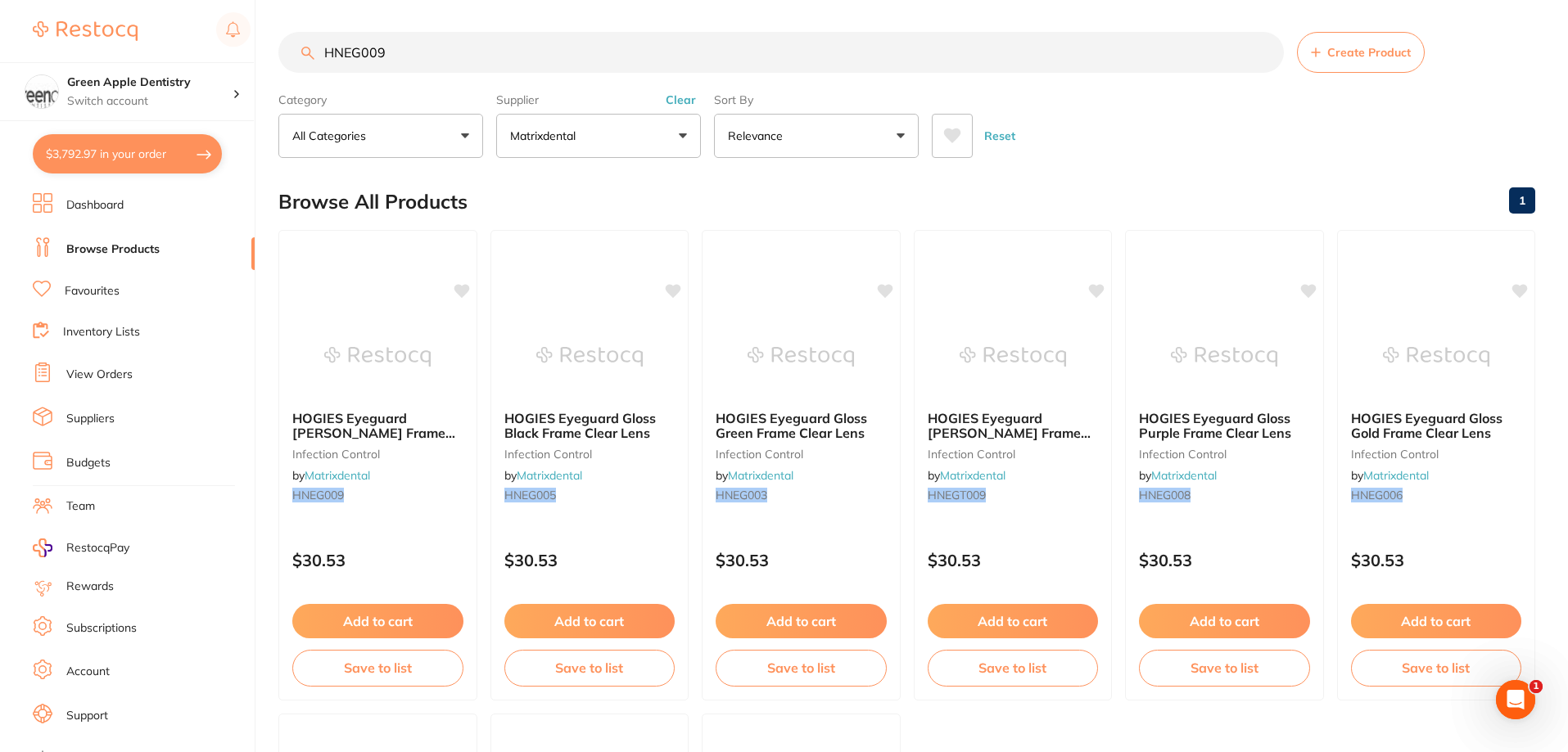
checkbox input "true"
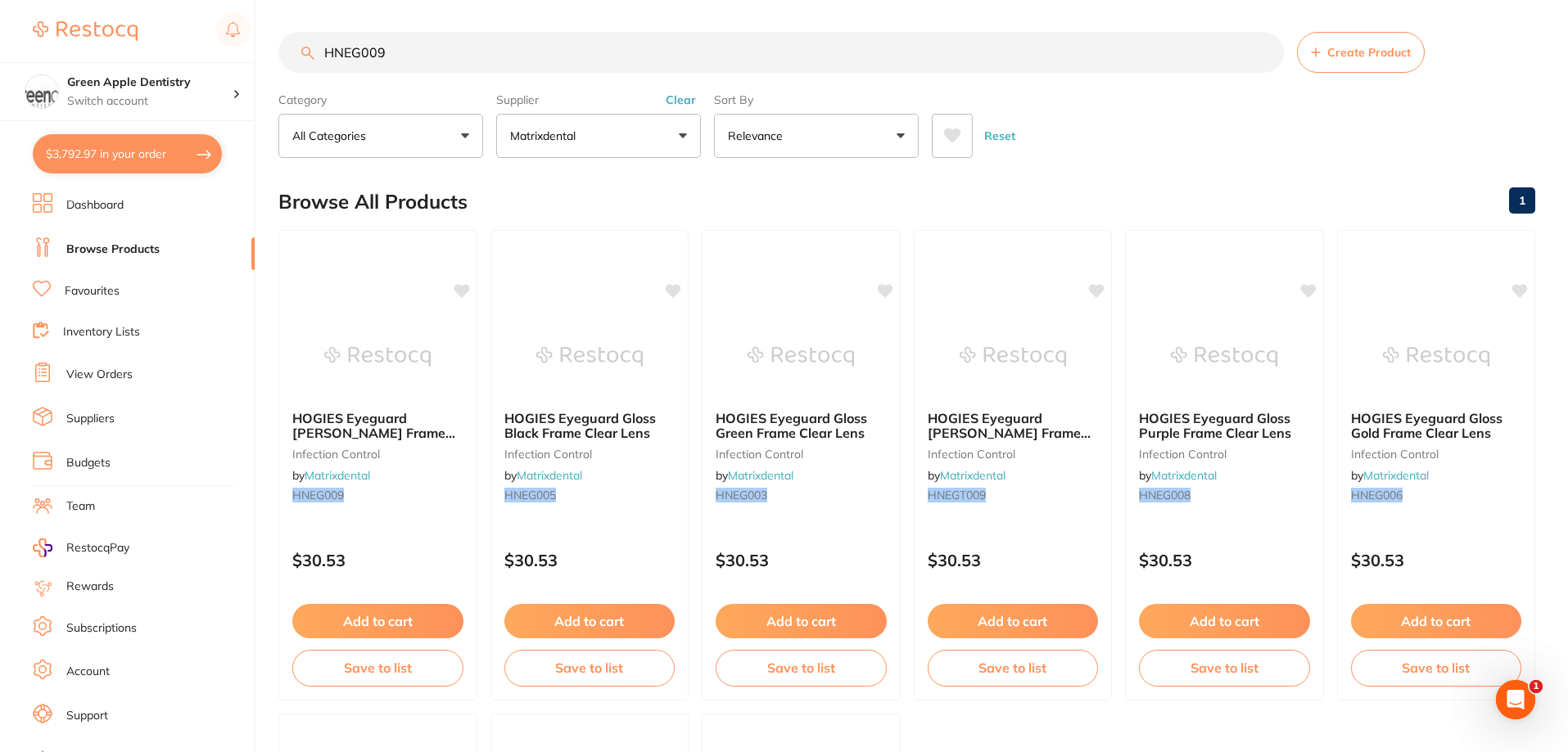
checkbox input "true"
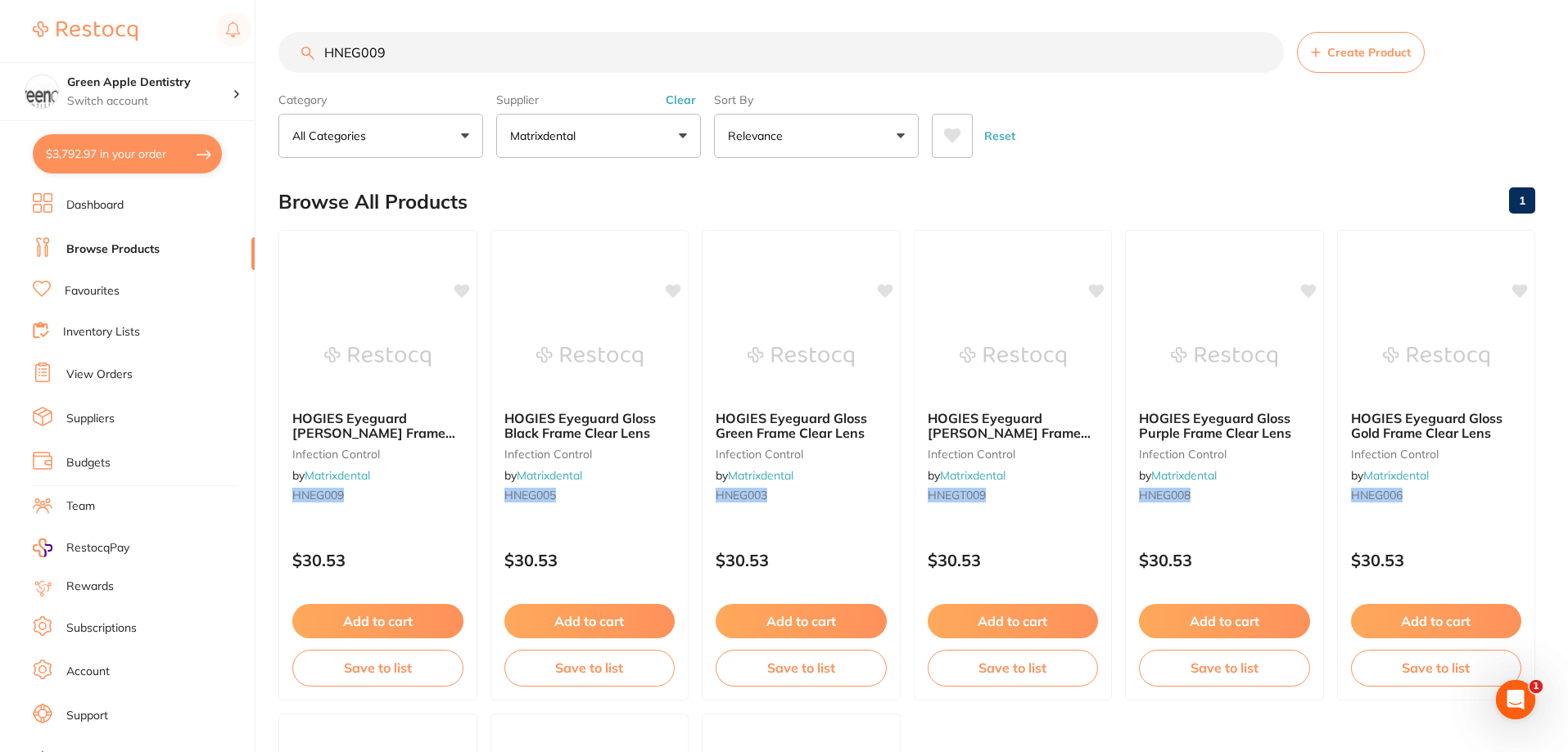
checkbox input "true"
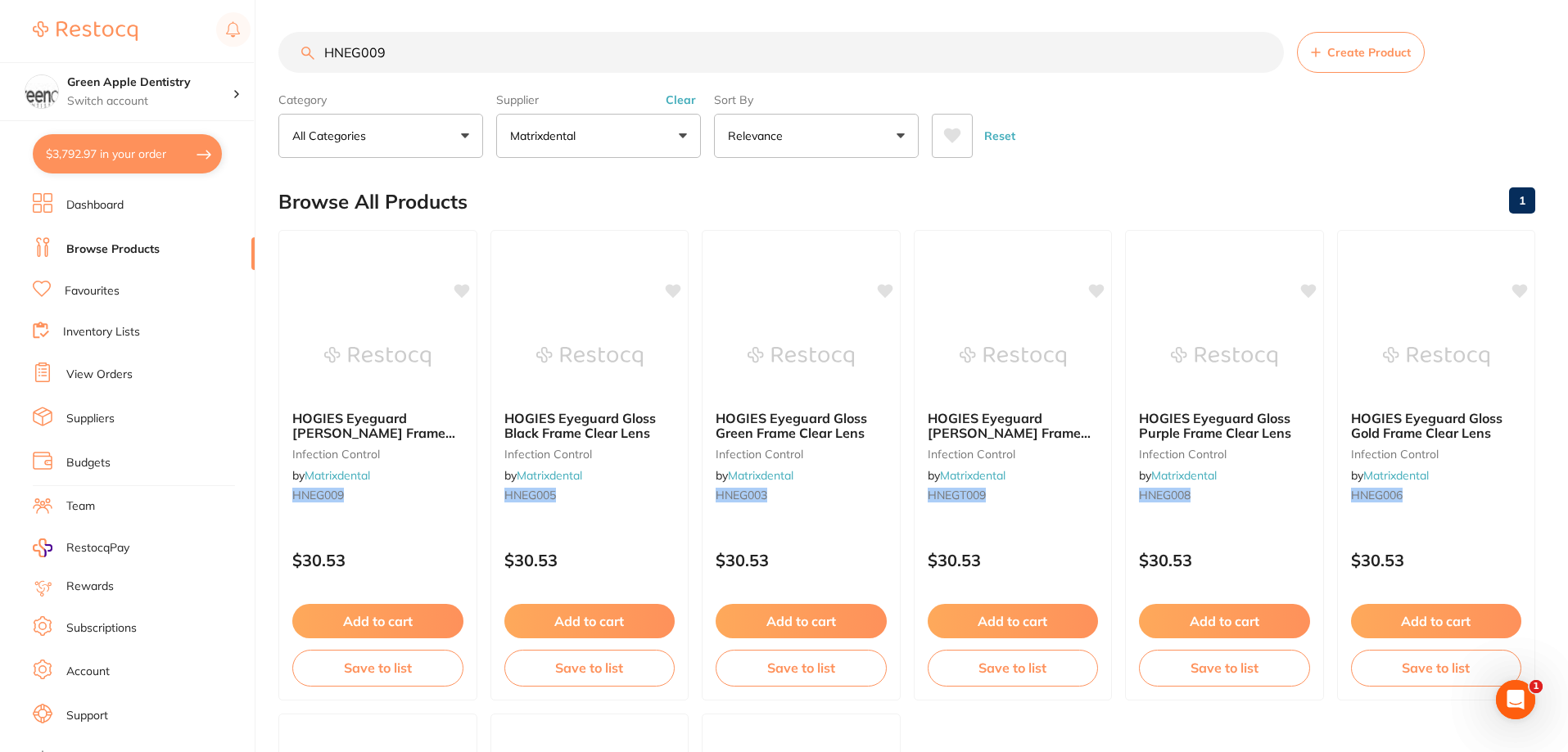
checkbox input "true"
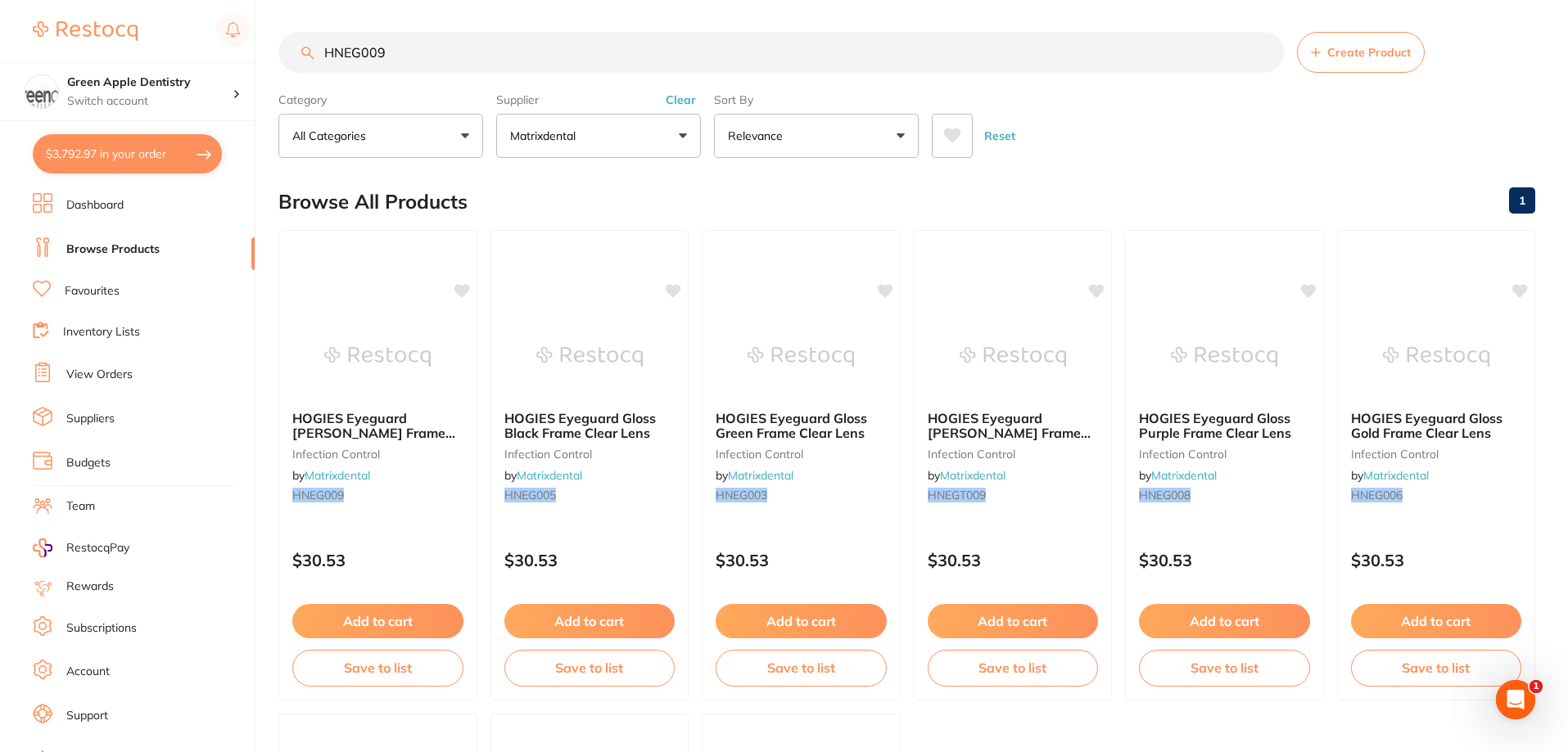
checkbox input "true"
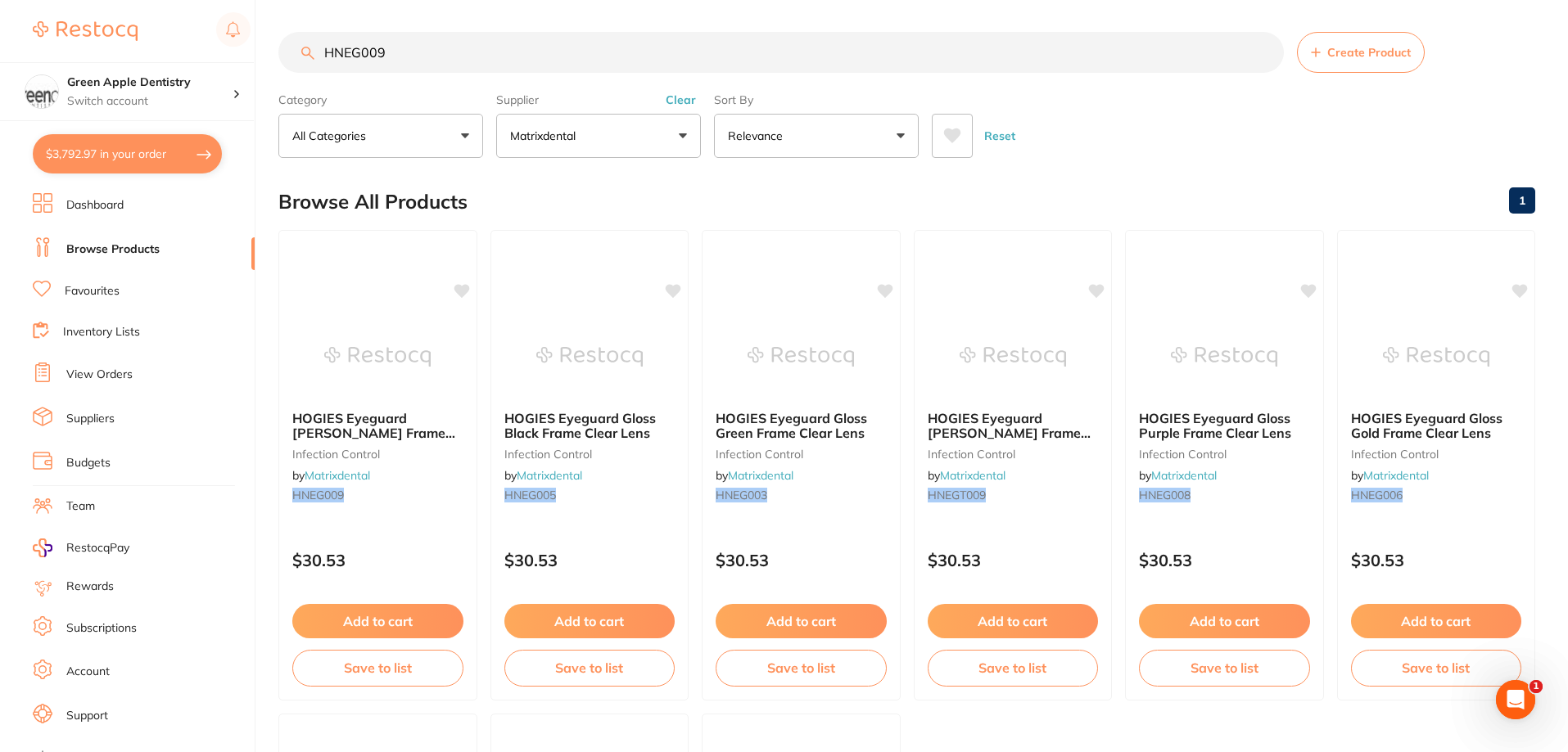
checkbox input "true"
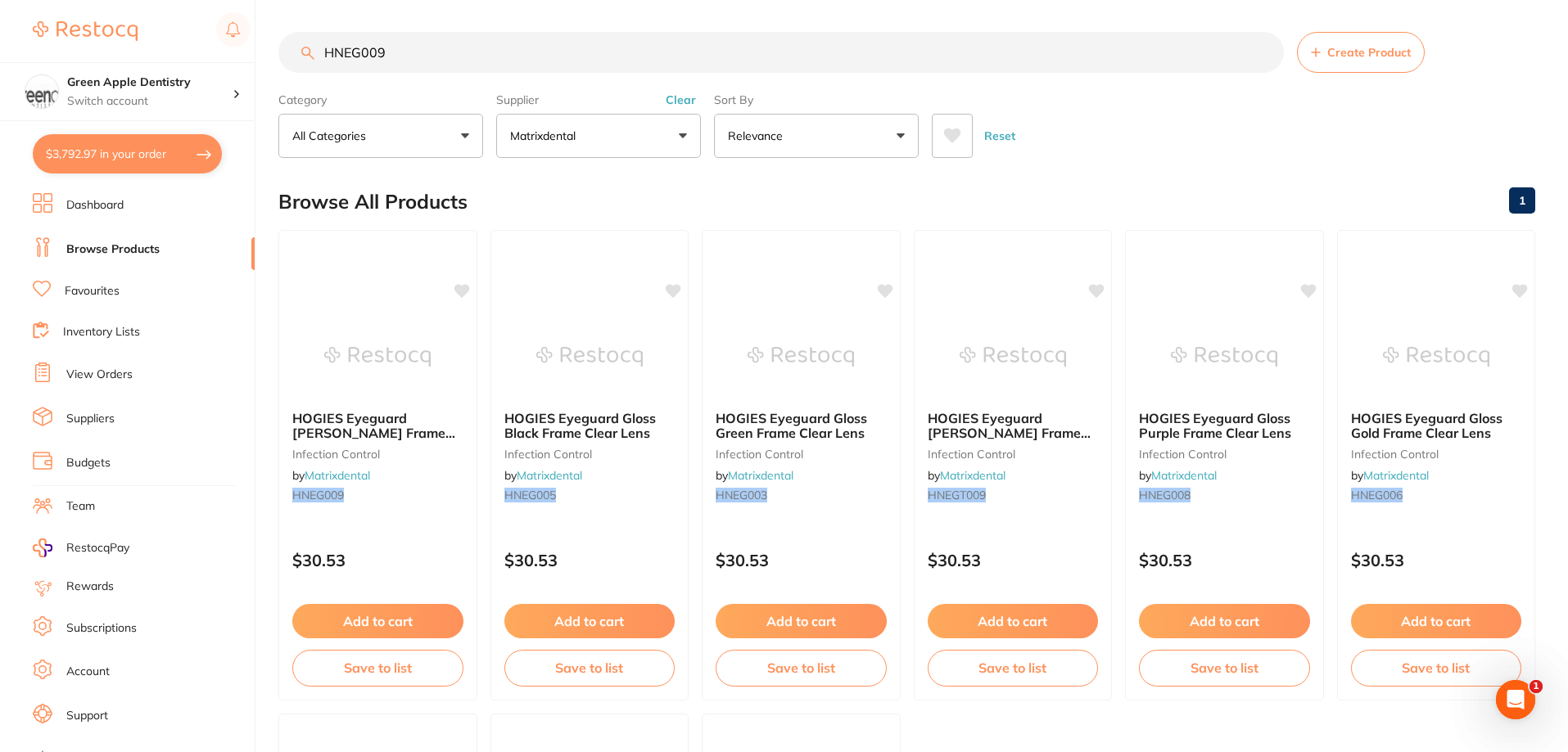
checkbox input "true"
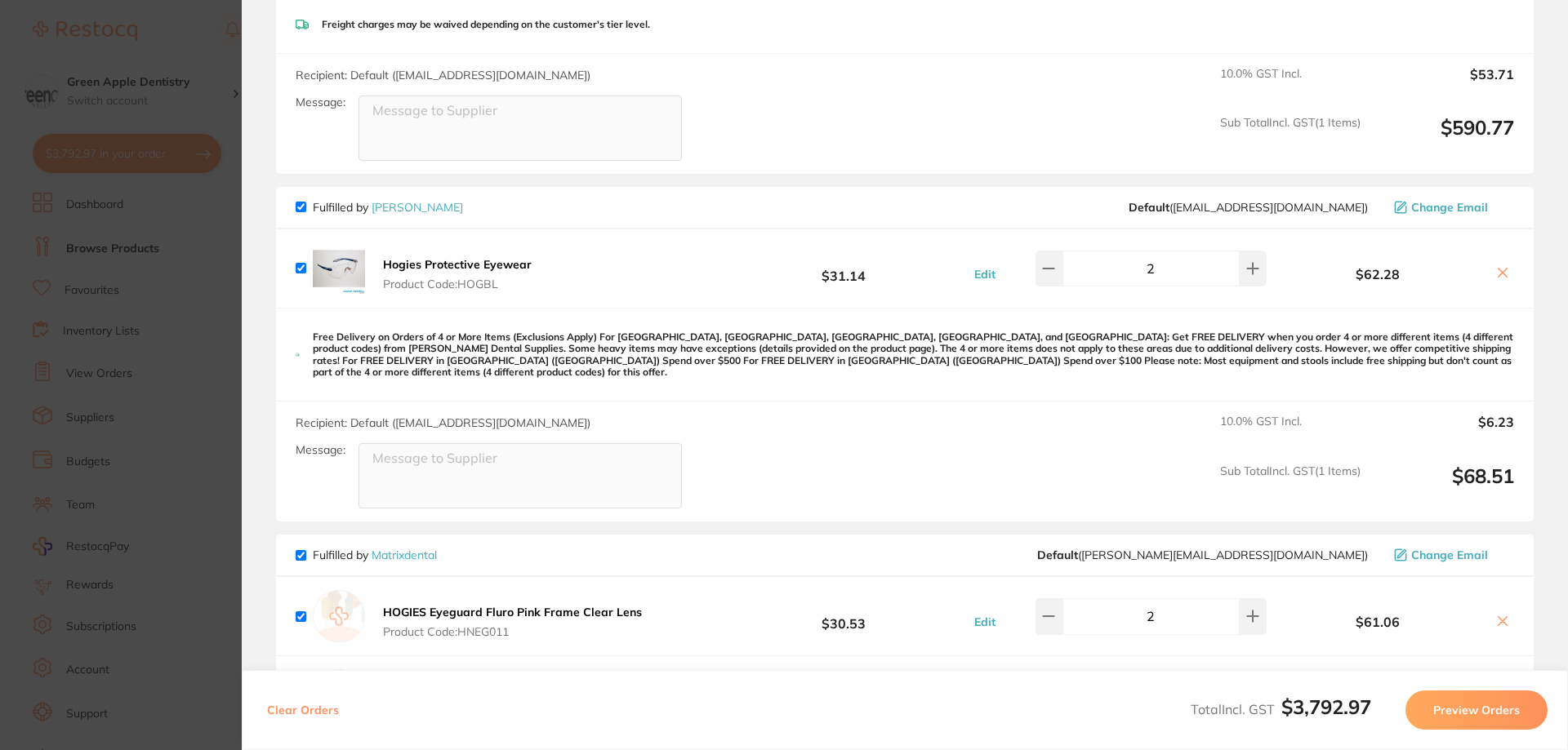
scroll to position [2449, 0]
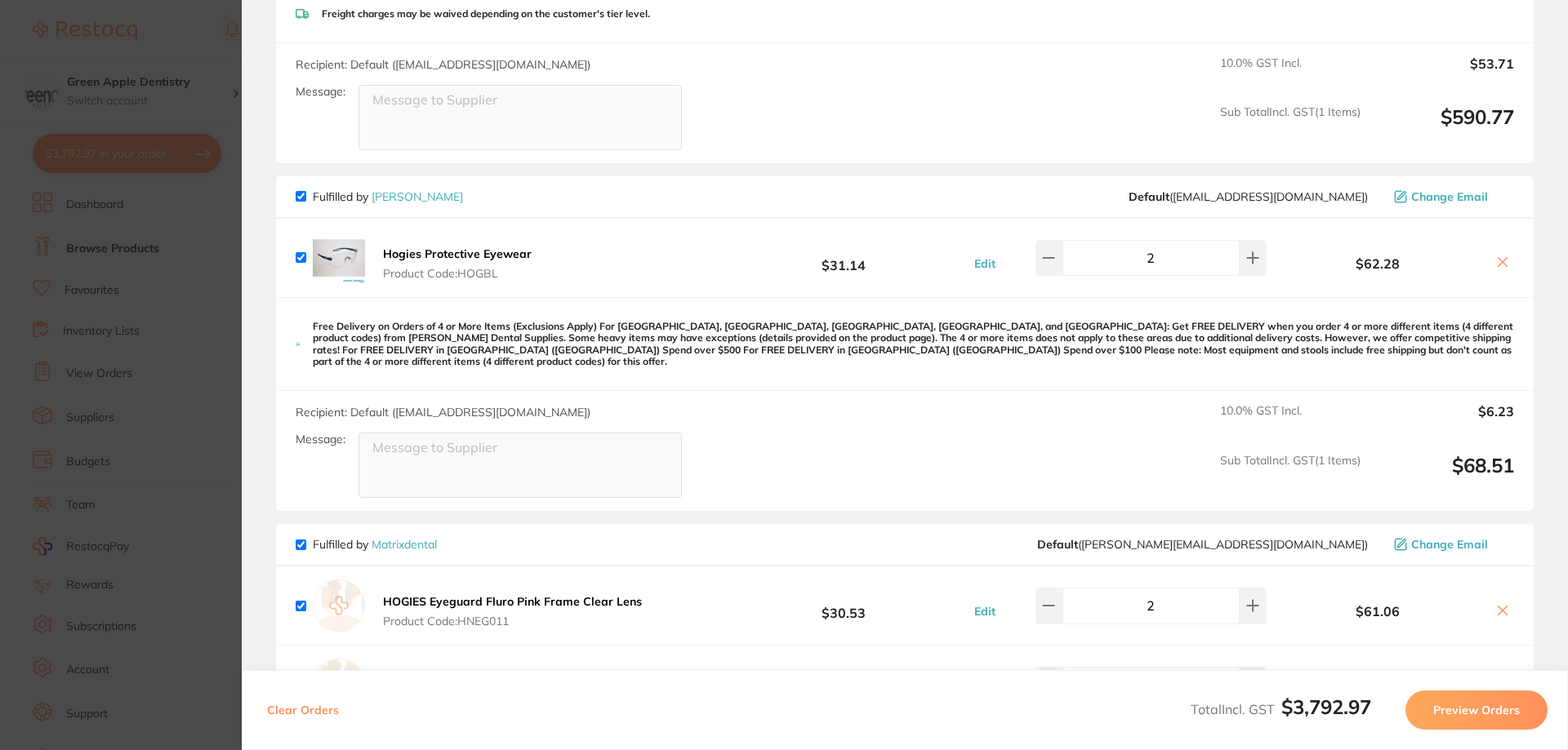
click at [1499, 259] on icon at bounding box center [1503, 262] width 9 height 9
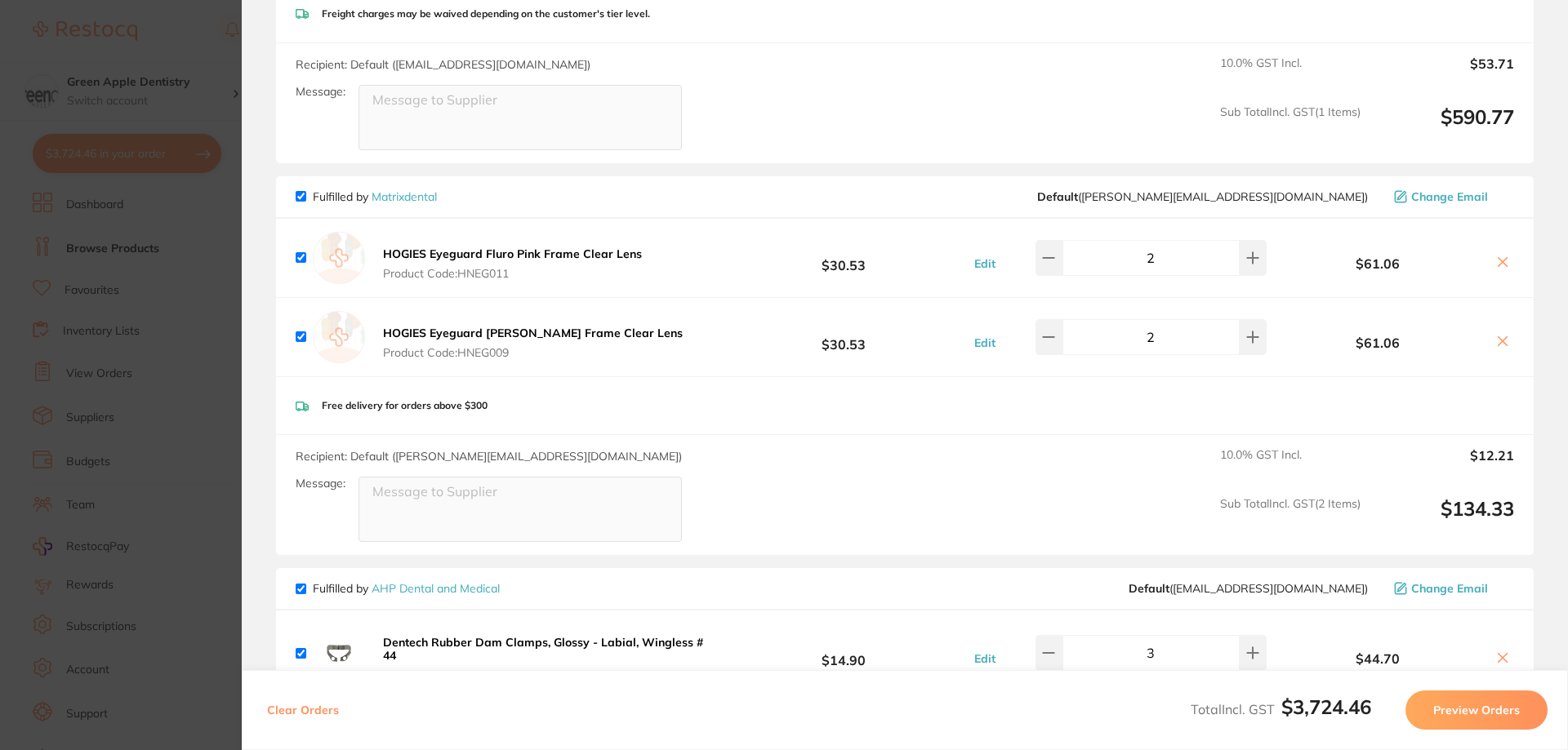
checkbox input "true"
click at [1056, 266] on button at bounding box center [1049, 258] width 27 height 36
type input "1"
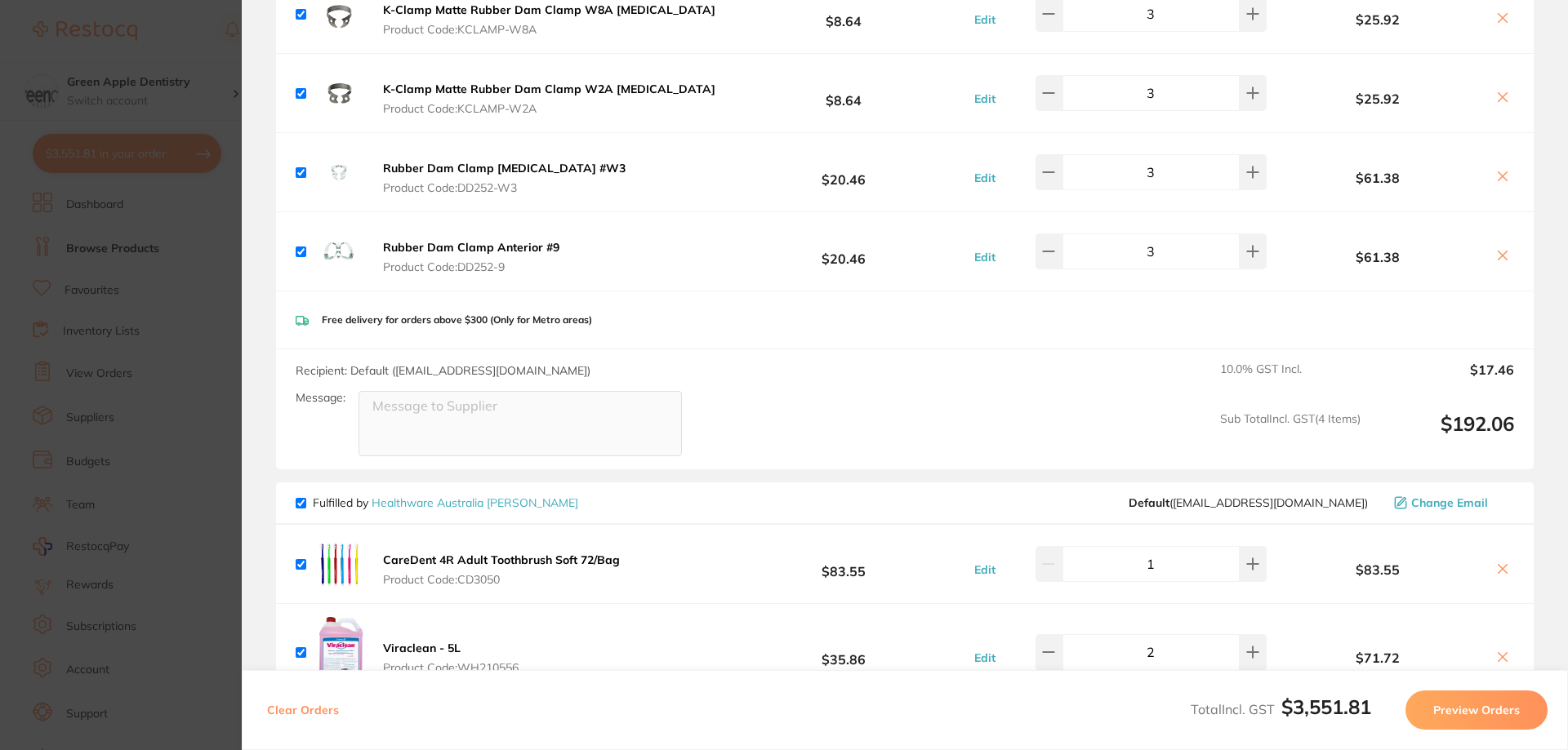
scroll to position [572, 0]
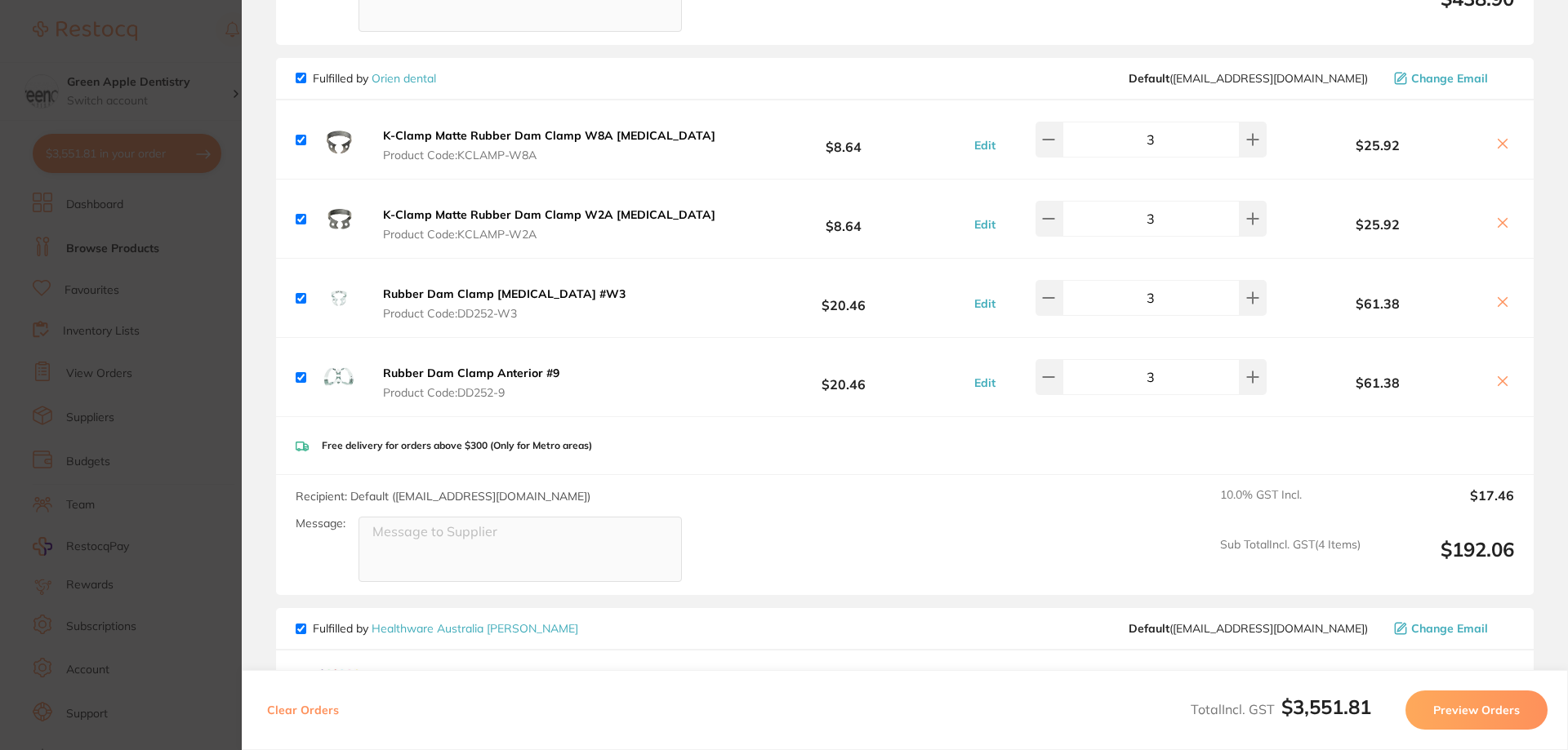
click at [223, 200] on section "Update RRP Set your pre negotiated price for this item. Item Agreed RRP (excl. …" at bounding box center [784, 375] width 1568 height 750
